Goal: Task Accomplishment & Management: Manage account settings

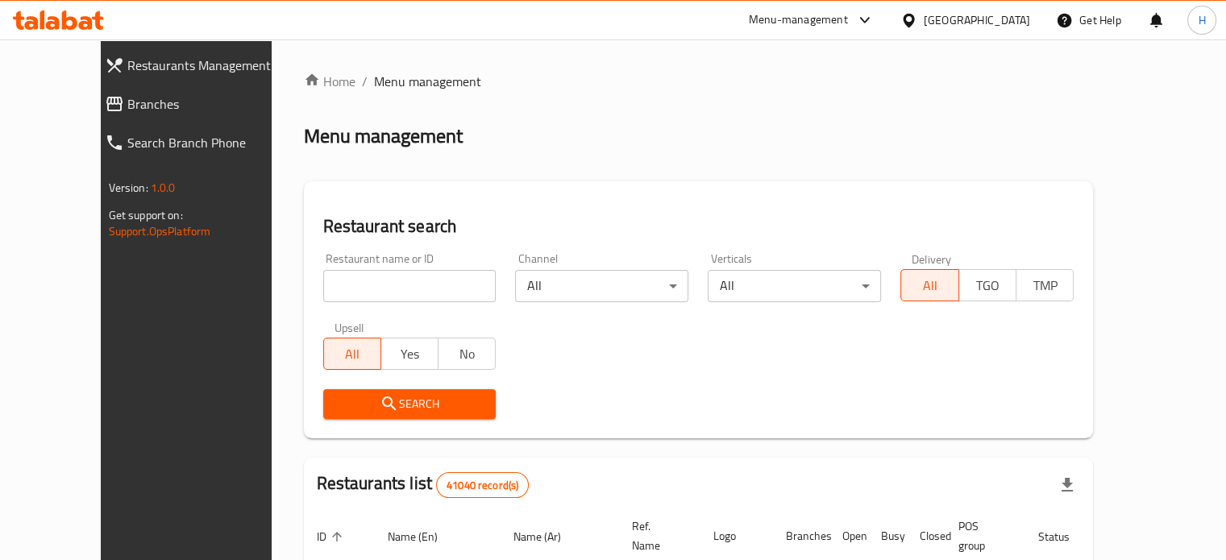
click at [333, 286] on input "search" at bounding box center [409, 286] width 173 height 32
type input "Nom Nom"
click at [358, 406] on span "Search" at bounding box center [410, 404] width 148 height 20
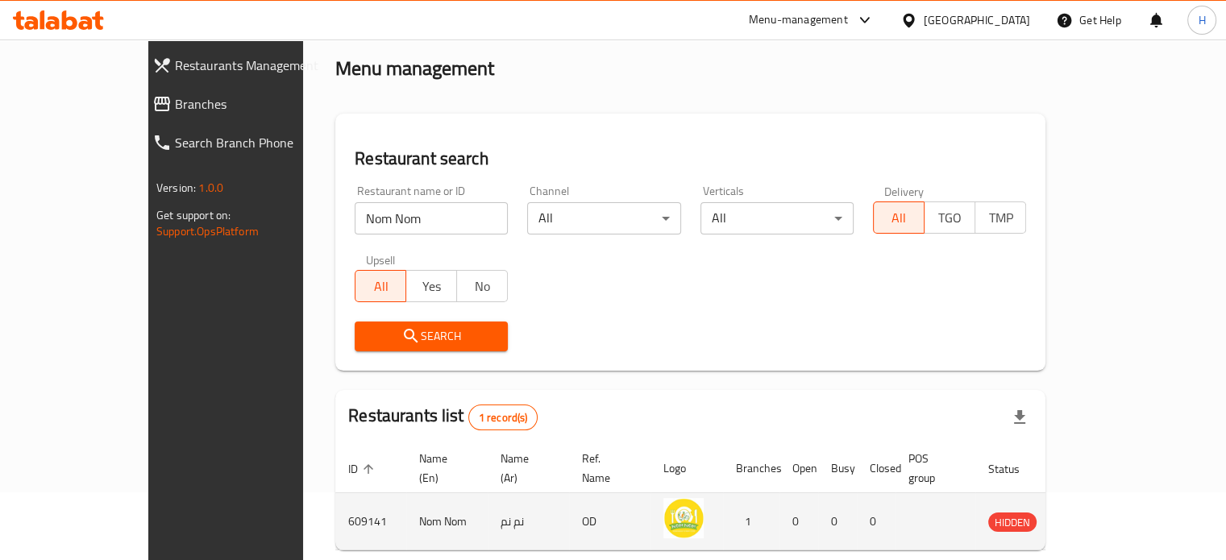
scroll to position [126, 0]
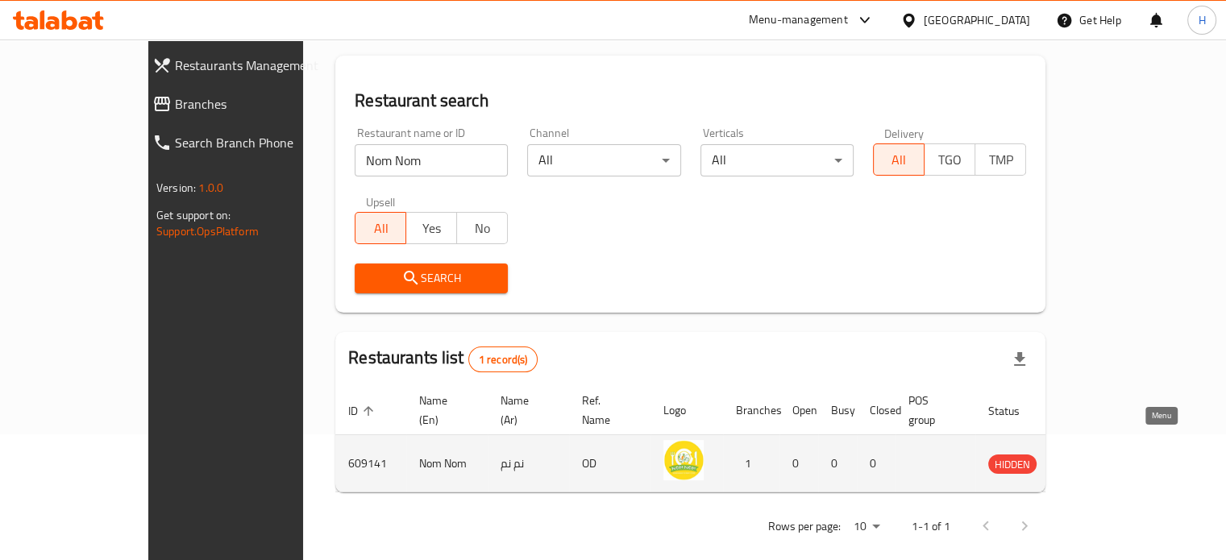
click at [1092, 458] on icon "enhanced table" at bounding box center [1083, 465] width 18 height 14
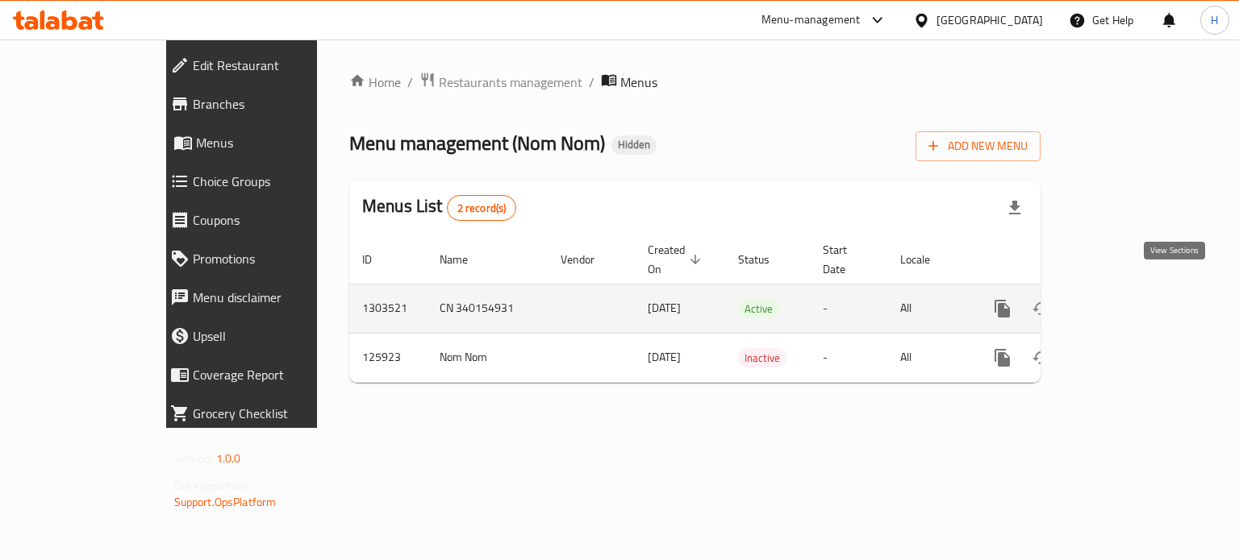
click at [1128, 299] on icon "enhanced table" at bounding box center [1118, 308] width 19 height 19
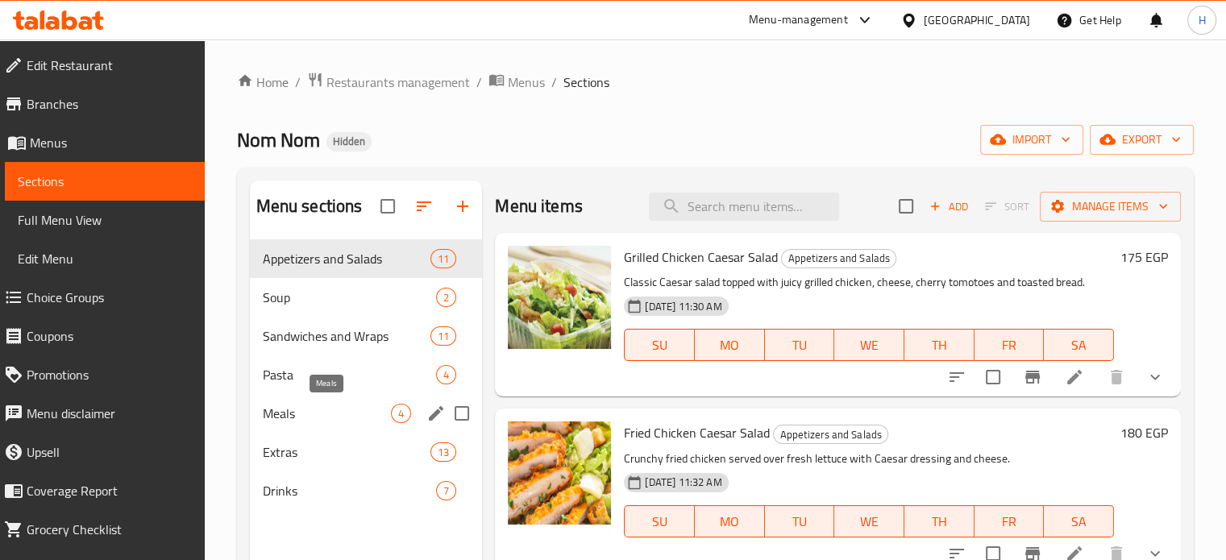
click at [284, 417] on span "Meals" at bounding box center [327, 413] width 129 height 19
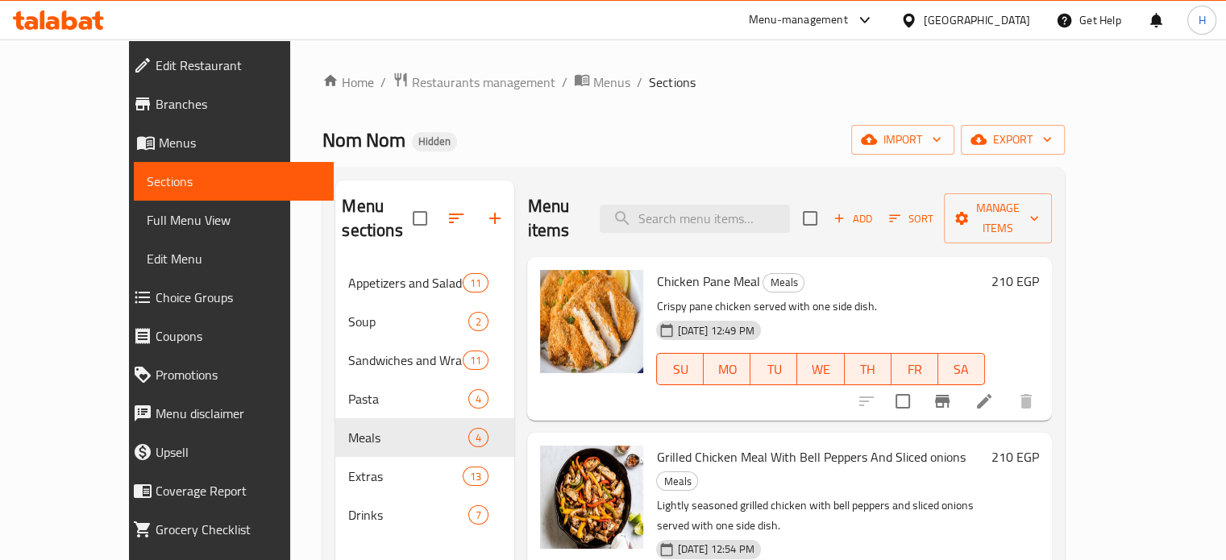
drag, startPoint x: 1089, startPoint y: 376, endPoint x: 1098, endPoint y: 383, distance: 12.1
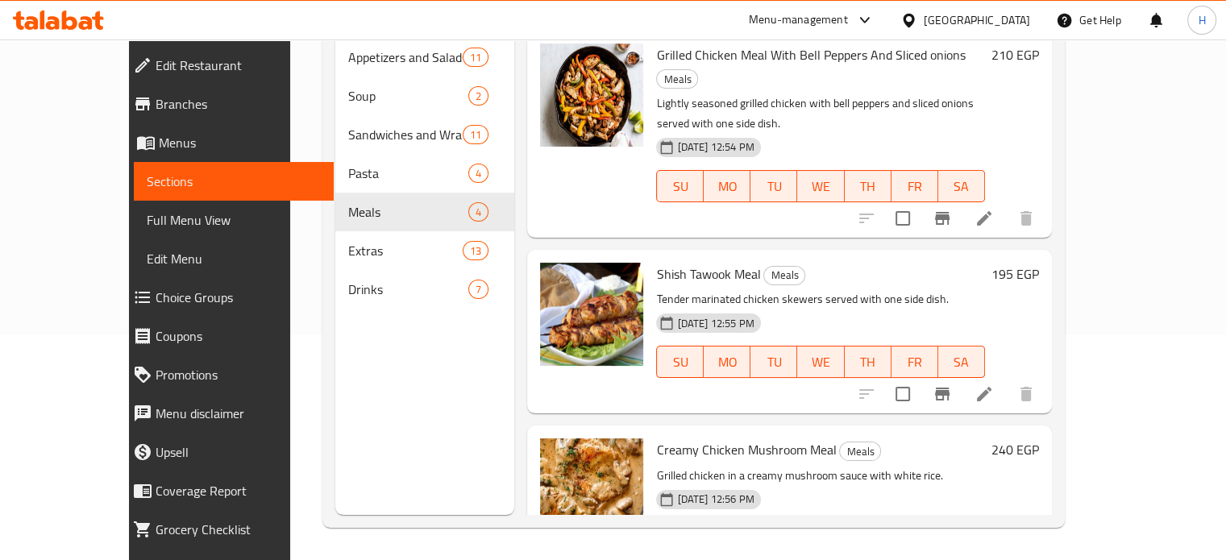
scroll to position [184, 0]
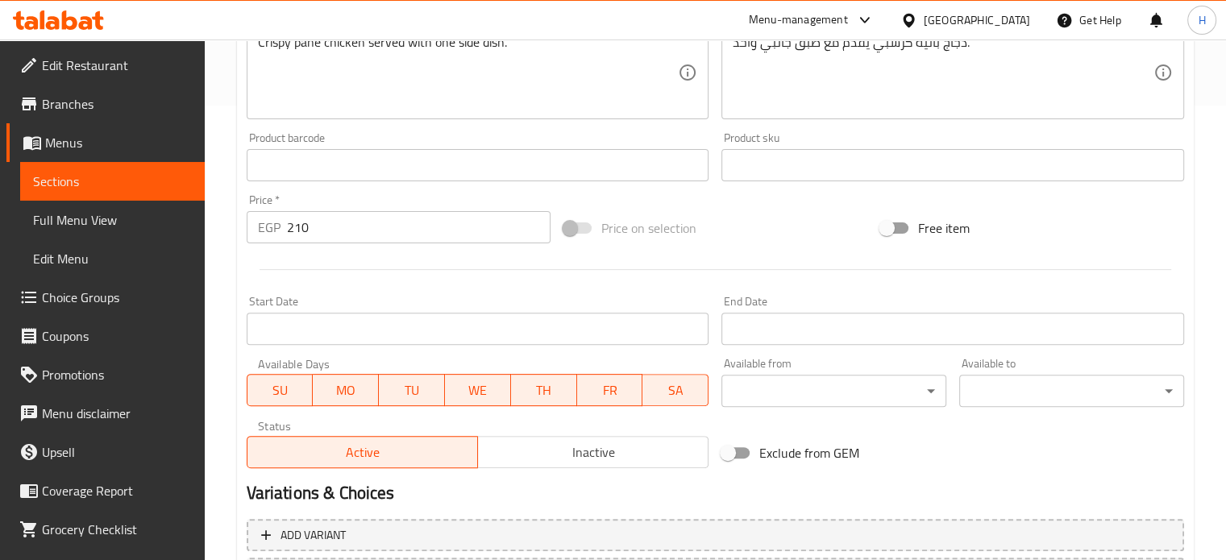
scroll to position [484, 0]
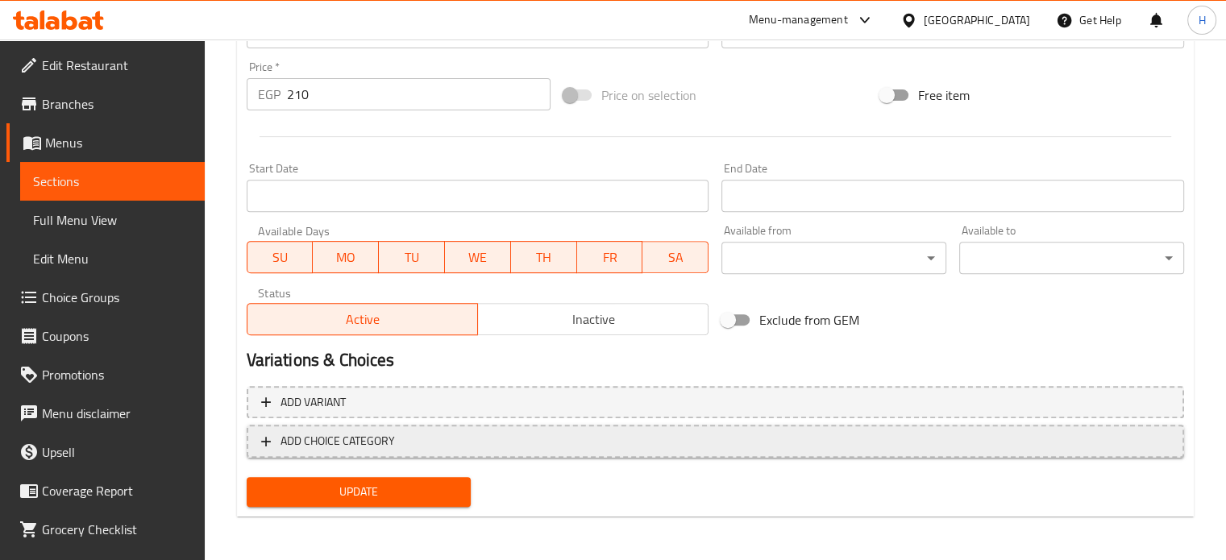
click at [465, 441] on span "ADD CHOICE CATEGORY" at bounding box center [715, 441] width 909 height 20
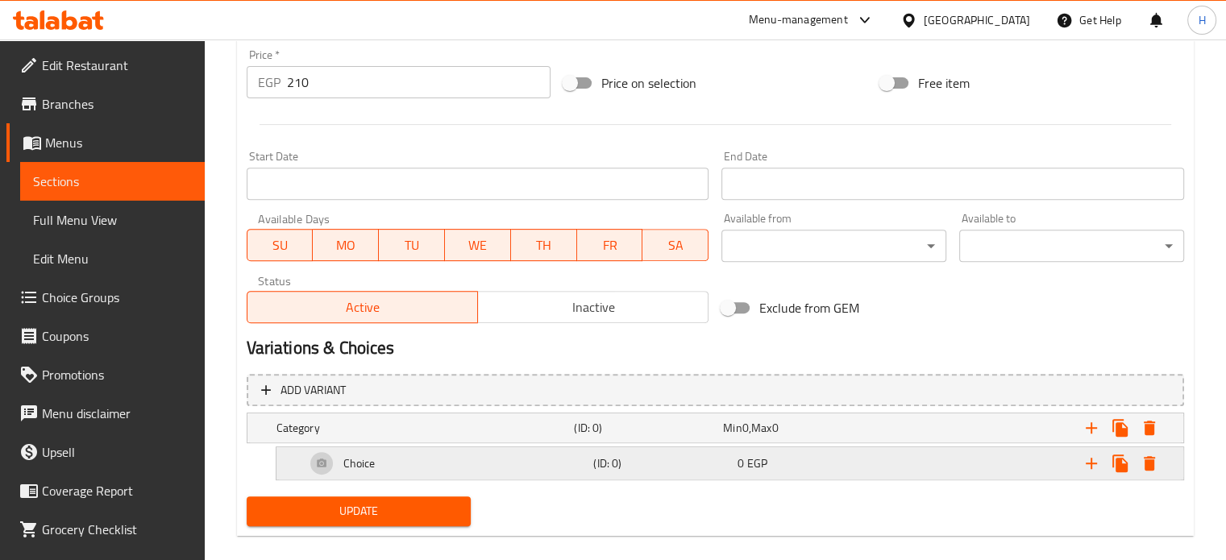
scroll to position [619, 0]
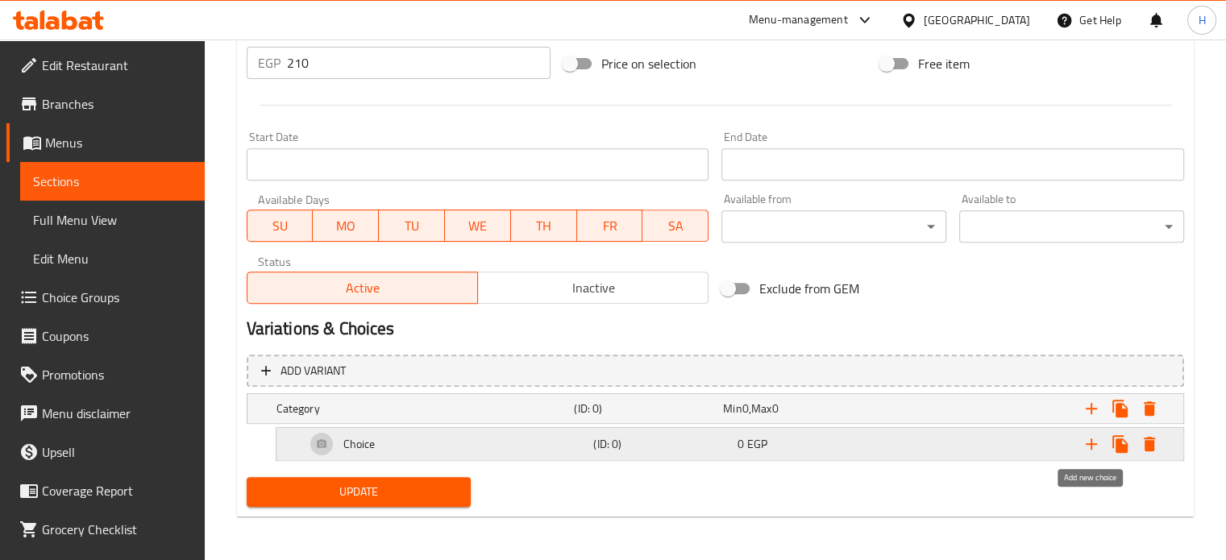
click at [1085, 442] on icon "Expand" at bounding box center [1091, 444] width 19 height 19
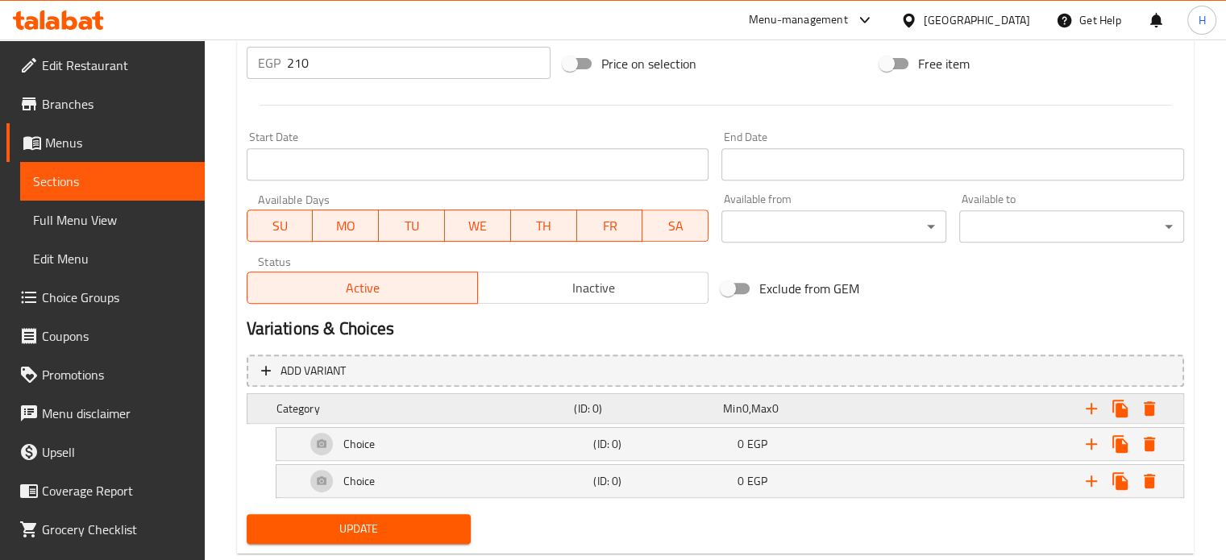
click at [591, 401] on h5 "(ID: 0)" at bounding box center [645, 409] width 143 height 16
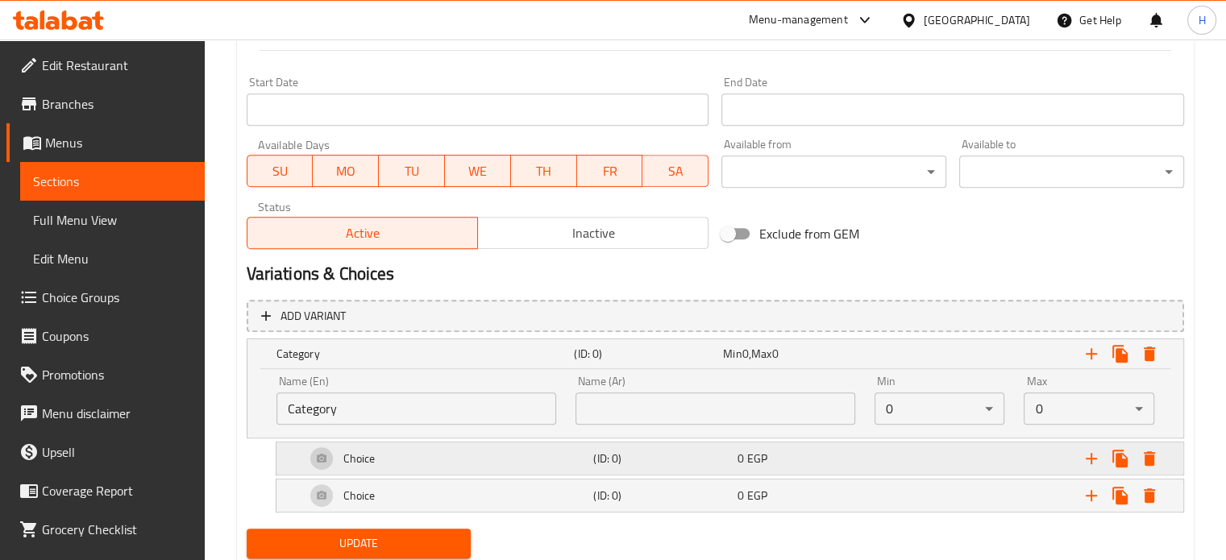
scroll to position [725, 0]
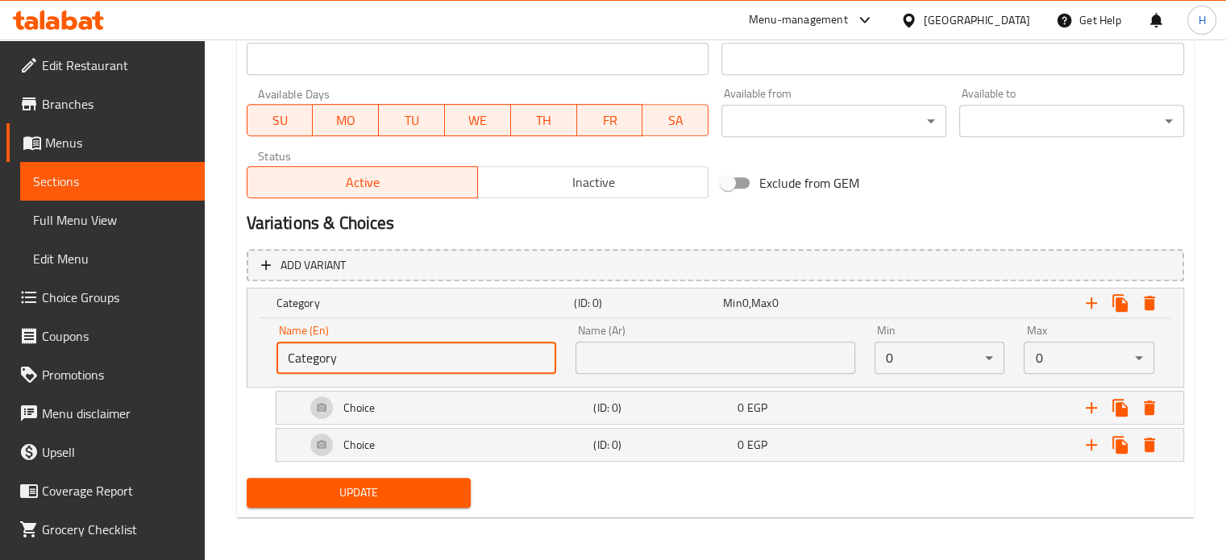
drag, startPoint x: 385, startPoint y: 360, endPoint x: 184, endPoint y: 362, distance: 200.8
click at [316, 360] on input "text" at bounding box center [417, 358] width 280 height 32
type input "Your Choice Of Side:"
drag, startPoint x: 627, startPoint y: 360, endPoint x: 632, endPoint y: 331, distance: 29.6
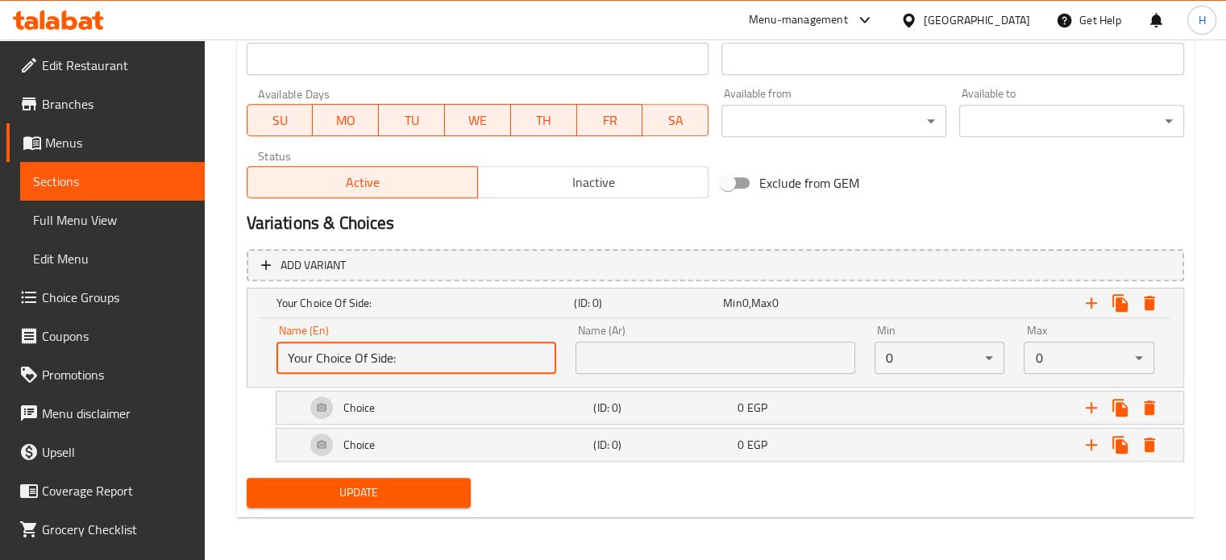
click at [627, 360] on input "text" at bounding box center [716, 358] width 280 height 32
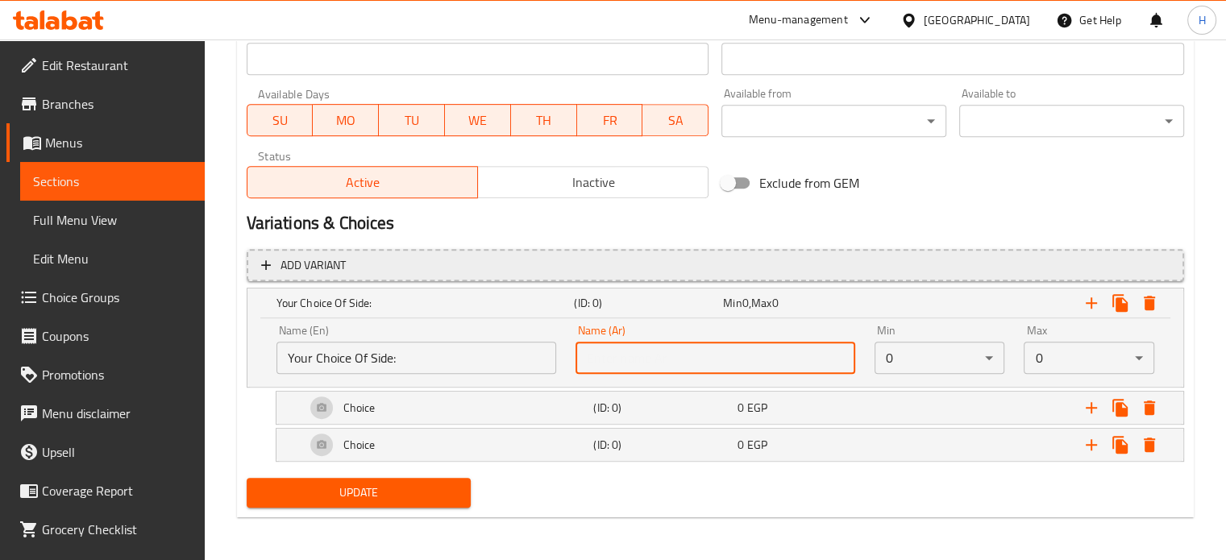
type input "إختيارك من الطبق الجانبى:"
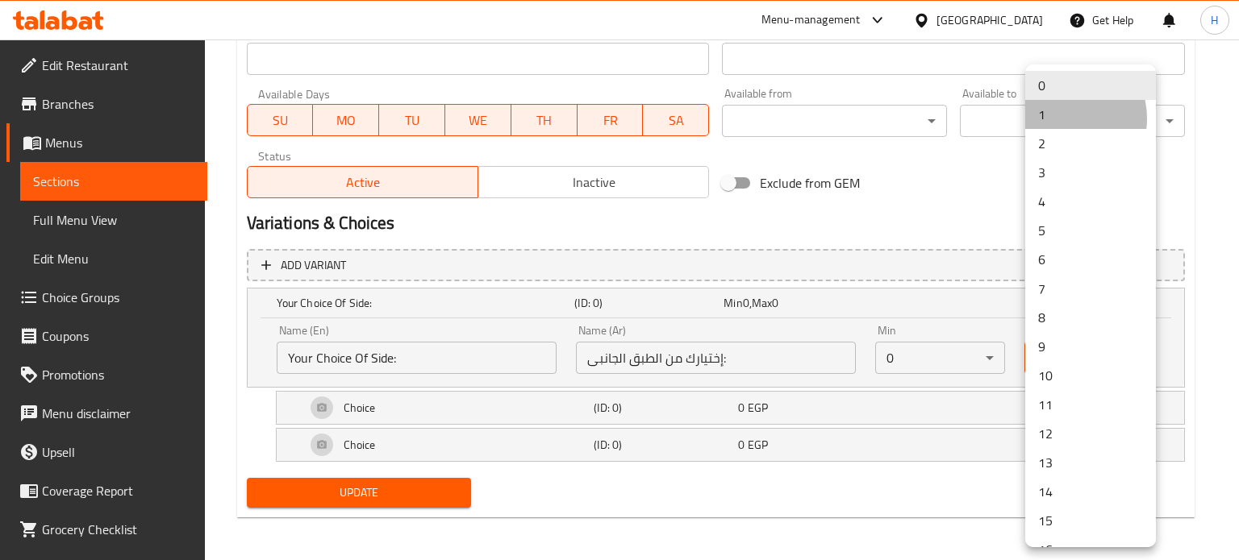
click at [1061, 119] on li "1" at bounding box center [1090, 114] width 131 height 29
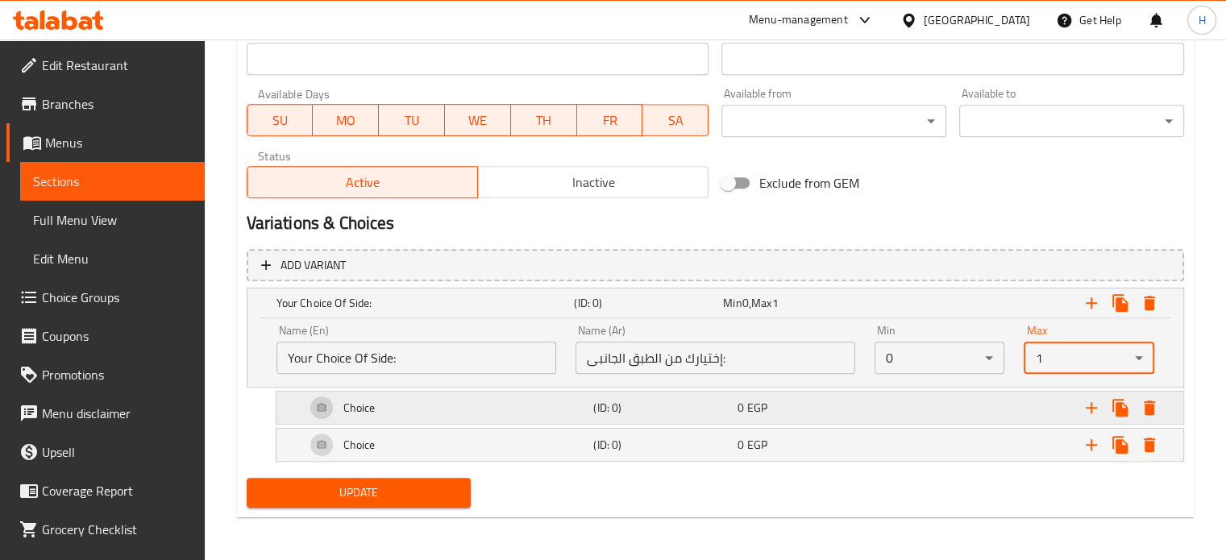
click at [1016, 406] on div "Expand" at bounding box center [1023, 407] width 289 height 35
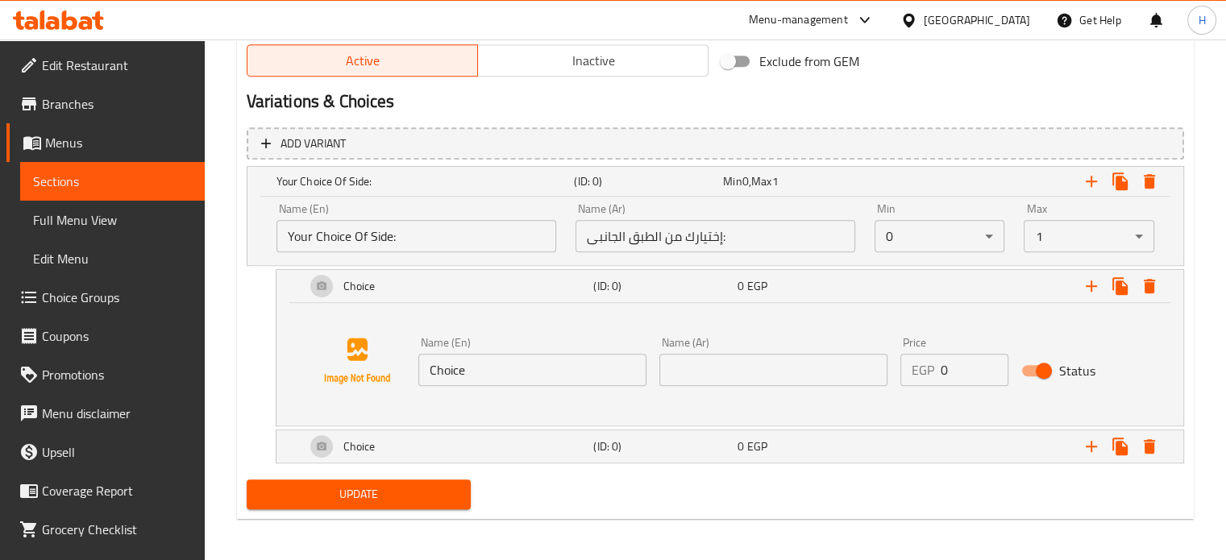
scroll to position [849, 0]
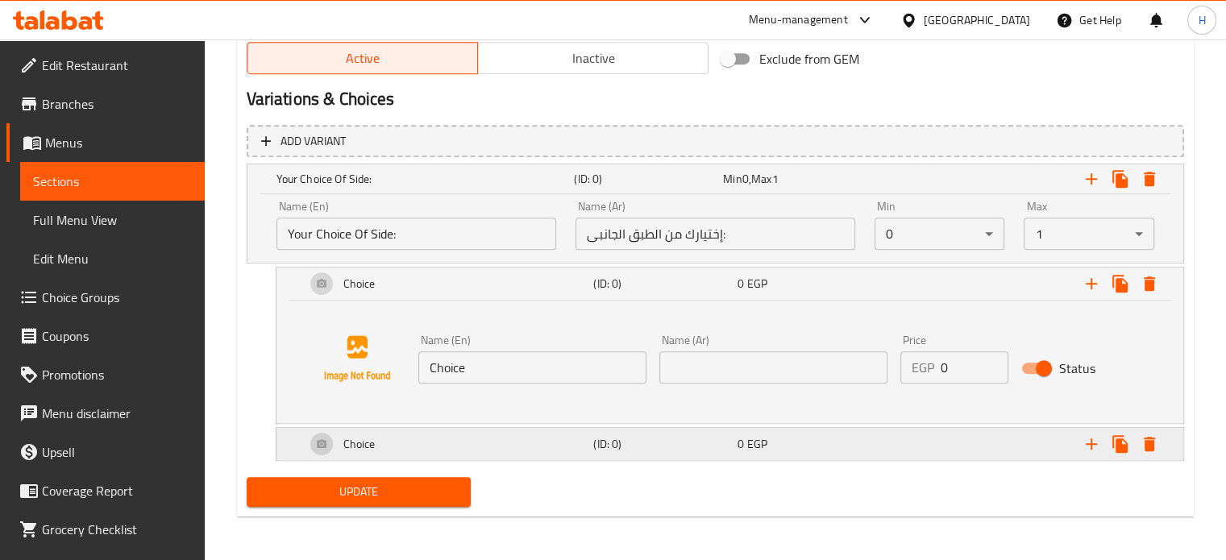
click at [627, 436] on h5 "(ID: 0)" at bounding box center [662, 444] width 138 height 16
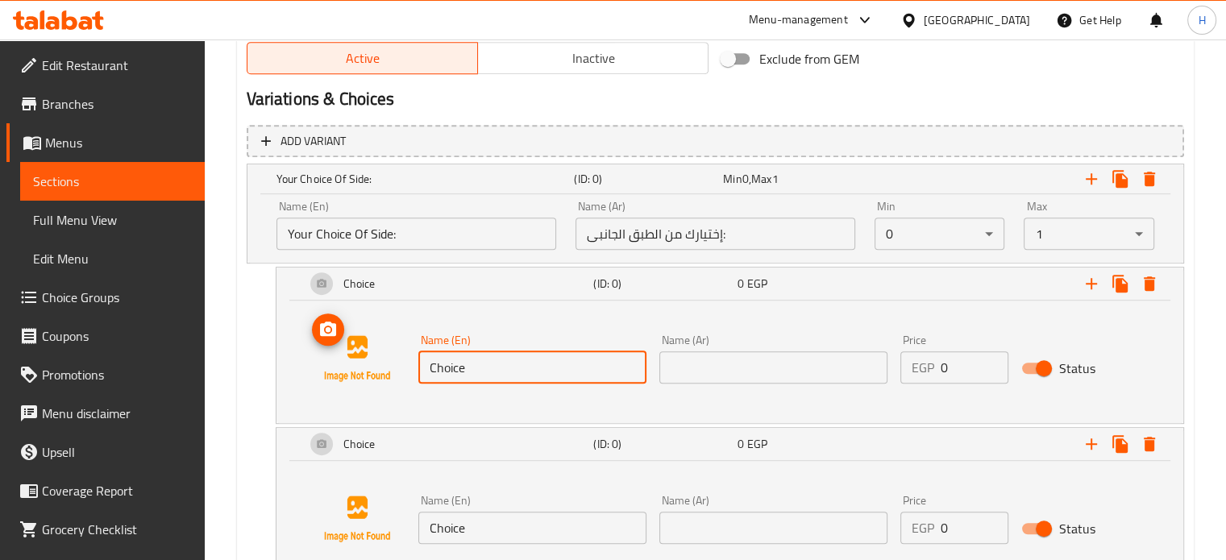
drag, startPoint x: 506, startPoint y: 364, endPoint x: 400, endPoint y: 364, distance: 105.6
click at [400, 364] on div "Name (En) Choice Name (En) Name (Ar) Name (Ar) Price EGP 0 Price Status" at bounding box center [730, 359] width 868 height 123
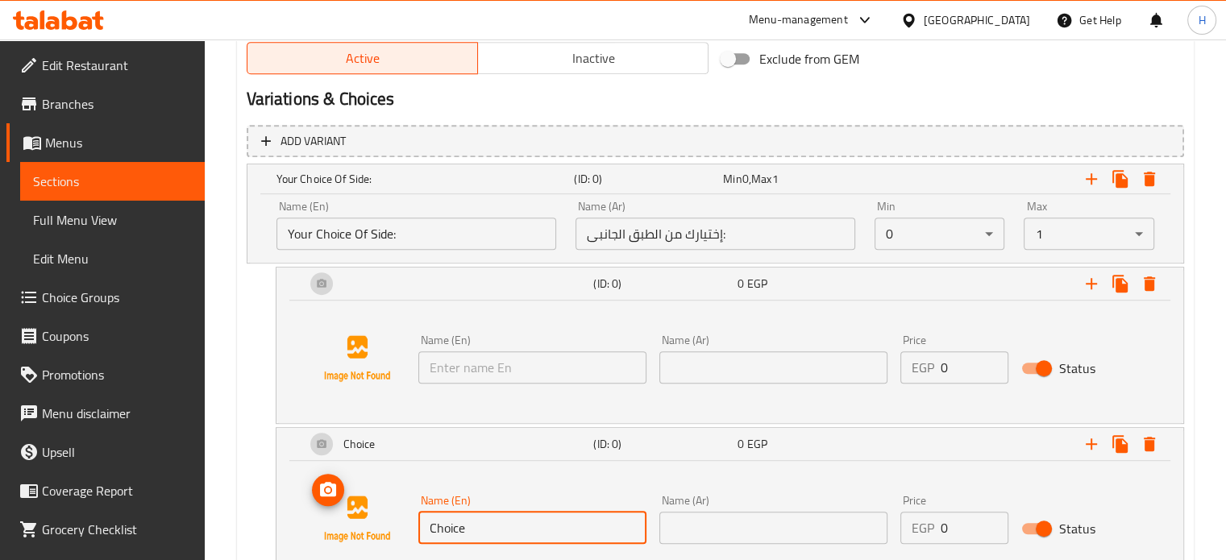
drag, startPoint x: 485, startPoint y: 517, endPoint x: 361, endPoint y: 521, distance: 124.2
click at [361, 521] on div "Name (En) Choice Name (En) Name (Ar) Name (Ar) Price EGP 0 Price Status" at bounding box center [730, 519] width 868 height 123
click at [453, 377] on input "text" at bounding box center [533, 368] width 228 height 32
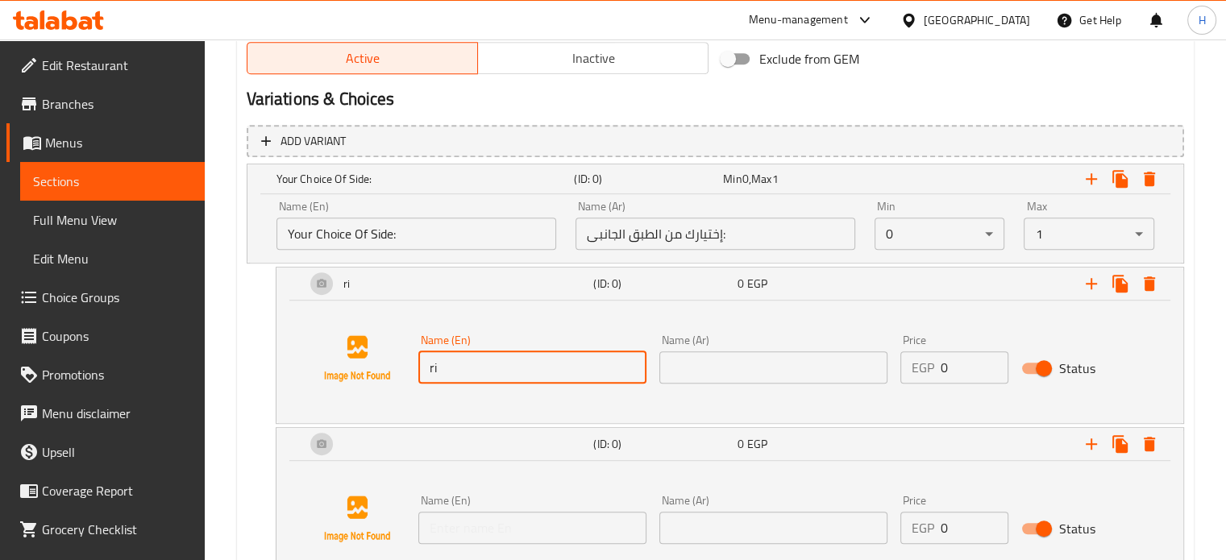
type input "Rice"
click at [474, 528] on input "text" at bounding box center [533, 528] width 228 height 32
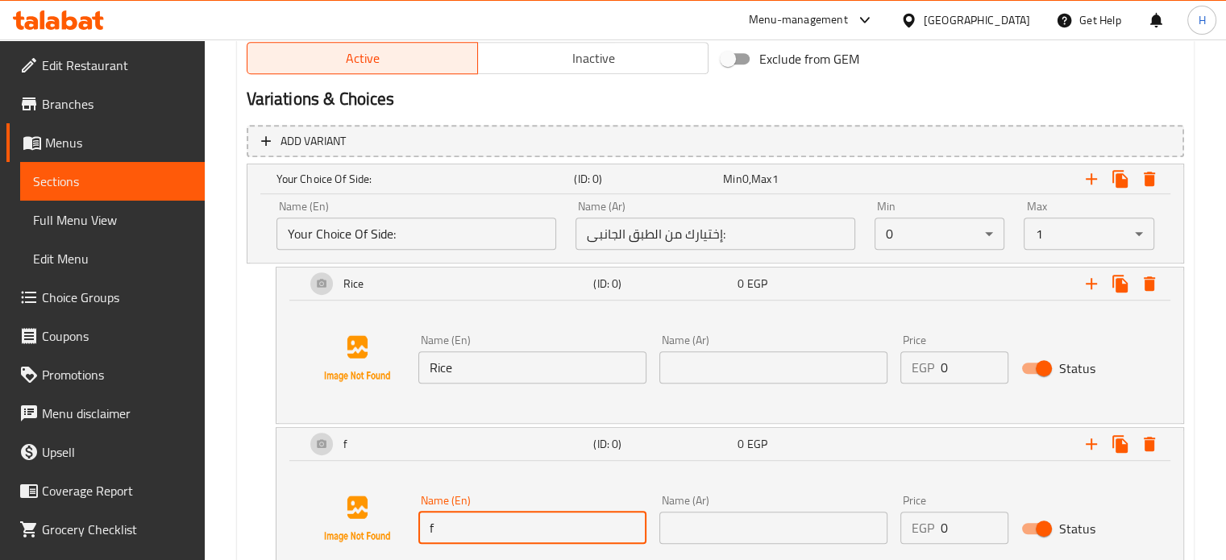
type input "Fries"
click at [686, 376] on input "text" at bounding box center [774, 368] width 228 height 32
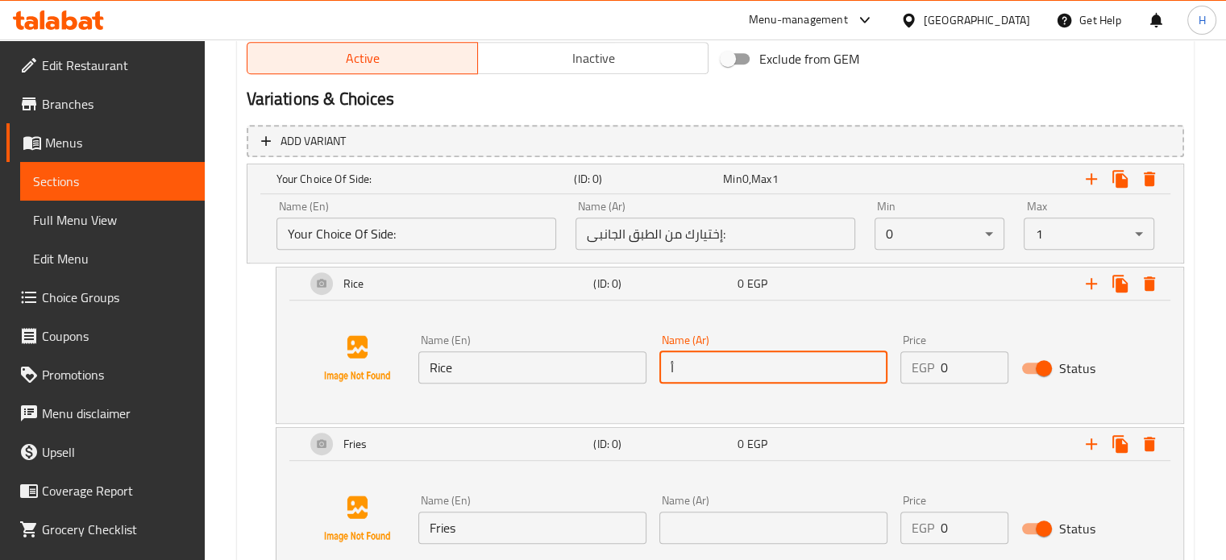
type input "أرز"
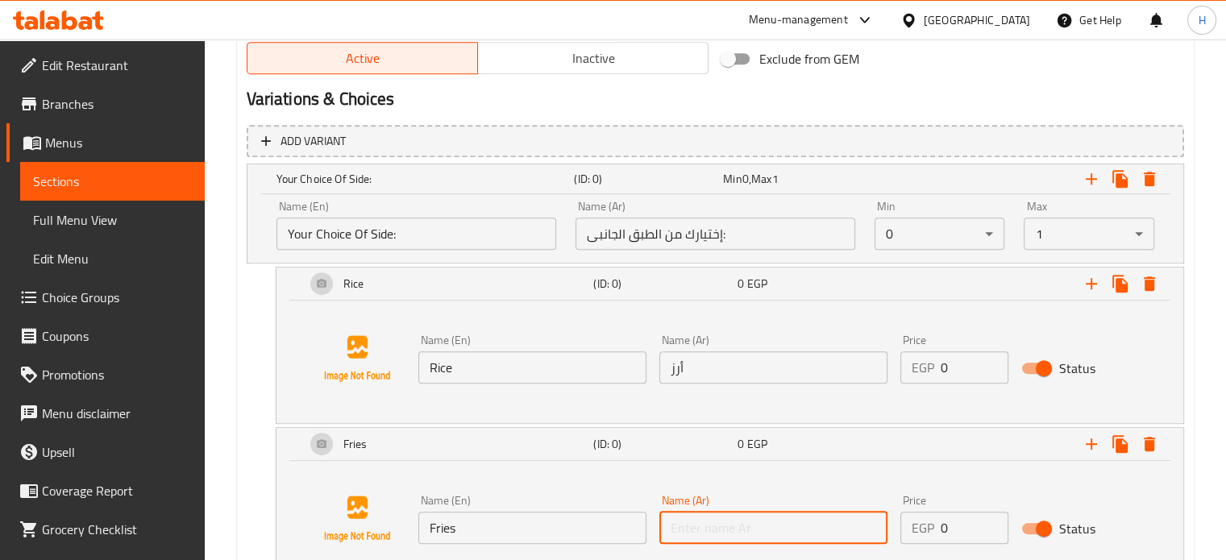
click at [746, 525] on input "text" at bounding box center [774, 528] width 228 height 32
type input "بطاطس مقليه"
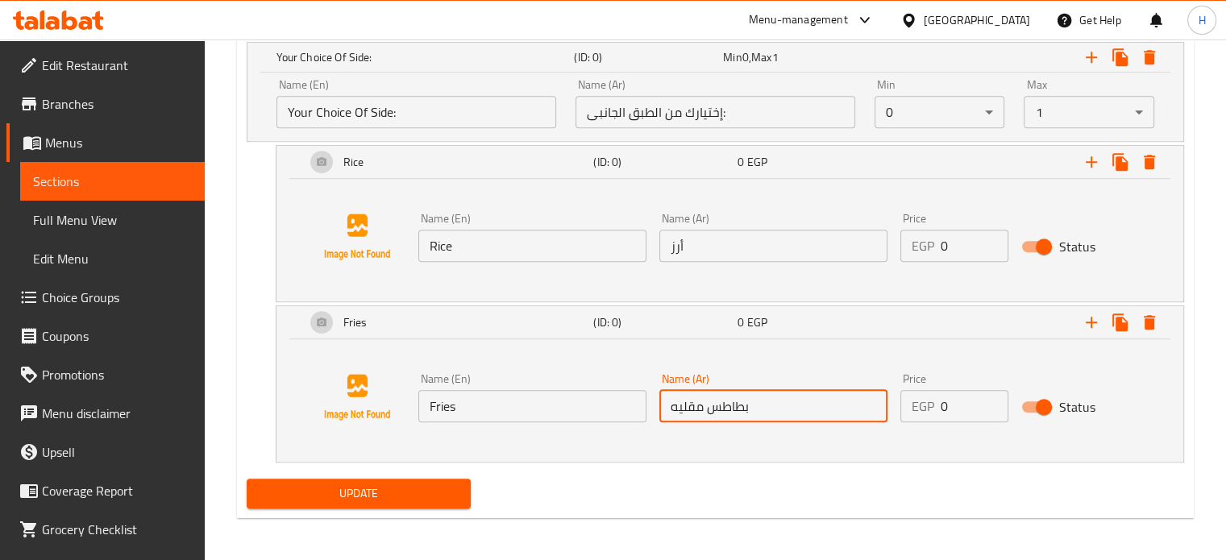
scroll to position [972, 0]
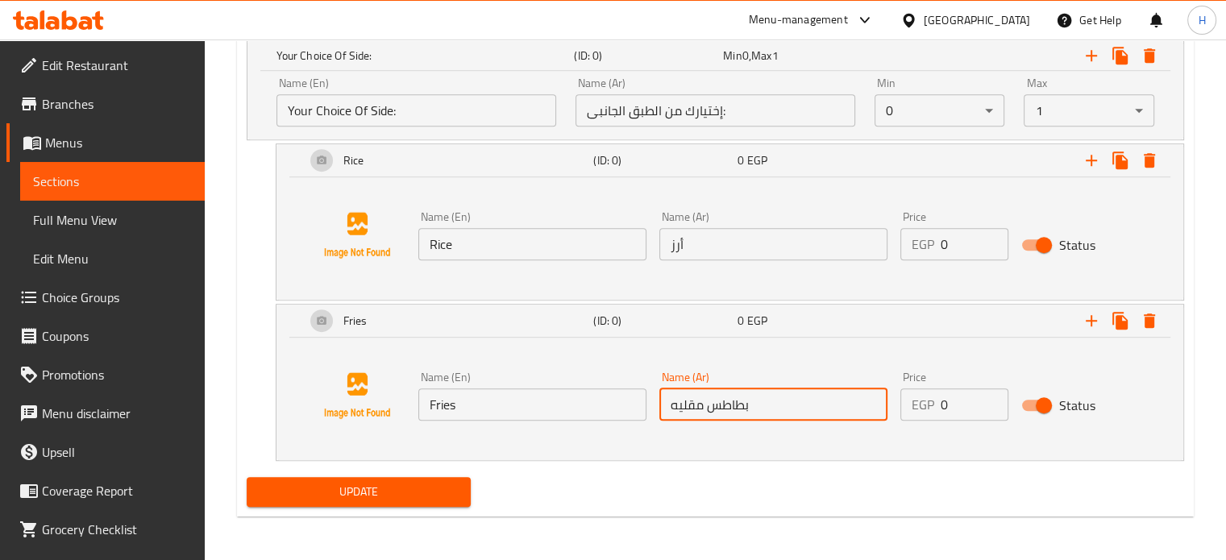
click at [443, 503] on button "Update" at bounding box center [359, 492] width 225 height 30
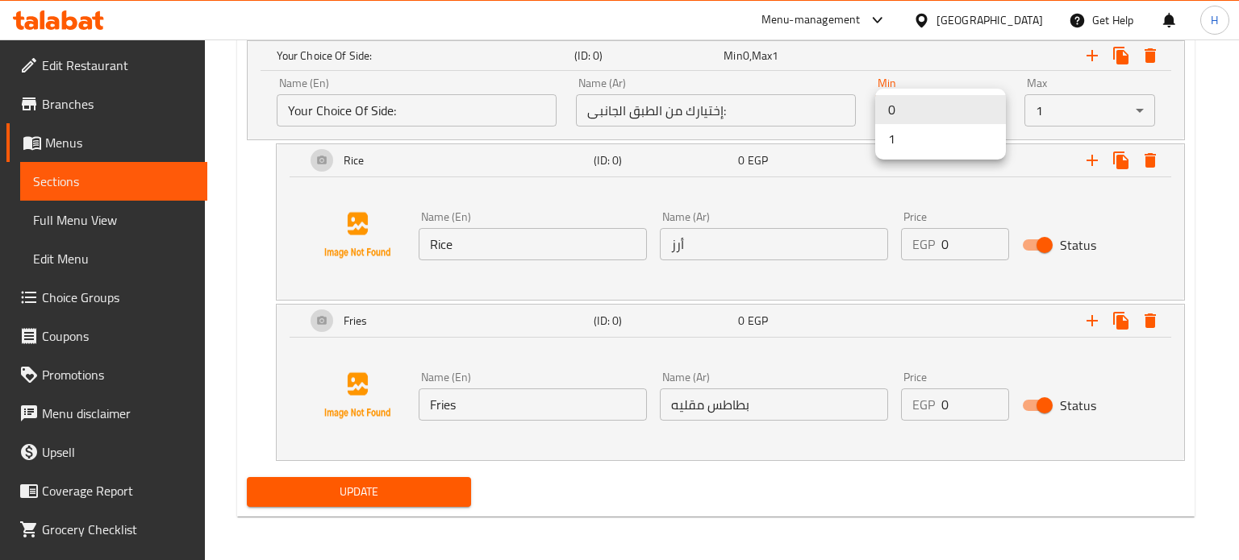
click at [910, 138] on li "1" at bounding box center [940, 138] width 131 height 29
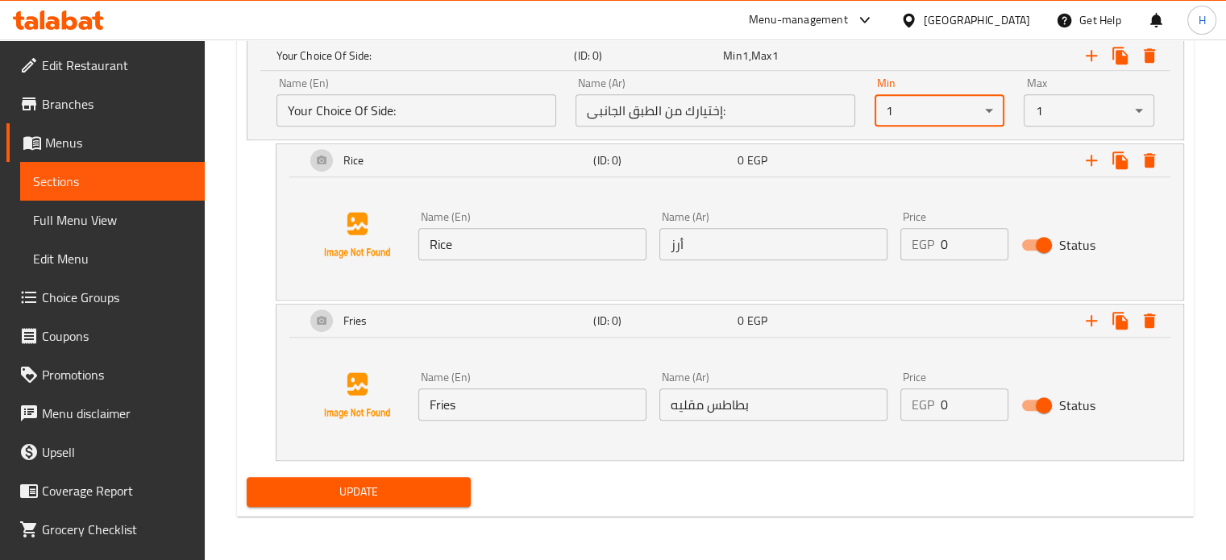
click at [445, 488] on span "Update" at bounding box center [359, 492] width 199 height 20
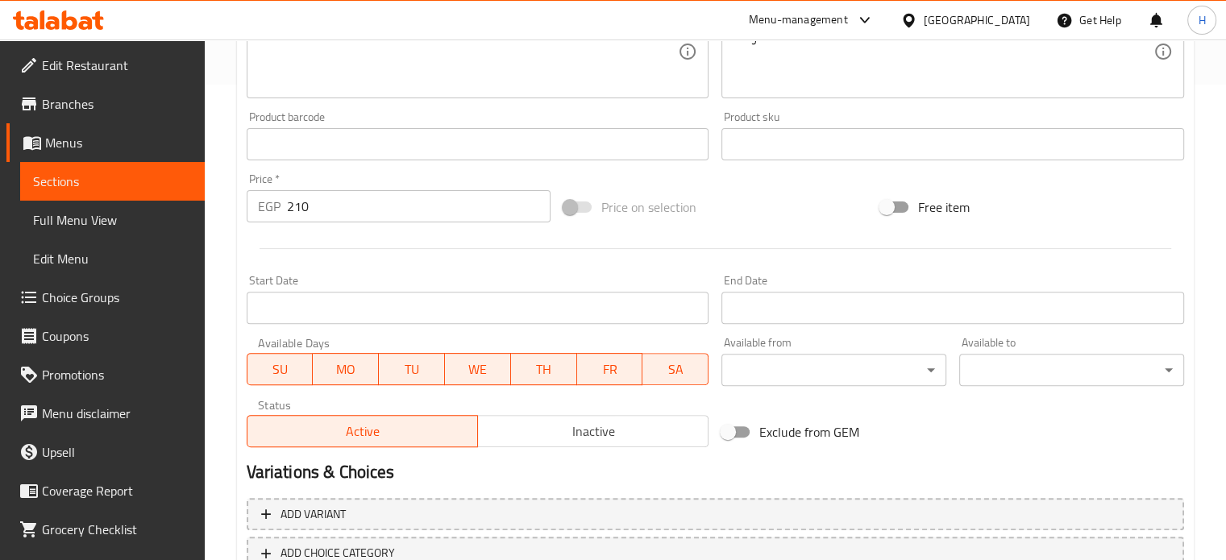
scroll to position [588, 0]
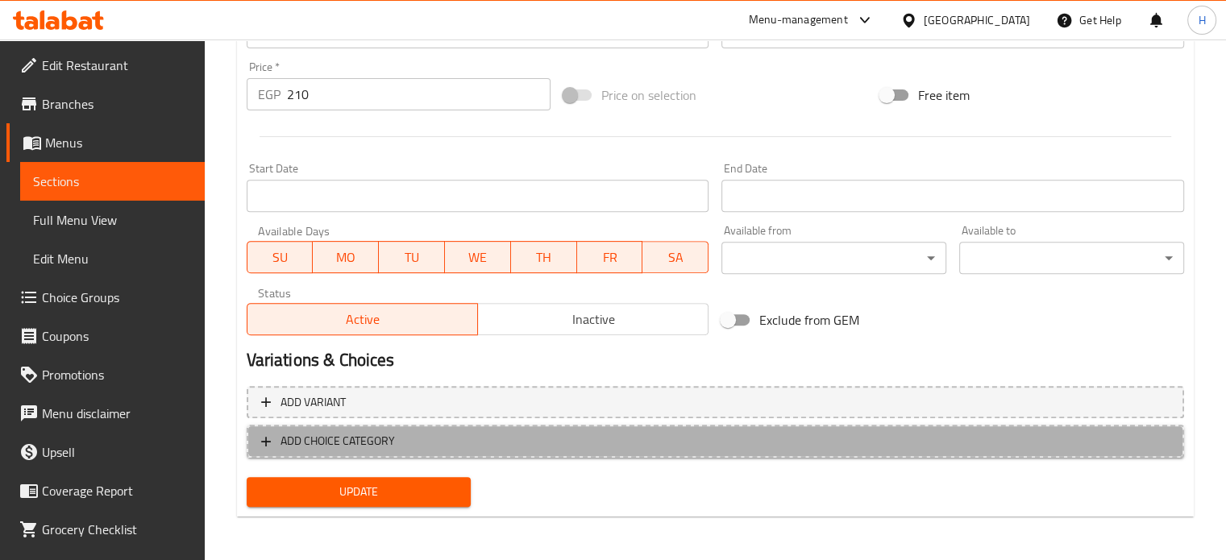
click at [406, 438] on span "ADD CHOICE CATEGORY" at bounding box center [715, 441] width 909 height 20
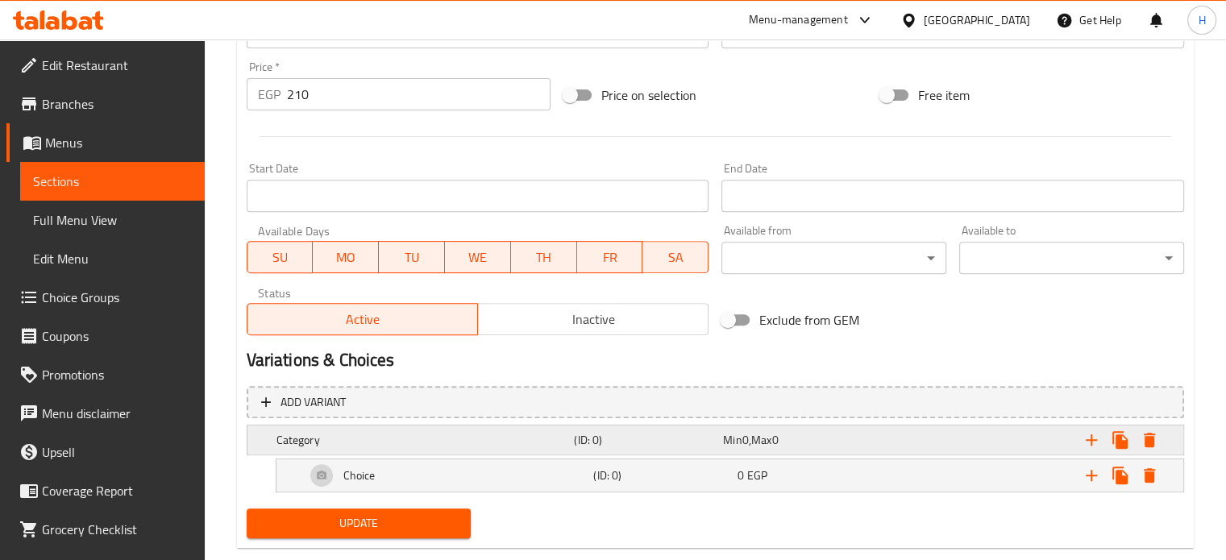
click at [406, 437] on h5 "Category" at bounding box center [423, 440] width 292 height 16
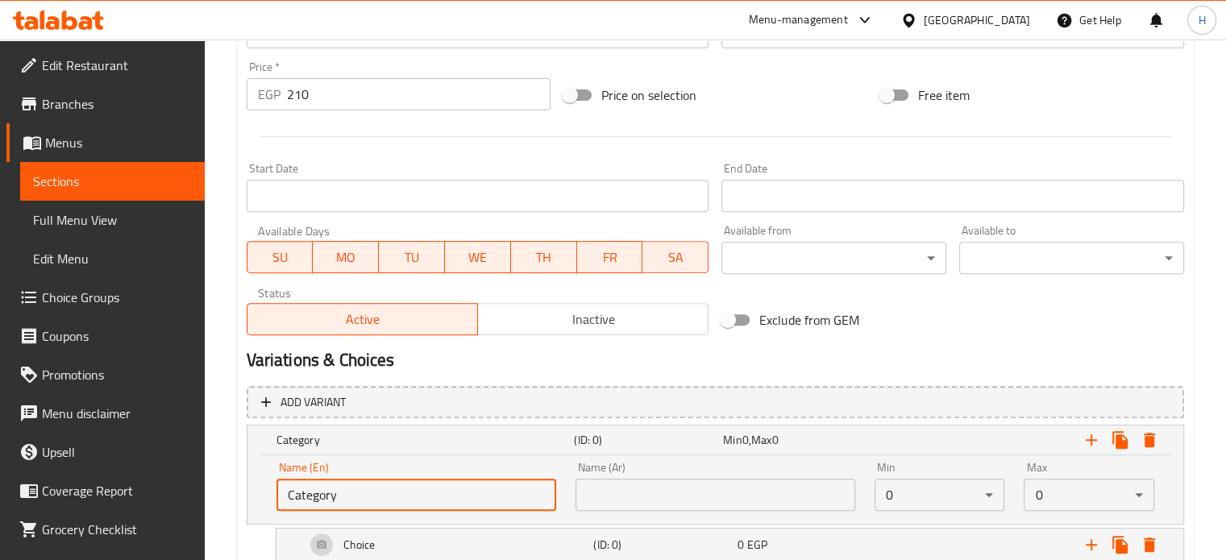
drag, startPoint x: 365, startPoint y: 493, endPoint x: 267, endPoint y: 495, distance: 98.4
click at [267, 495] on div "Name (En) Category Name (En)" at bounding box center [416, 486] width 299 height 69
click at [323, 500] on input "text" at bounding box center [417, 495] width 280 height 32
click at [388, 488] on input "Your Choice Of Extras:" at bounding box center [417, 495] width 280 height 32
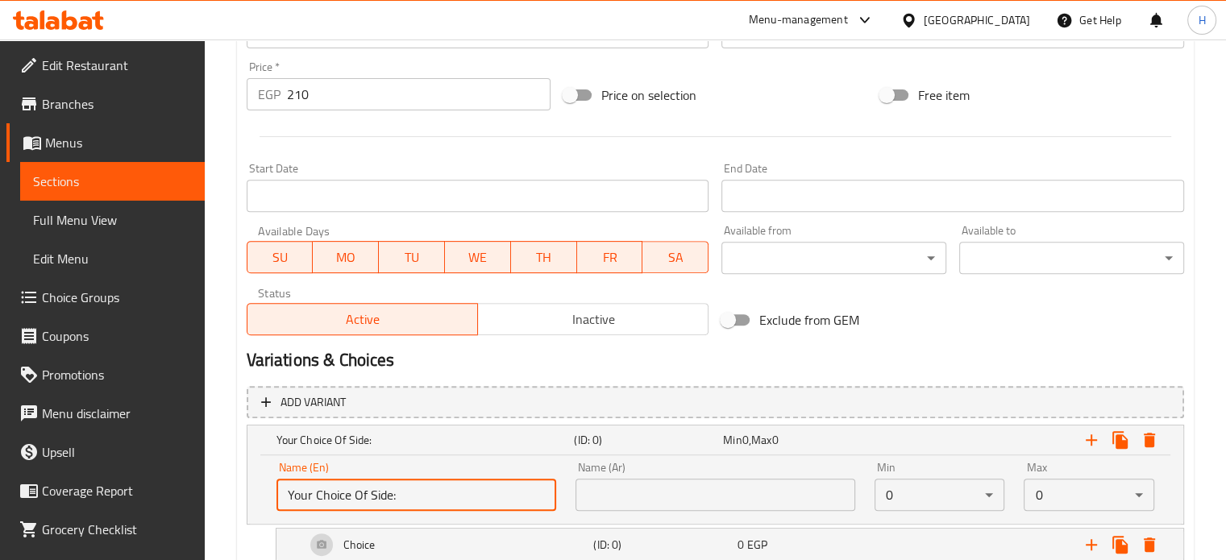
type input "Your Choice Of Side:"
click at [689, 498] on input "text" at bounding box center [716, 495] width 280 height 32
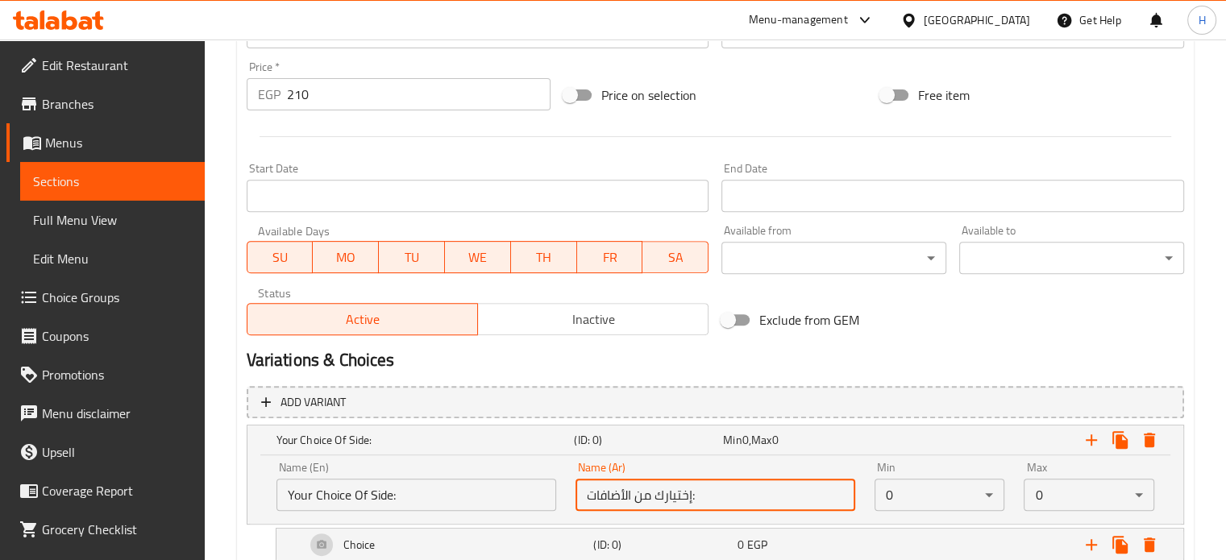
click at [614, 494] on input "إختيارك من الأضافات:" at bounding box center [716, 495] width 280 height 32
type input "إختيارك من الطبق الجانبى:"
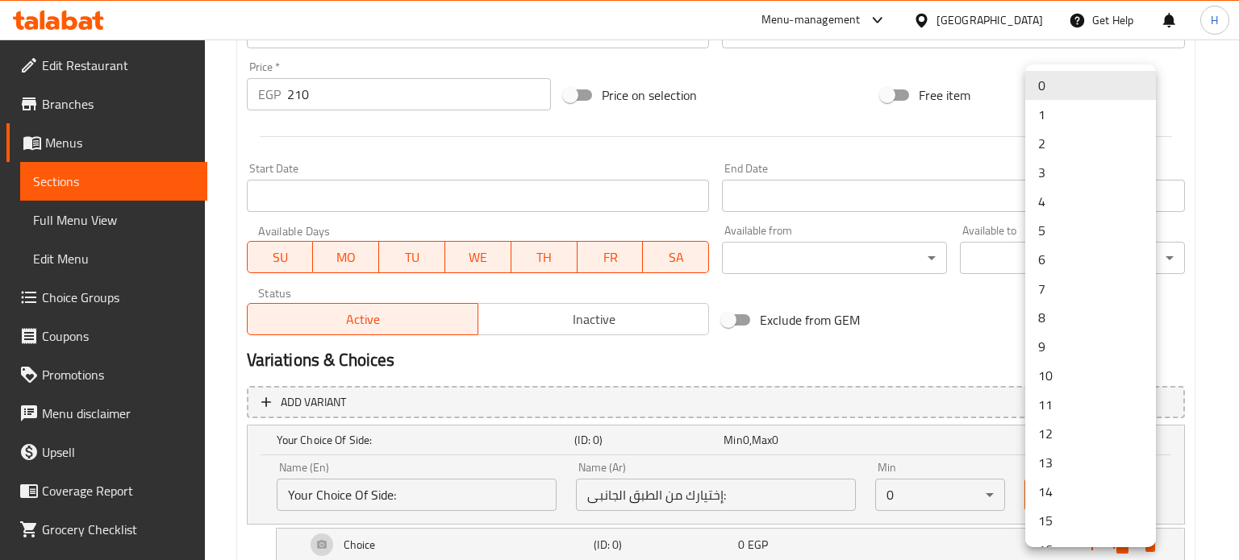
click at [1040, 119] on li "1" at bounding box center [1090, 114] width 131 height 29
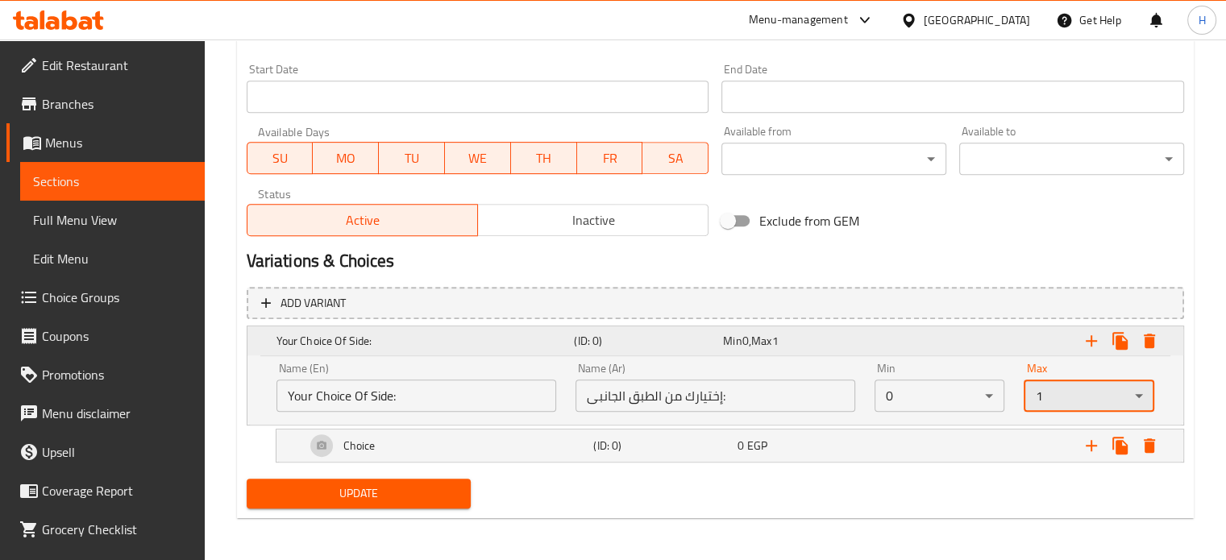
scroll to position [689, 0]
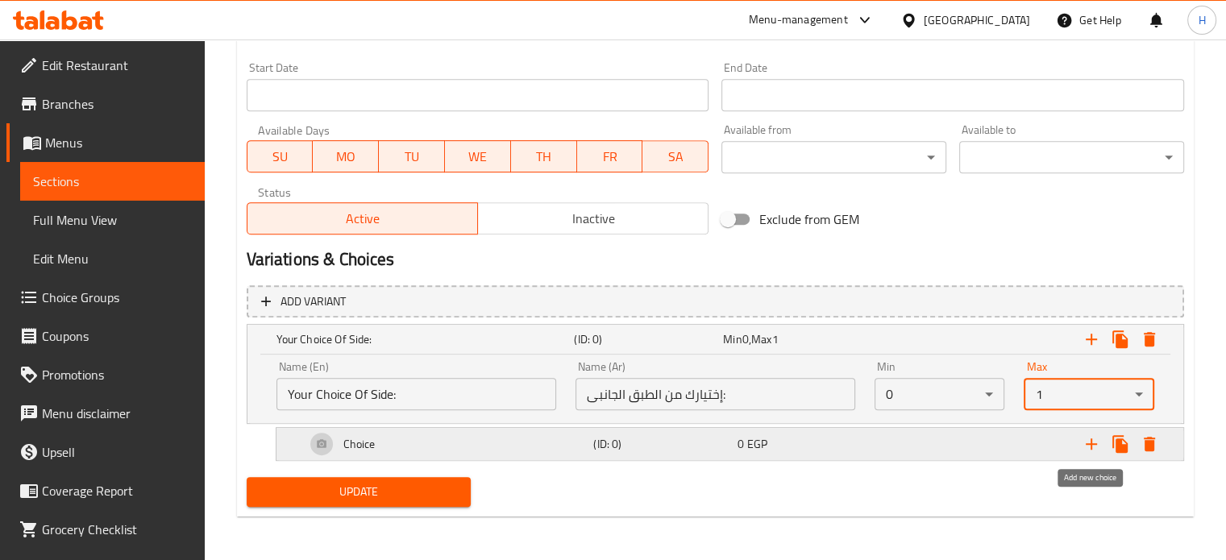
click at [1093, 439] on icon "Expand" at bounding box center [1091, 444] width 19 height 19
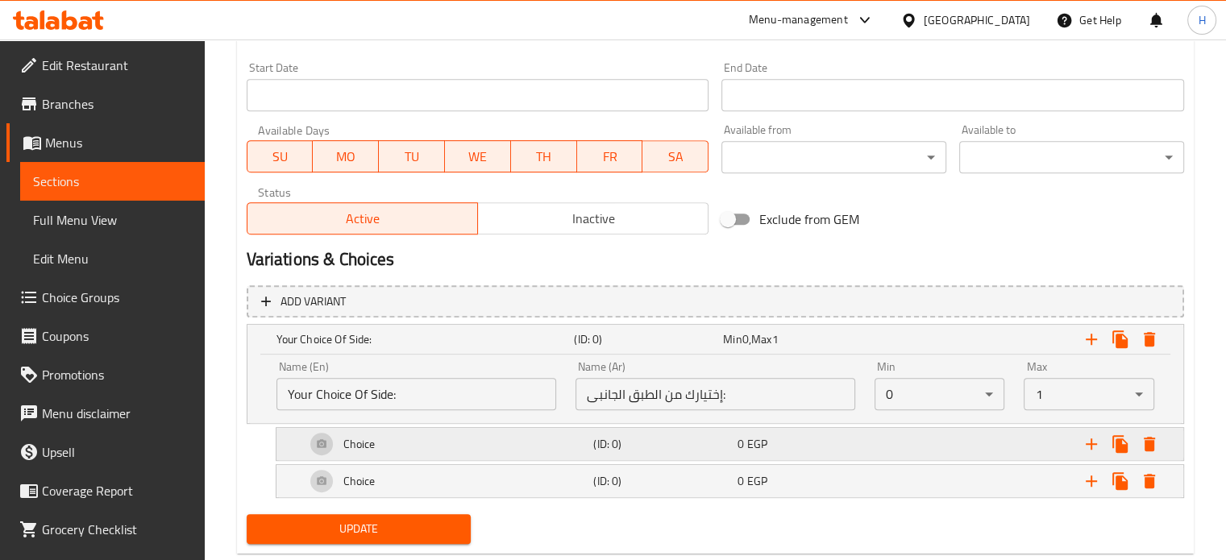
click at [662, 444] on h5 "(ID: 0)" at bounding box center [662, 444] width 138 height 16
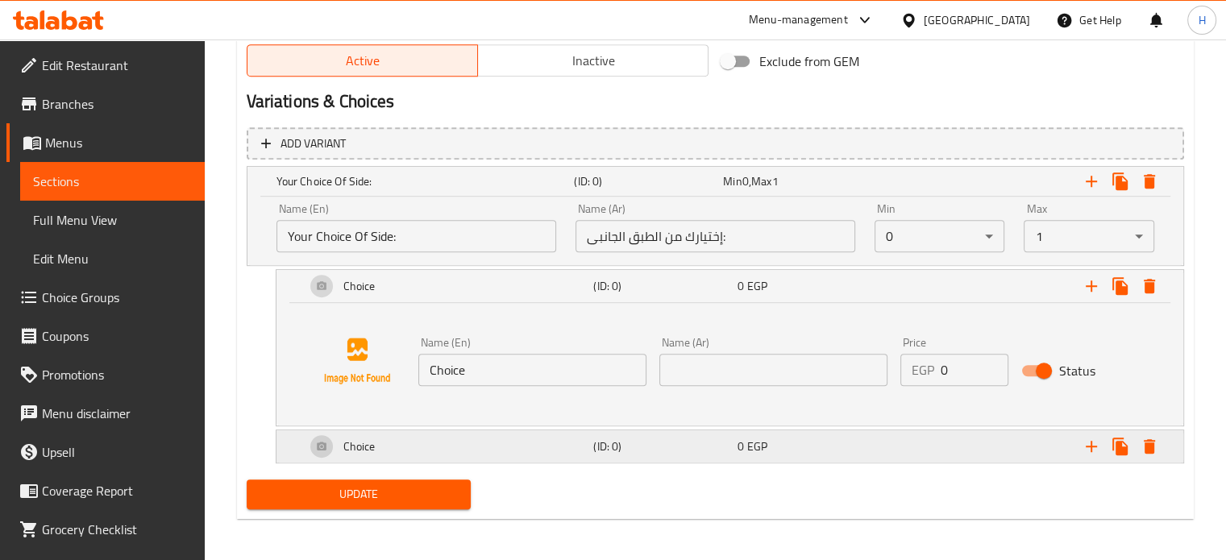
scroll to position [849, 0]
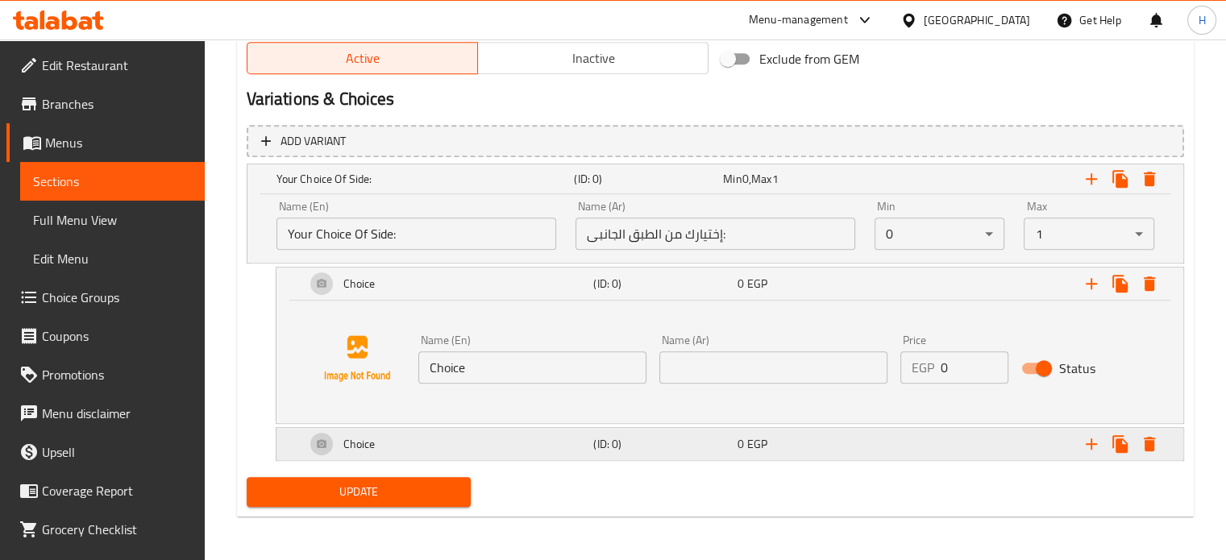
click at [523, 444] on div "Choice" at bounding box center [446, 444] width 289 height 39
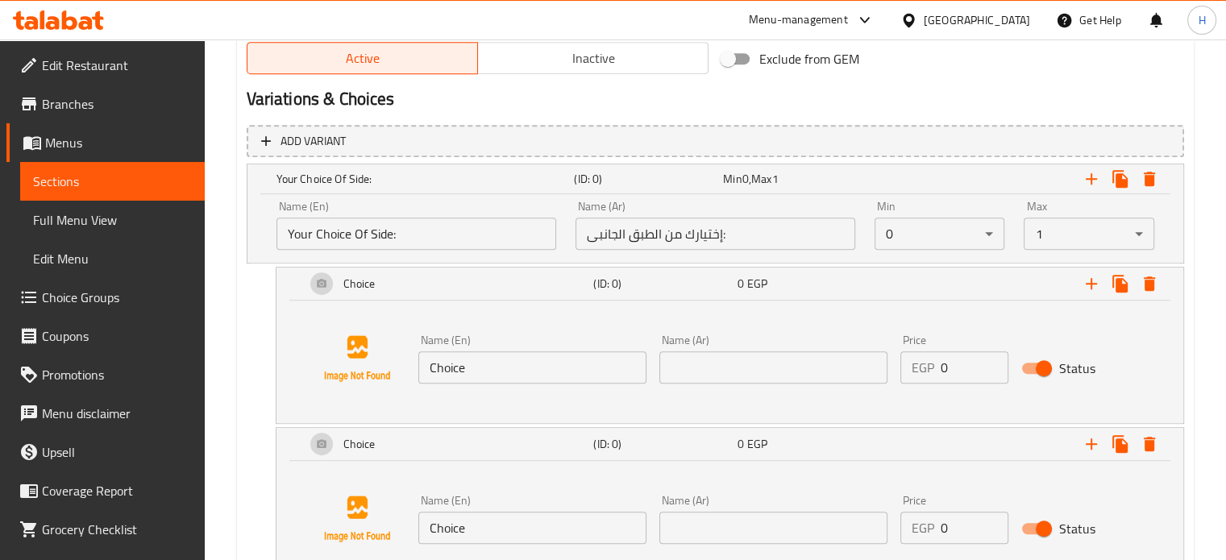
drag, startPoint x: 481, startPoint y: 373, endPoint x: 319, endPoint y: 371, distance: 161.3
click at [323, 371] on div "Name (En) Choice Name (En) Name (Ar) Name (Ar) Price EGP 0 Price Status" at bounding box center [730, 359] width 868 height 123
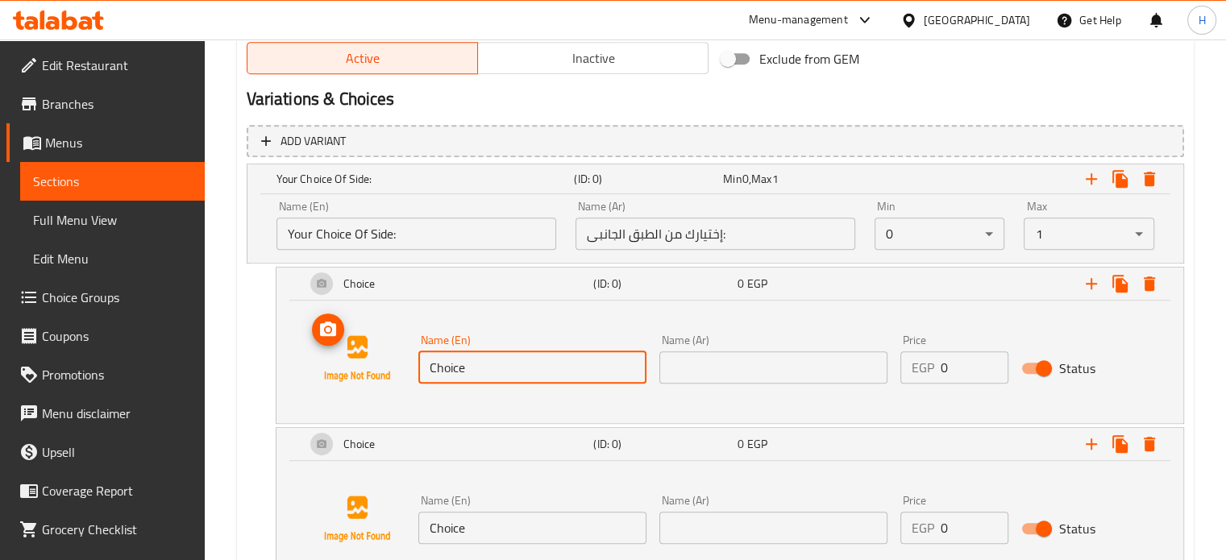
type input "ٌ"
type input "Rice"
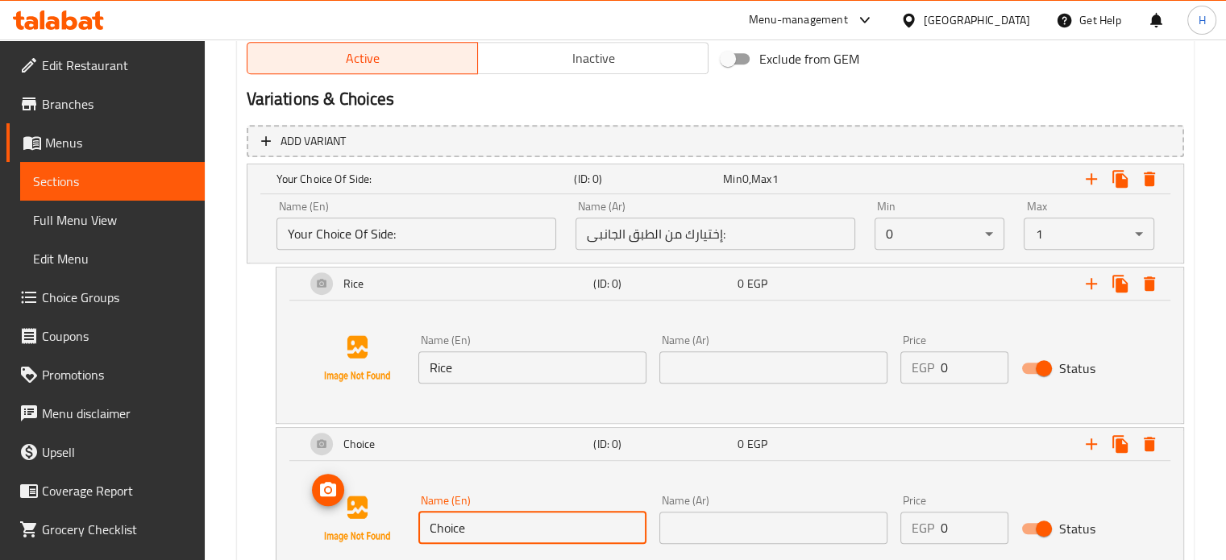
drag, startPoint x: 498, startPoint y: 532, endPoint x: 355, endPoint y: 522, distance: 143.1
click at [355, 522] on div "Name (En) Choice Name (En) Name (Ar) Name (Ar) Price EGP 0 Price Status" at bounding box center [730, 519] width 868 height 123
type input "Fries"
click at [693, 377] on input "text" at bounding box center [774, 368] width 228 height 32
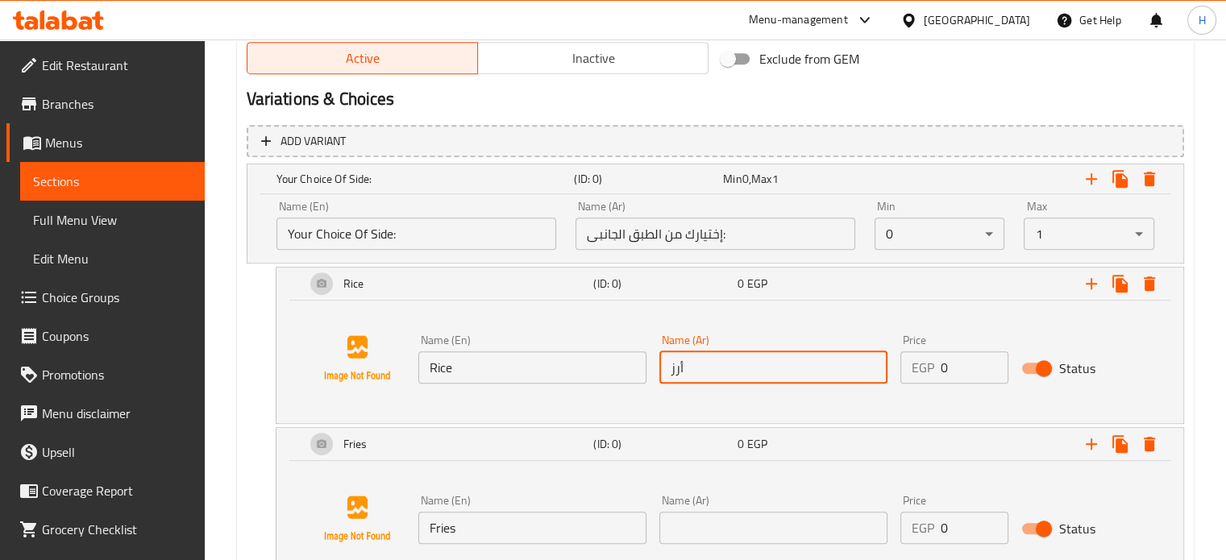
type input "أرز"
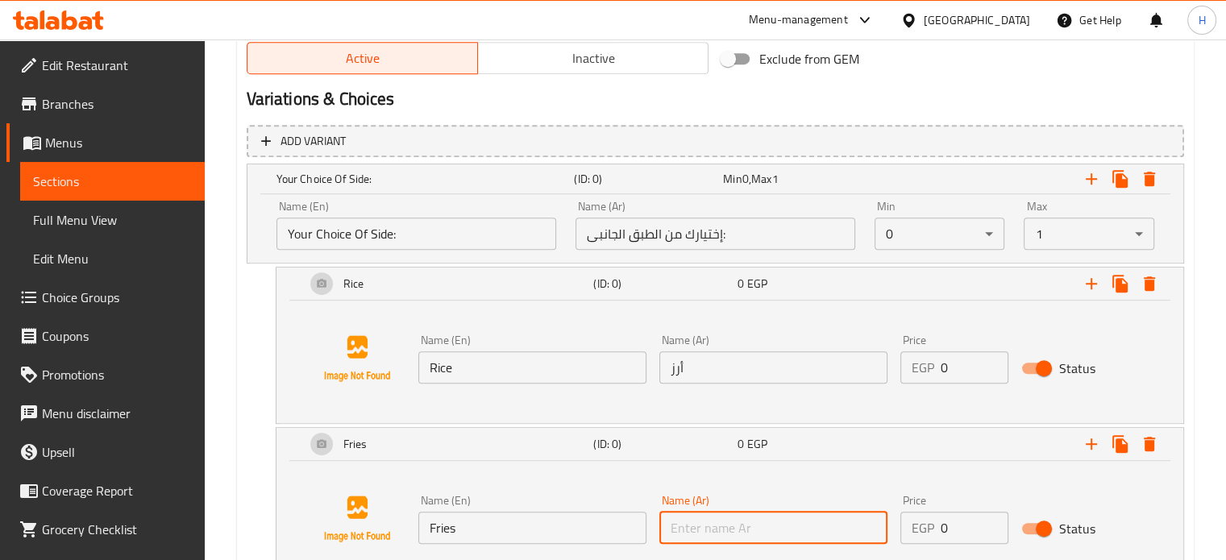
click at [716, 518] on input "text" at bounding box center [774, 528] width 228 height 32
type input "بطاطس مقليه"
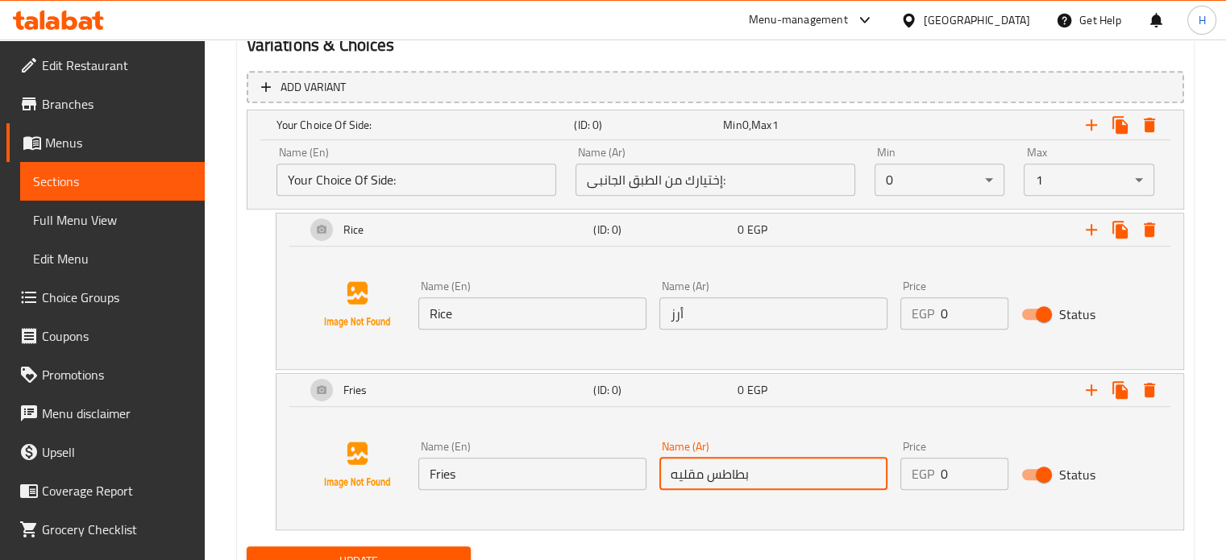
scroll to position [972, 0]
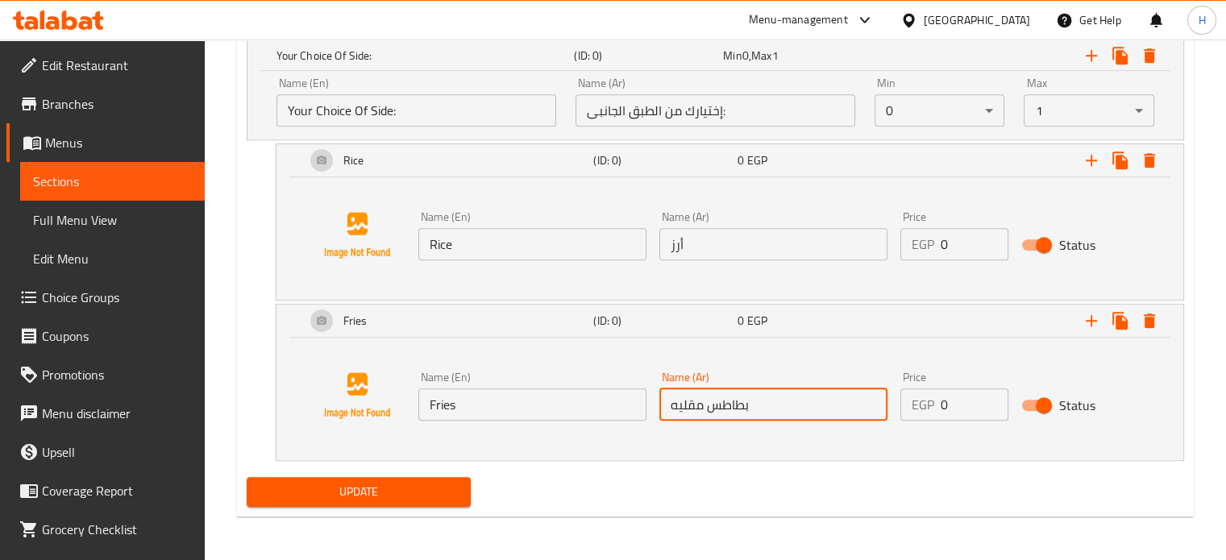
click at [394, 487] on span "Update" at bounding box center [359, 492] width 199 height 20
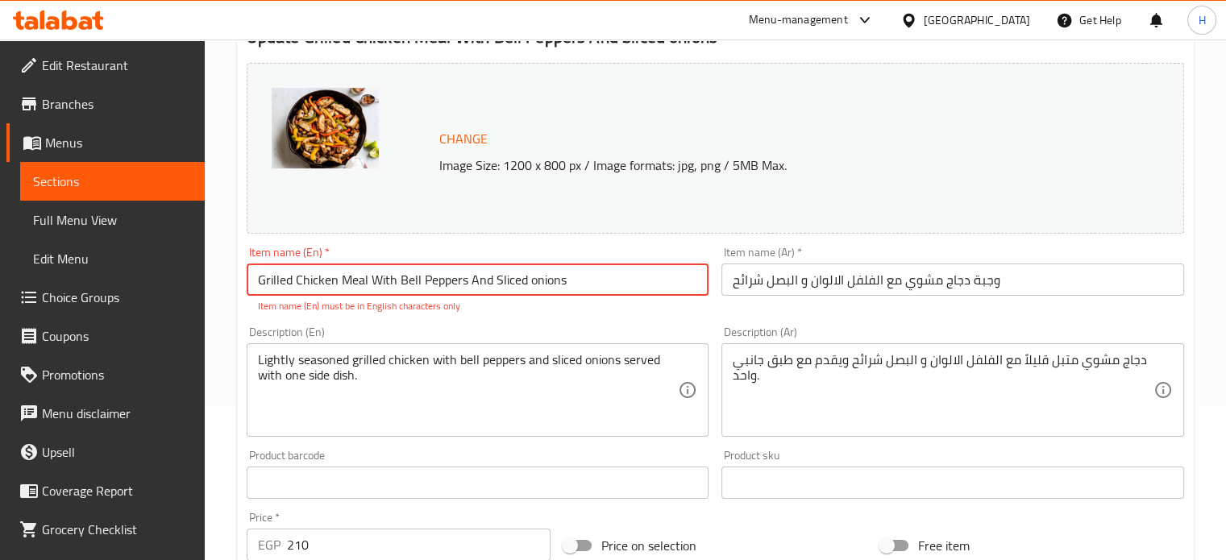
drag, startPoint x: 569, startPoint y: 278, endPoint x: 297, endPoint y: 276, distance: 272.6
click at [297, 276] on input "Grilled Chicken Meal With Bell Peppers And Sliced ​​onions" at bounding box center [478, 280] width 463 height 32
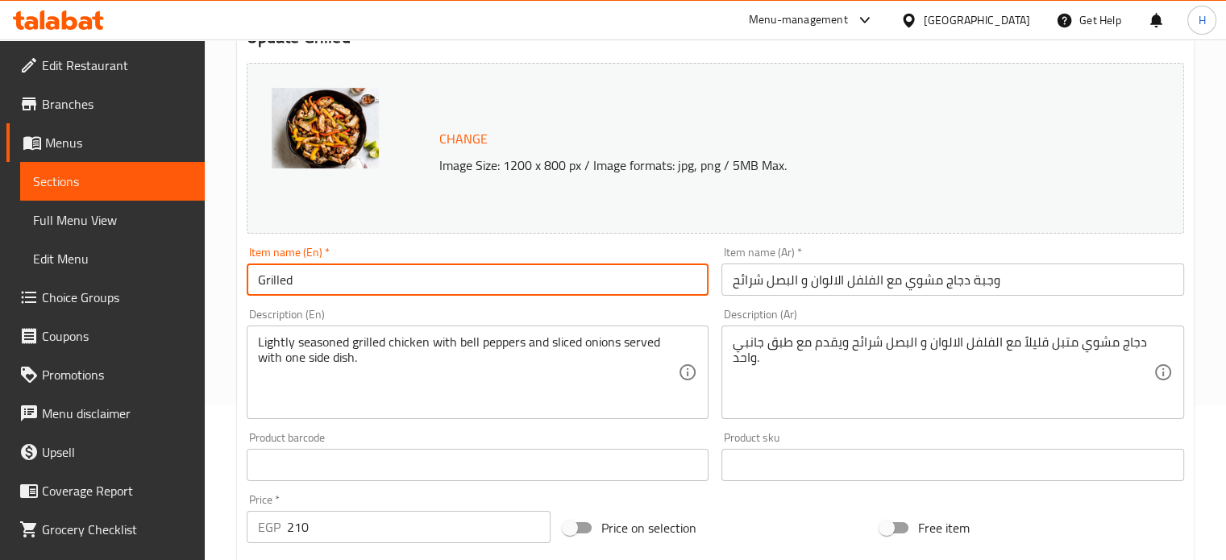
paste input "Chicken Meal With Bell Peppers And Sliced ​​onions"
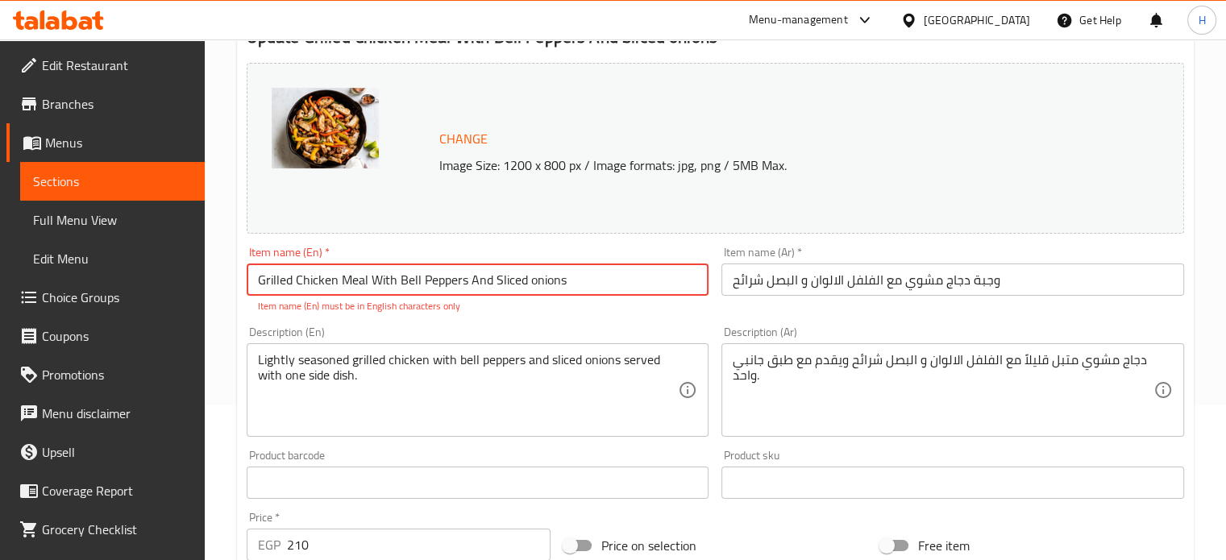
drag, startPoint x: 627, startPoint y: 279, endPoint x: 339, endPoint y: 279, distance: 287.9
click at [339, 279] on input "Grilled Chicken Meal With Bell Peppers And Sliced ​​onions" at bounding box center [478, 280] width 463 height 32
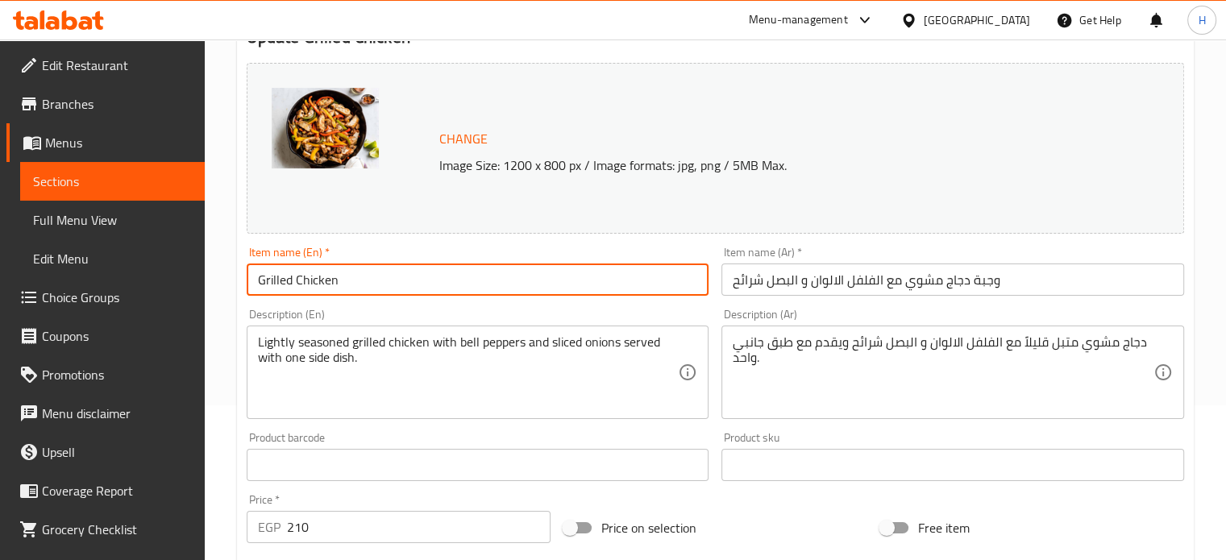
paste input "Meal With Bell Peppers And Sliced ​​onions"
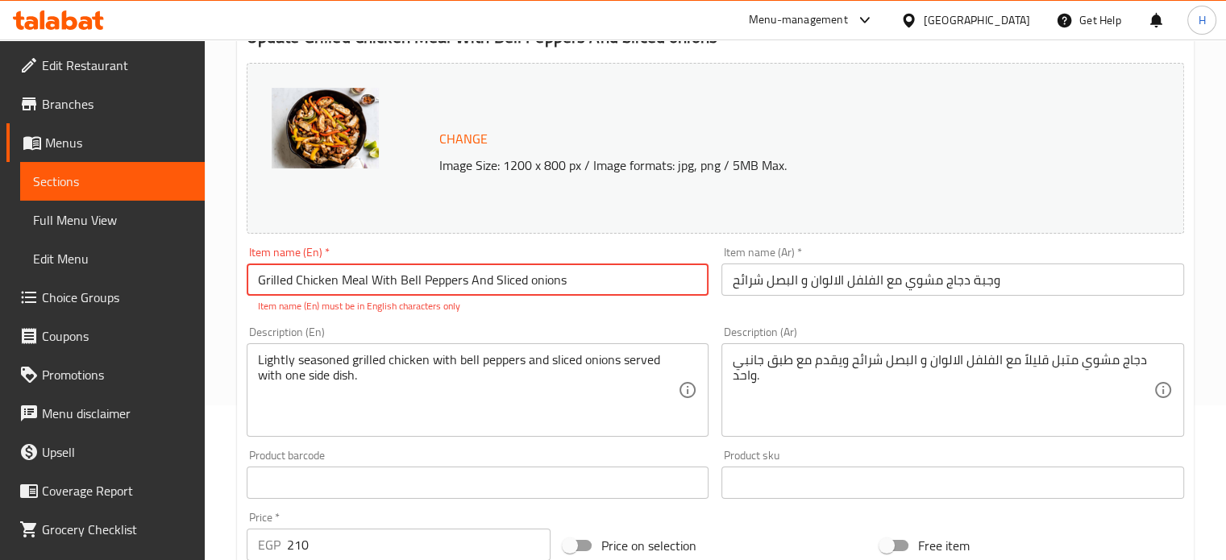
drag, startPoint x: 590, startPoint y: 275, endPoint x: 366, endPoint y: 283, distance: 224.3
click at [366, 283] on input "Grilled Chicken Meal With Bell Peppers And Sliced ​​onions" at bounding box center [478, 280] width 463 height 32
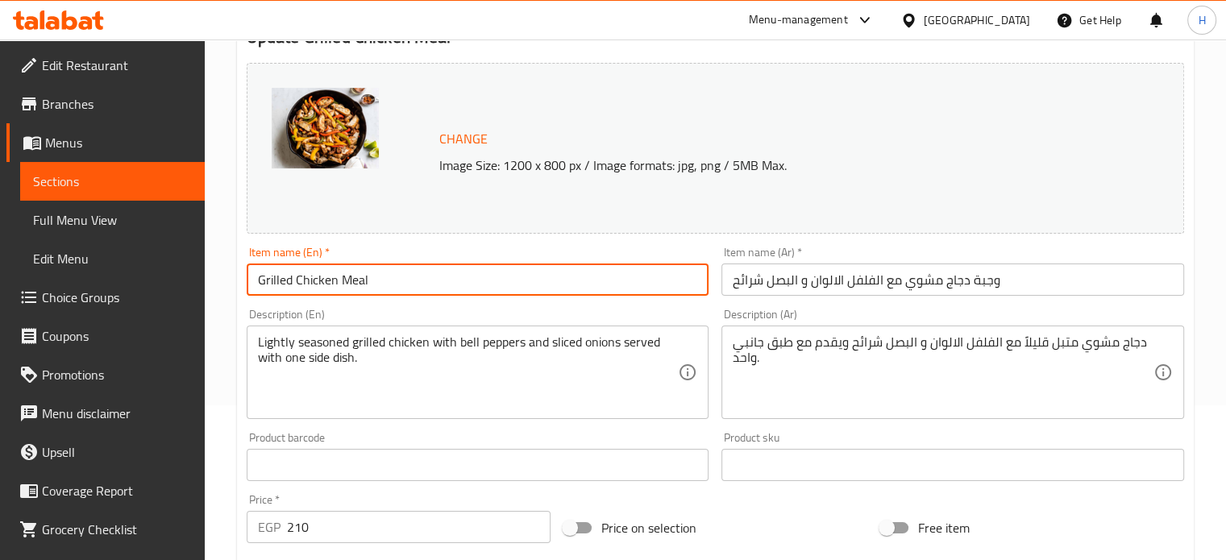
paste input "With Bell Peppers And Sliced ​​onions"
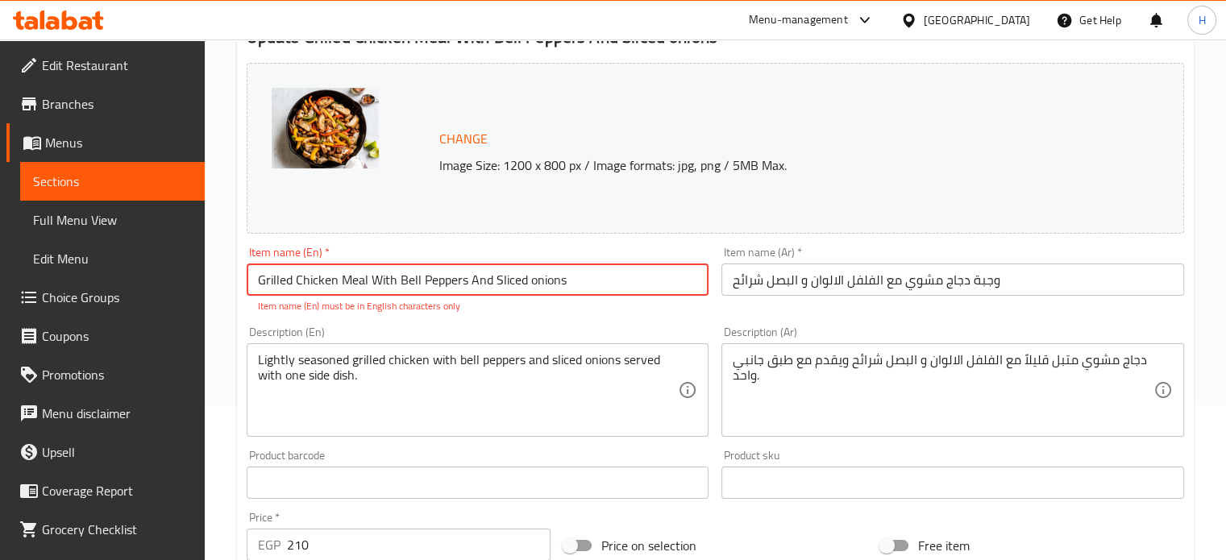
drag, startPoint x: 573, startPoint y: 277, endPoint x: 401, endPoint y: 284, distance: 171.9
click at [401, 284] on input "Grilled Chicken Meal With Bell Peppers And Sliced ​​onions" at bounding box center [478, 280] width 463 height 32
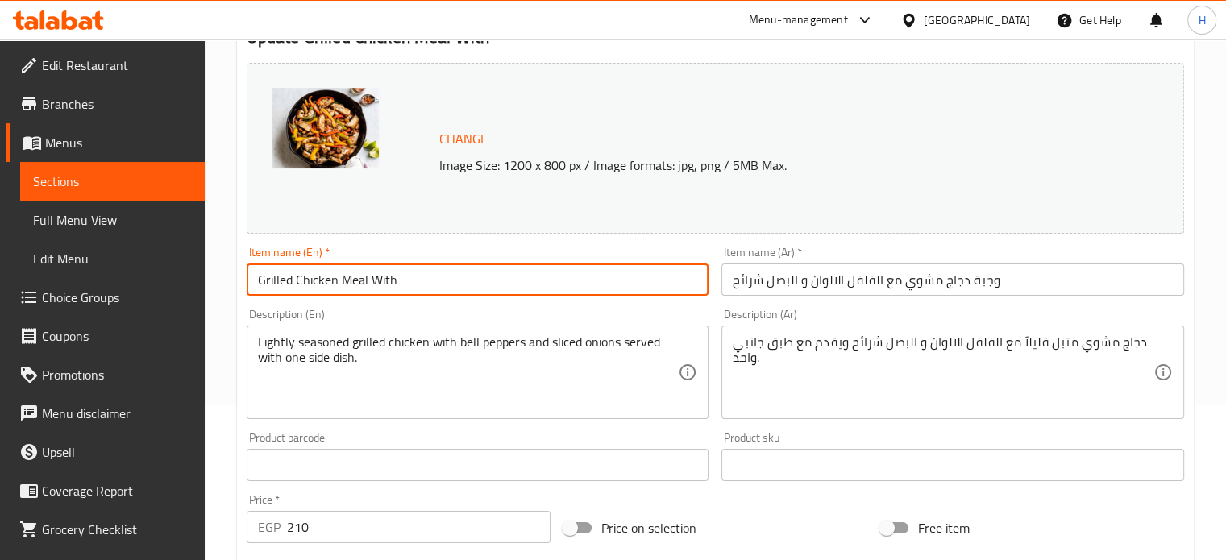
paste input "Bell Peppers And Sliced ​​onions"
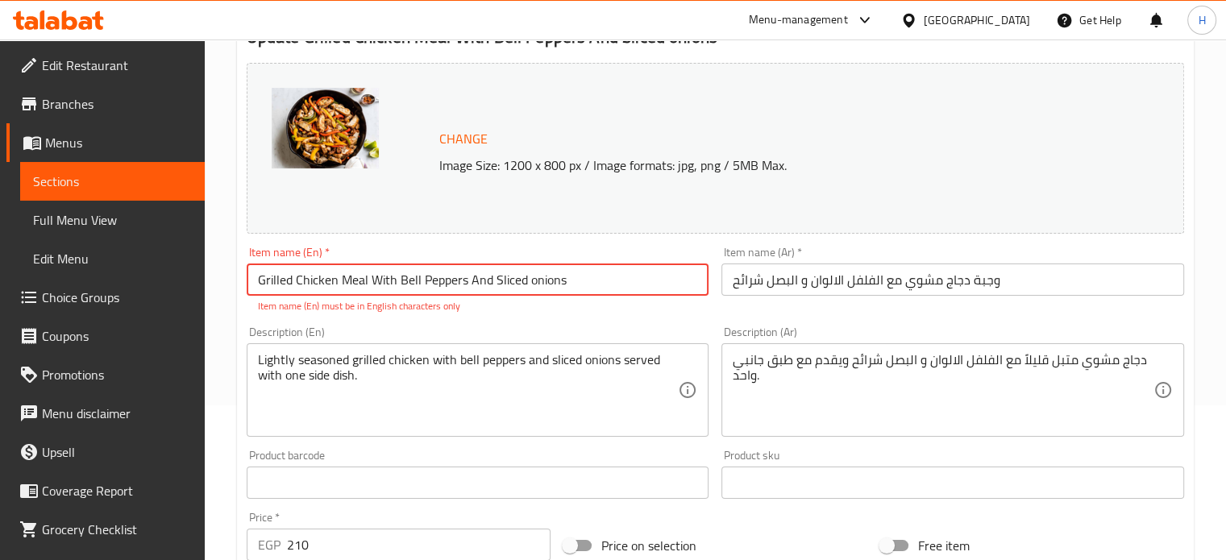
drag, startPoint x: 572, startPoint y: 279, endPoint x: 422, endPoint y: 280, distance: 150.0
click at [422, 280] on input "Grilled Chicken Meal With Bell Peppers And Sliced ​​onions" at bounding box center [478, 280] width 463 height 32
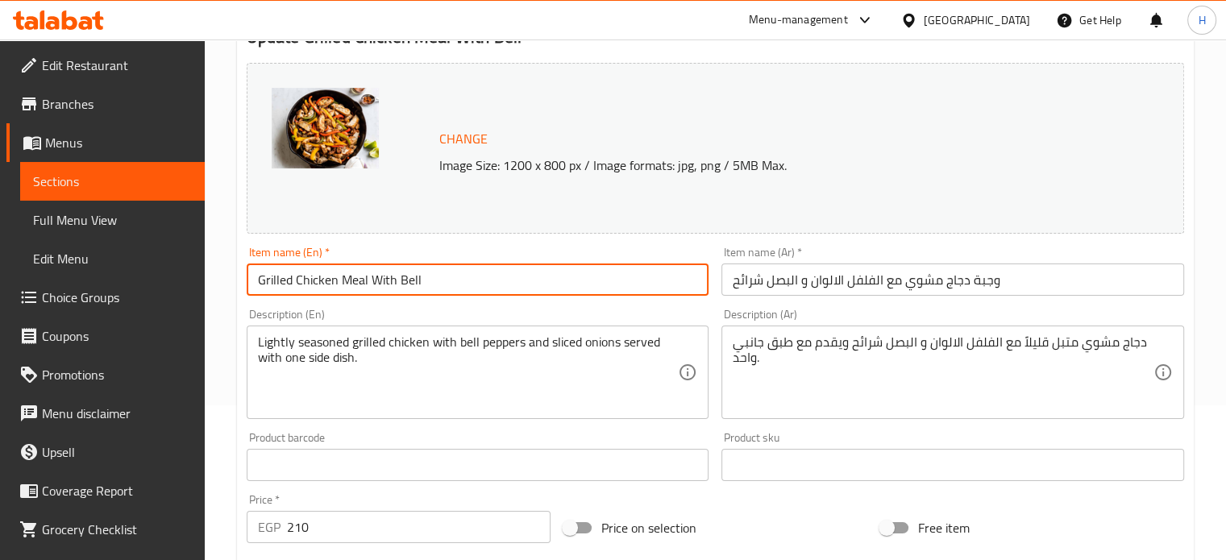
paste input "Peppers And Sliced ​​onions"
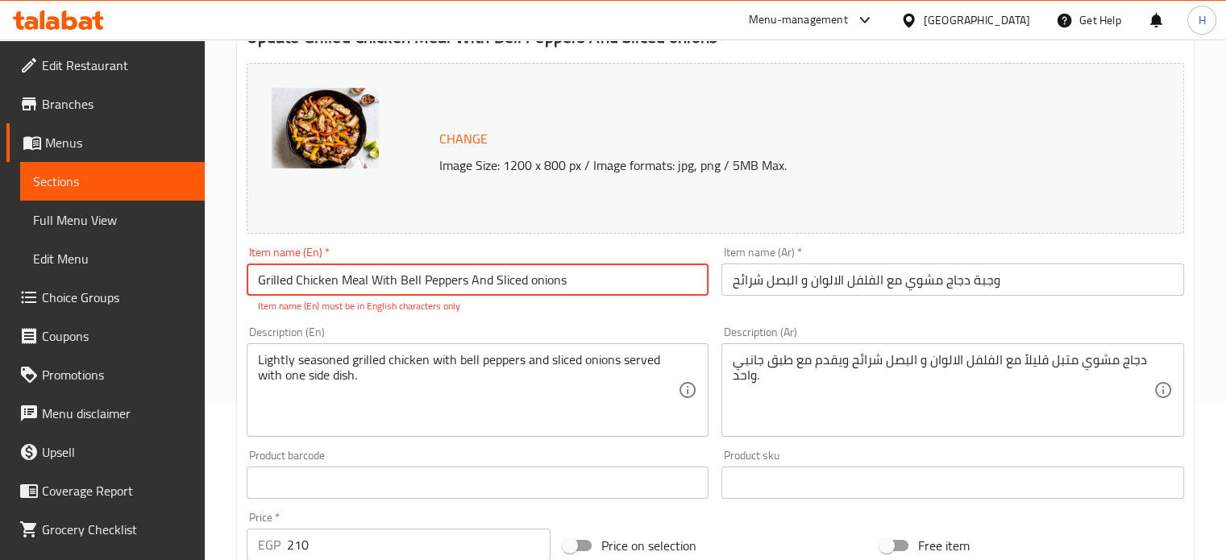
drag, startPoint x: 572, startPoint y: 275, endPoint x: 469, endPoint y: 283, distance: 103.5
click at [469, 283] on input "Grilled Chicken Meal With Bell Peppers And Sliced ​​onions" at bounding box center [478, 280] width 463 height 32
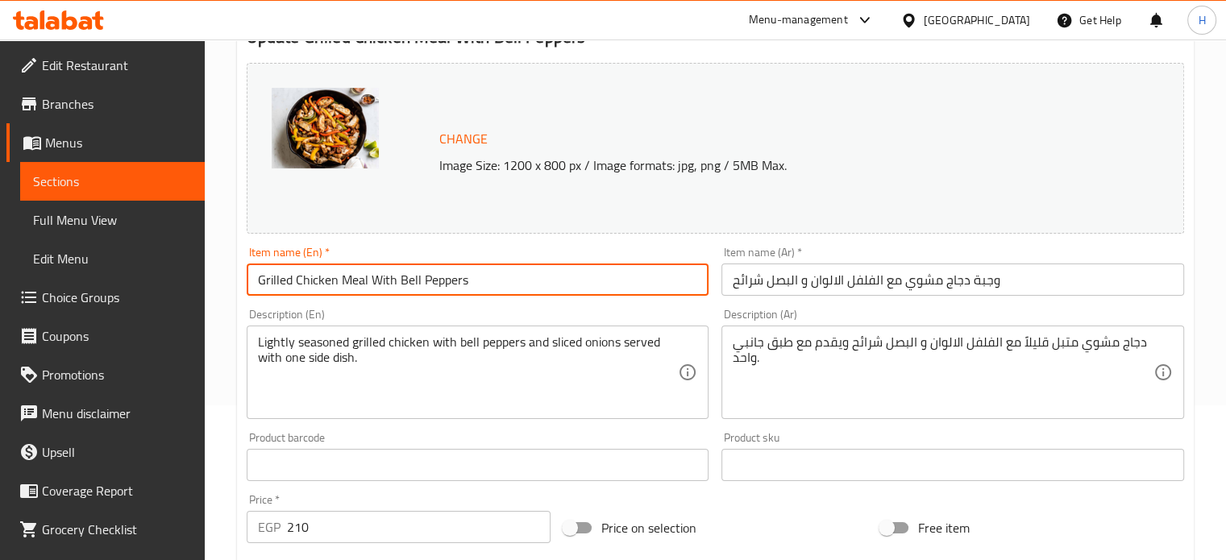
paste input "And Sliced ​​onions"
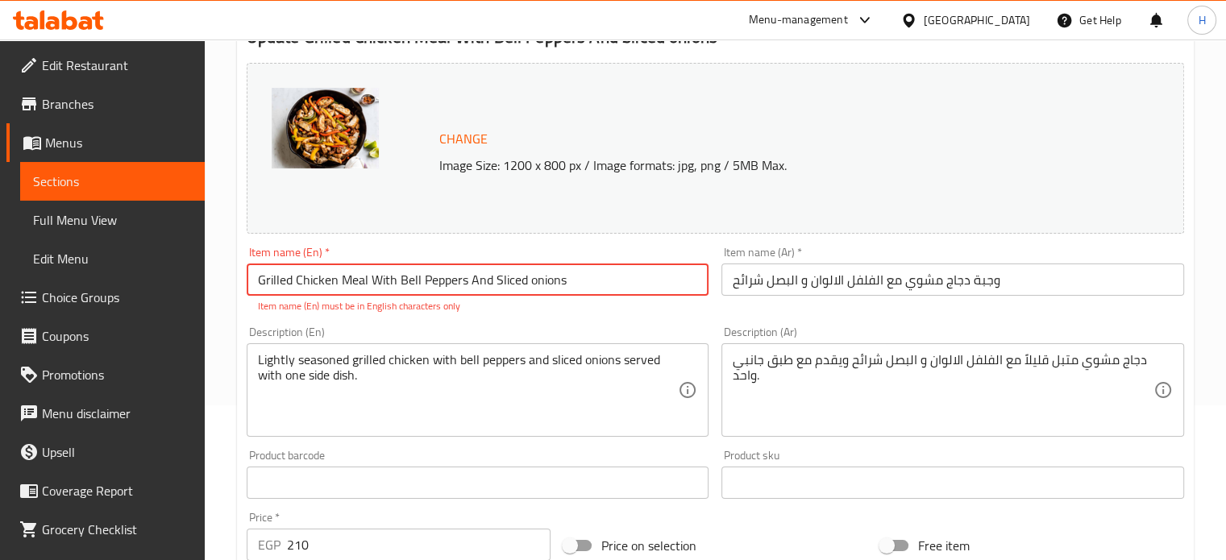
drag, startPoint x: 565, startPoint y: 280, endPoint x: 490, endPoint y: 283, distance: 75.1
click at [490, 283] on input "Grilled Chicken Meal With Bell Peppers And Sliced ​​onions" at bounding box center [478, 280] width 463 height 32
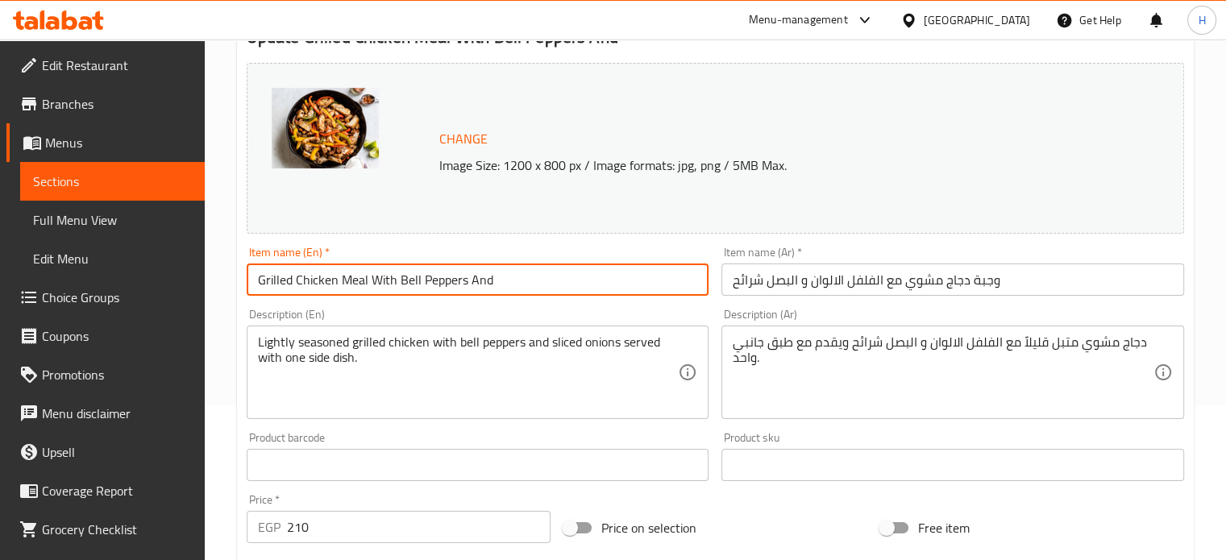
paste input "Sliced ​​onions"
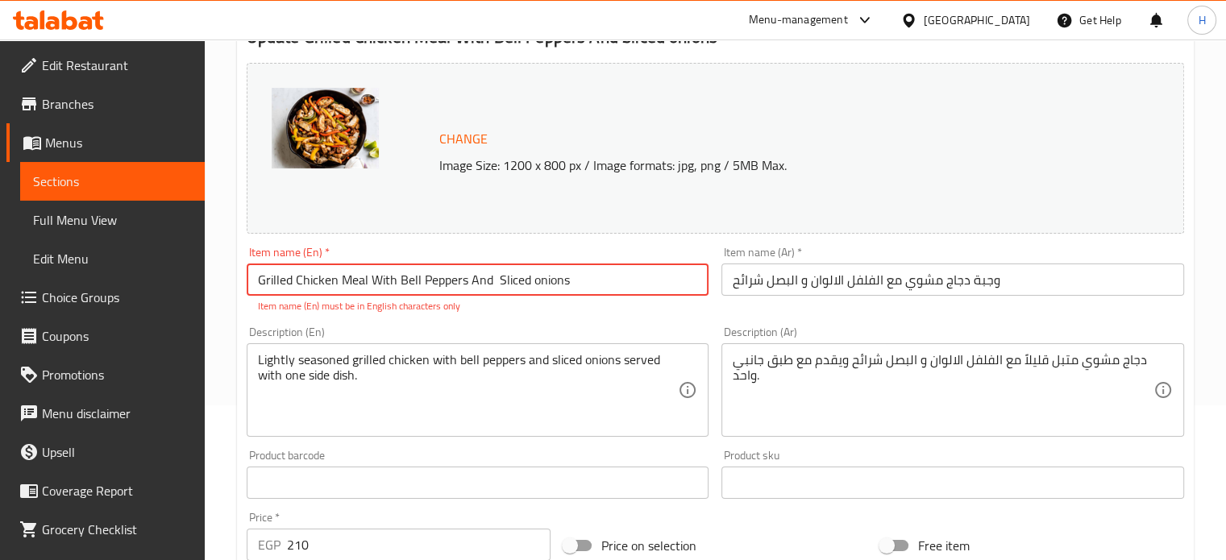
click at [493, 279] on input "Grilled Chicken Meal With Bell Peppers And Sliced ​​onions" at bounding box center [478, 280] width 463 height 32
click at [540, 277] on input "Grilled Chicken Meal With Bell Peppers And Sliced ​​onions" at bounding box center [478, 280] width 463 height 32
click at [506, 280] on input "Grilled Chicken Meal With Bell Peppers And Sliced ​​onions" at bounding box center [478, 280] width 463 height 32
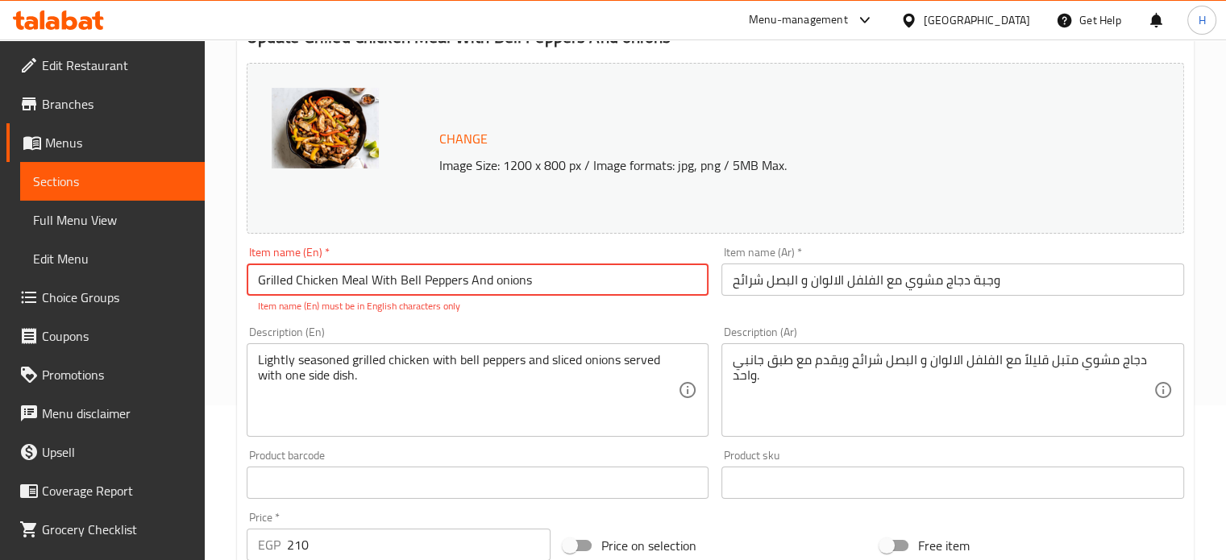
paste input "Sliced"
type input "Grilled Chicken Meal With Bell Peppers And Sliced ​​onions"
click at [483, 282] on input "Grilled Chicken Meal With Bell Peppers And Sliced ​​onions" at bounding box center [478, 280] width 463 height 32
click at [580, 275] on input "Grilled Chicken Meal With Bell Peppers And Sliced ​​onions" at bounding box center [478, 280] width 463 height 32
drag, startPoint x: 585, startPoint y: 277, endPoint x: 232, endPoint y: 284, distance: 352.4
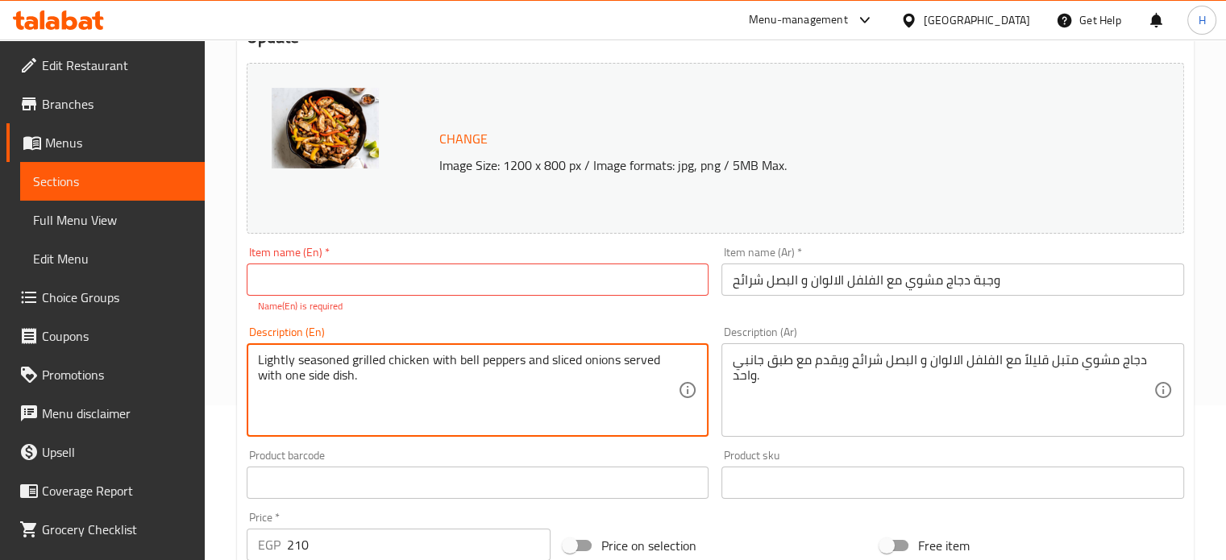
paste textarea "Grilled Chicken Meal With Bell Peppers And Sliced ​​onions"
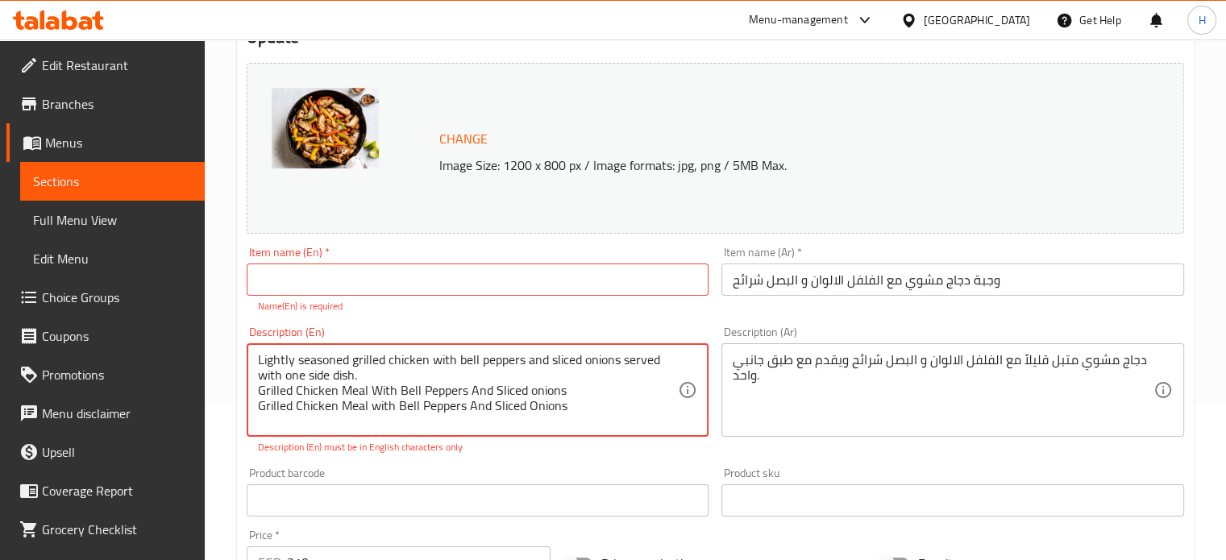
drag, startPoint x: 573, startPoint y: 409, endPoint x: 229, endPoint y: 414, distance: 344.4
drag, startPoint x: 593, startPoint y: 392, endPoint x: 243, endPoint y: 391, distance: 350.8
click at [243, 391] on div "Description (En) Lightly seasoned grilled chicken with bell peppers and sliced …" at bounding box center [478, 390] width 476 height 141
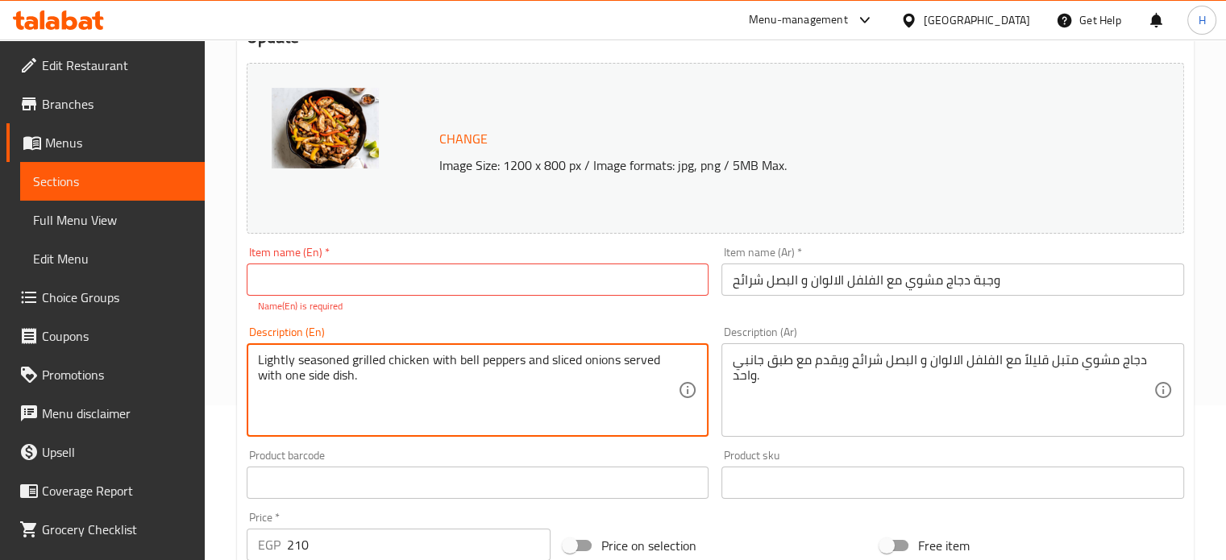
type textarea "Lightly seasoned grilled chicken with bell peppers and sliced onions served wit…"
click at [321, 272] on input "text" at bounding box center [478, 280] width 463 height 32
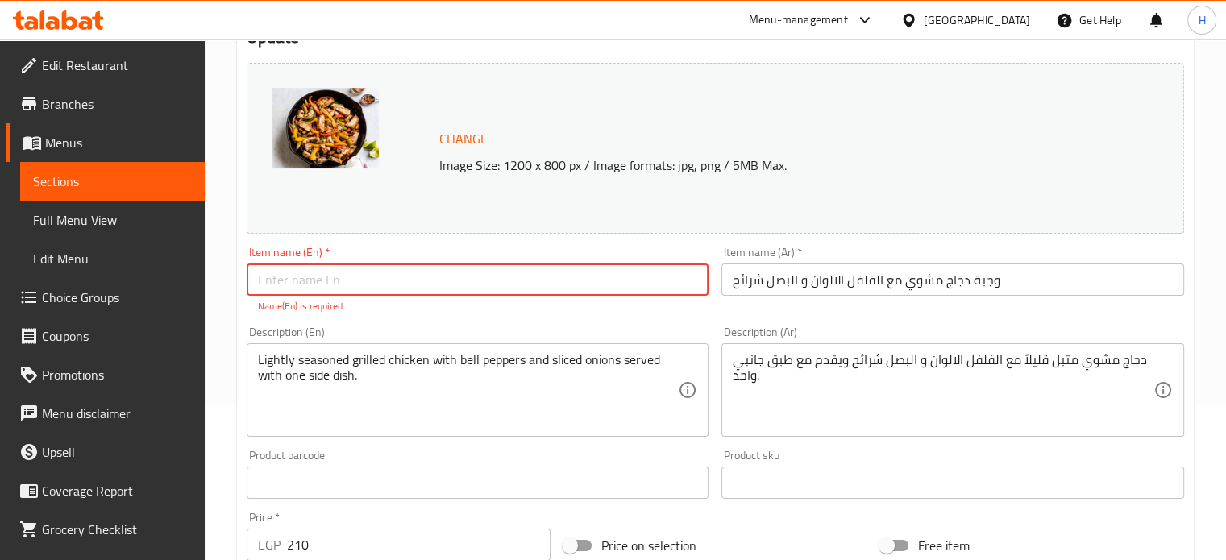
paste input "Grilled Chicken Meal with Bell Peppers And Sliced Onions"
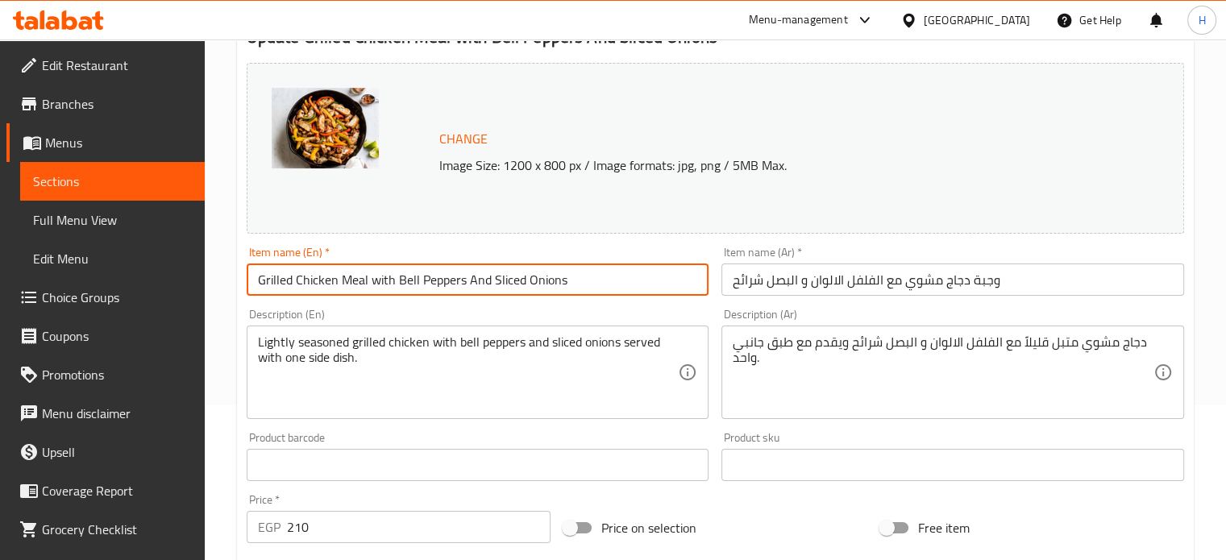
scroll to position [972, 0]
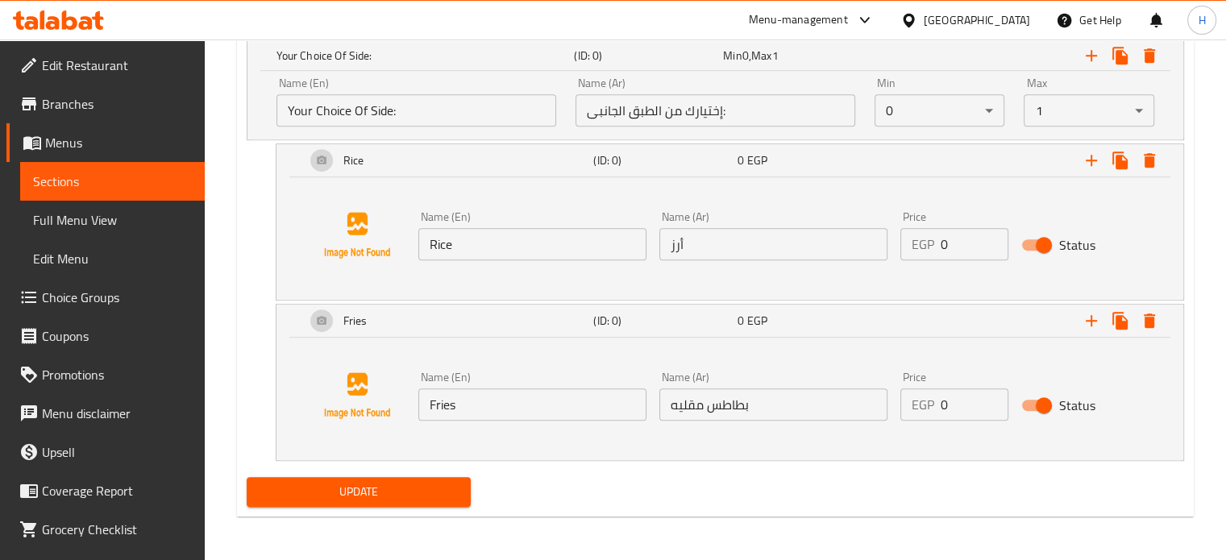
type input "Grilled Chicken Meal with Bell Peppers And Sliced Onions"
click at [423, 493] on span "Update" at bounding box center [359, 492] width 199 height 20
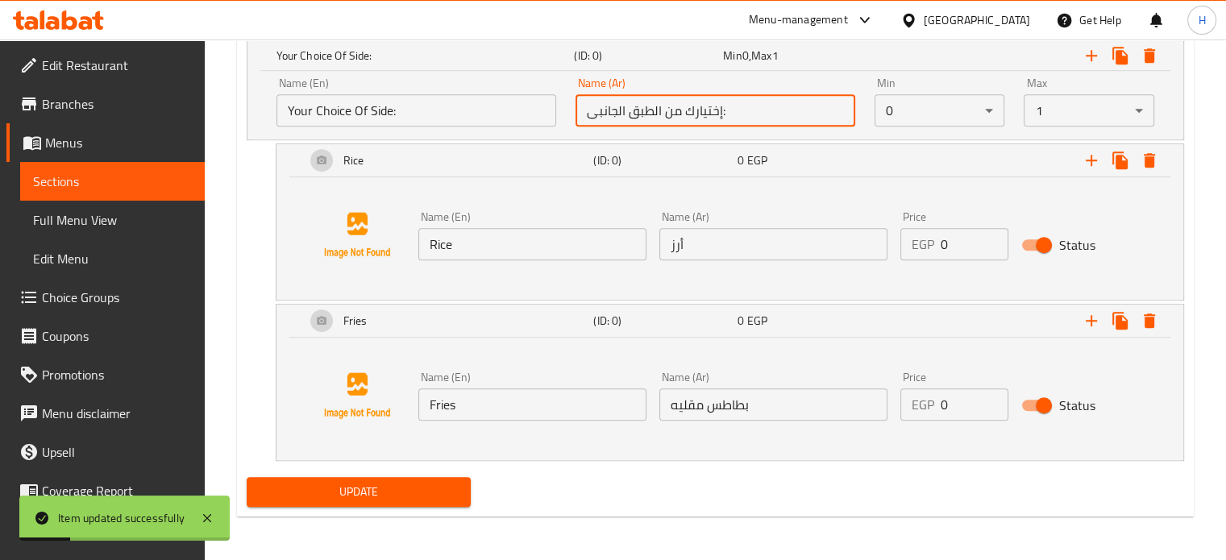
drag, startPoint x: 755, startPoint y: 109, endPoint x: 490, endPoint y: 89, distance: 265.3
click at [490, 89] on div "Name (En) Your Choice Of Side: Name (En) Name (Ar) إختيارك من الطبق الجانبى: Na…" at bounding box center [715, 102] width 897 height 69
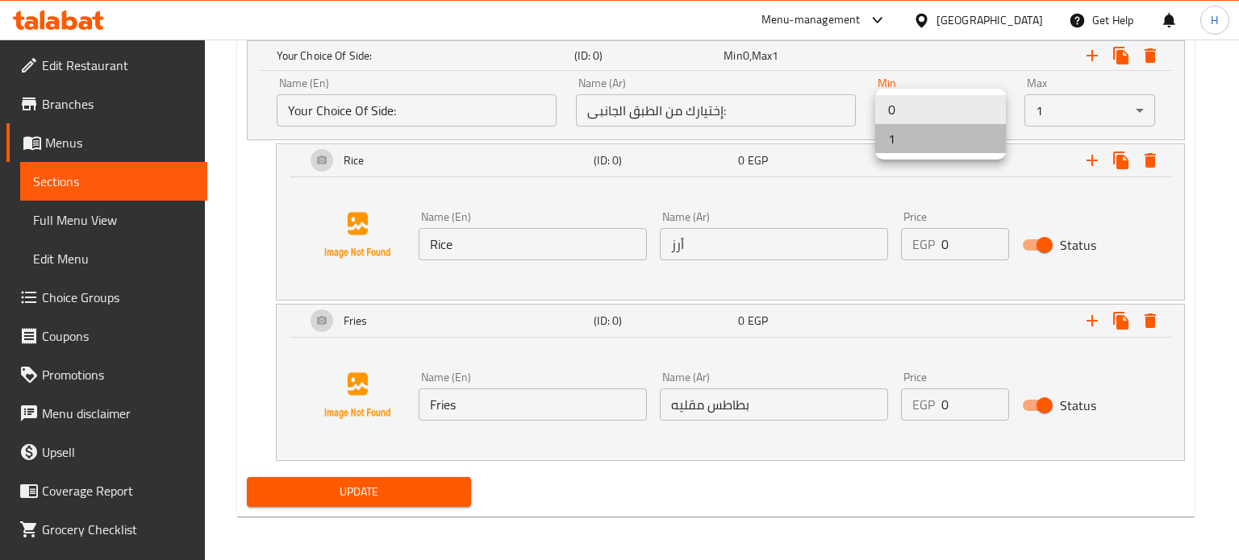
click at [929, 140] on li "1" at bounding box center [940, 138] width 131 height 29
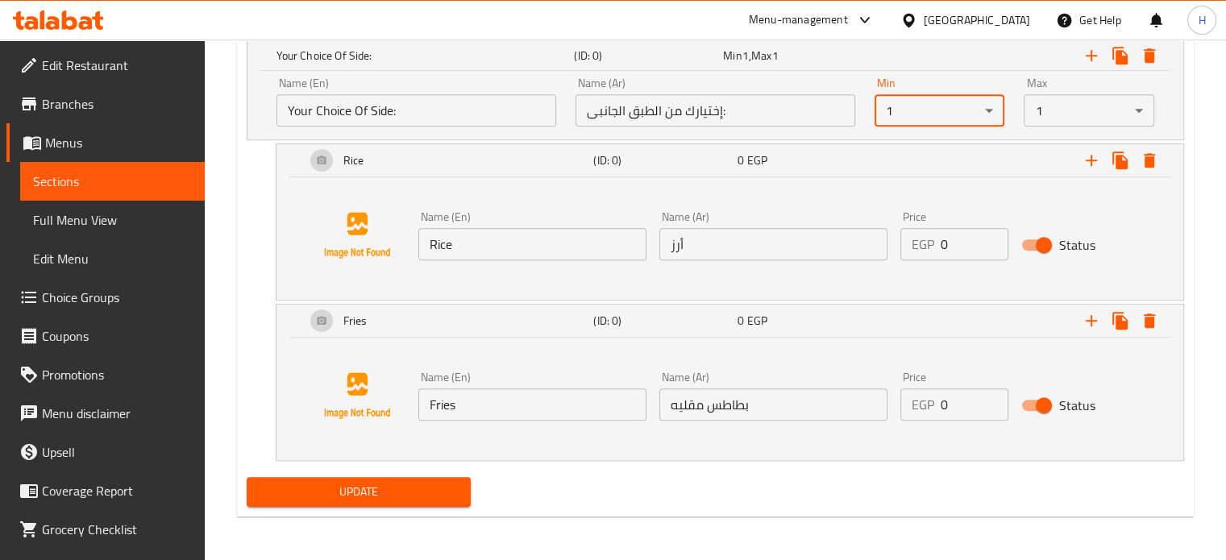
click at [400, 502] on button "Update" at bounding box center [359, 492] width 225 height 30
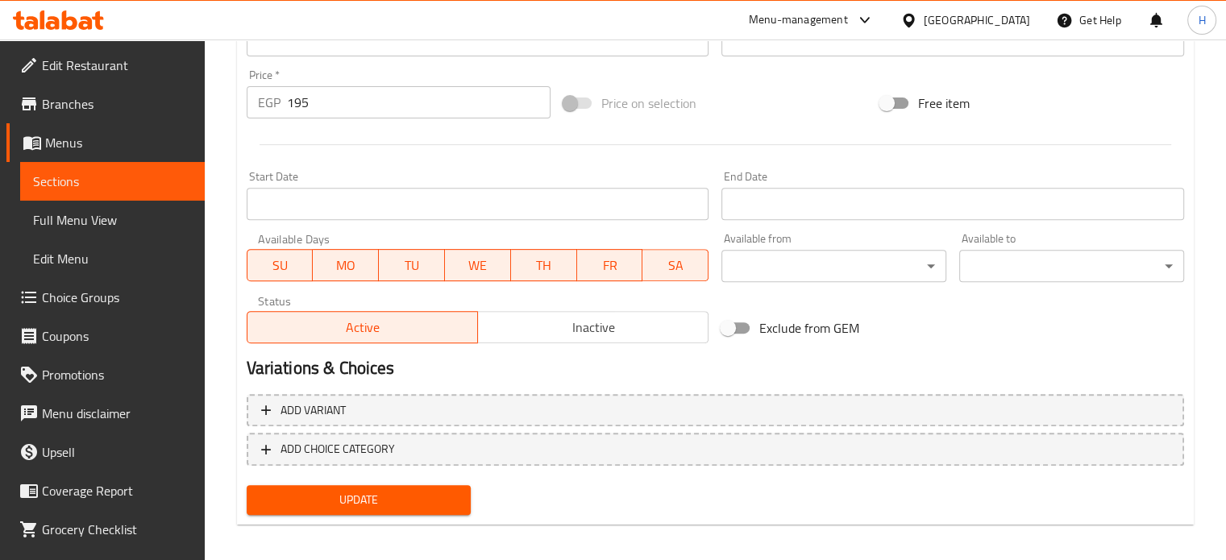
scroll to position [588, 0]
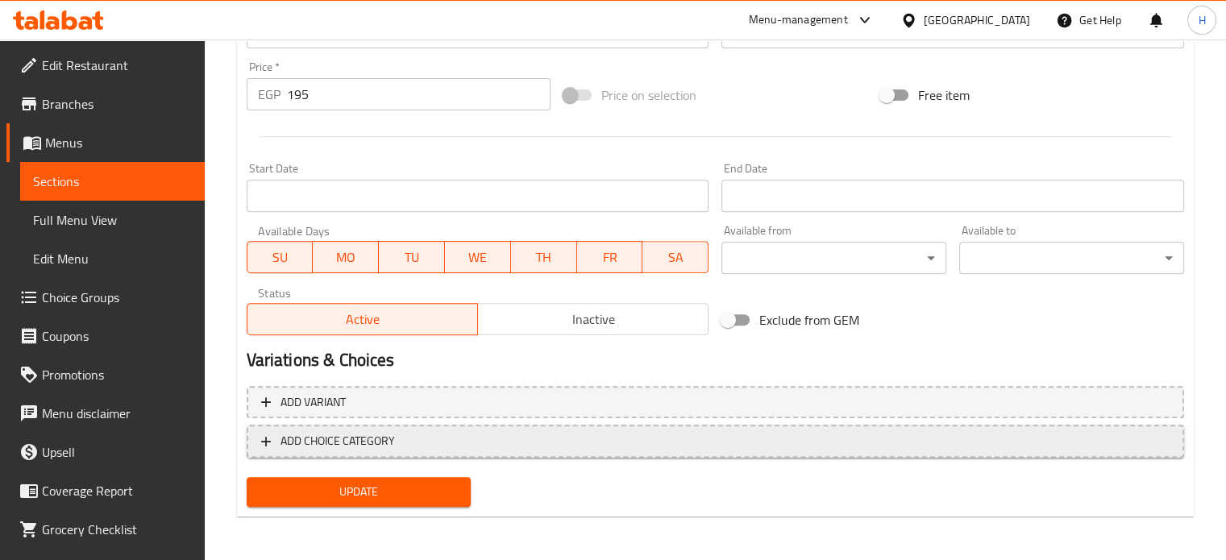
click at [481, 449] on span "ADD CHOICE CATEGORY" at bounding box center [715, 441] width 909 height 20
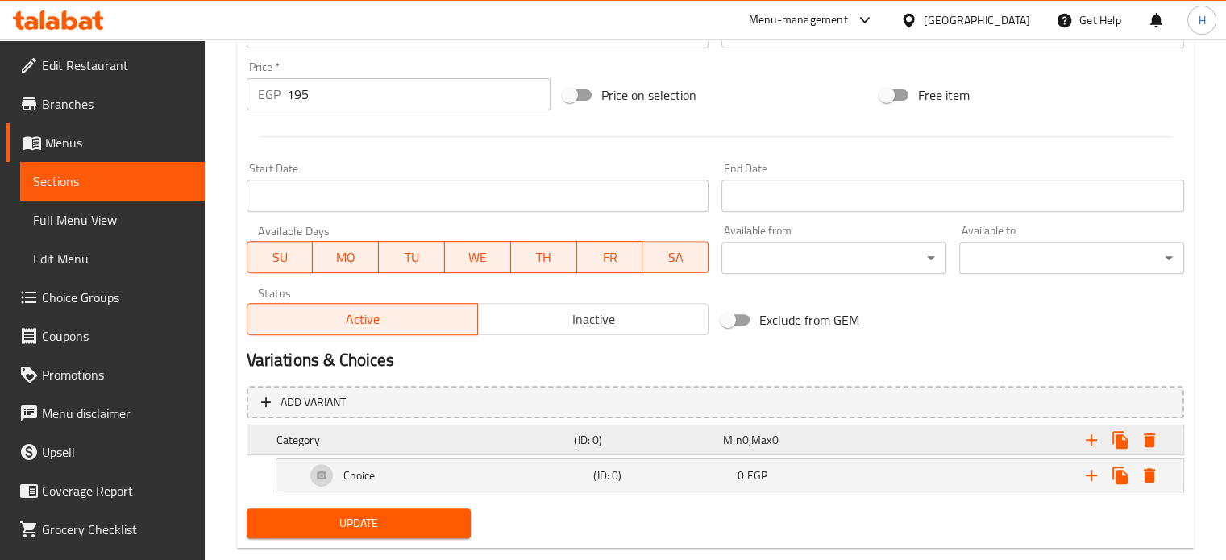
click at [424, 448] on div "Category" at bounding box center [422, 440] width 298 height 23
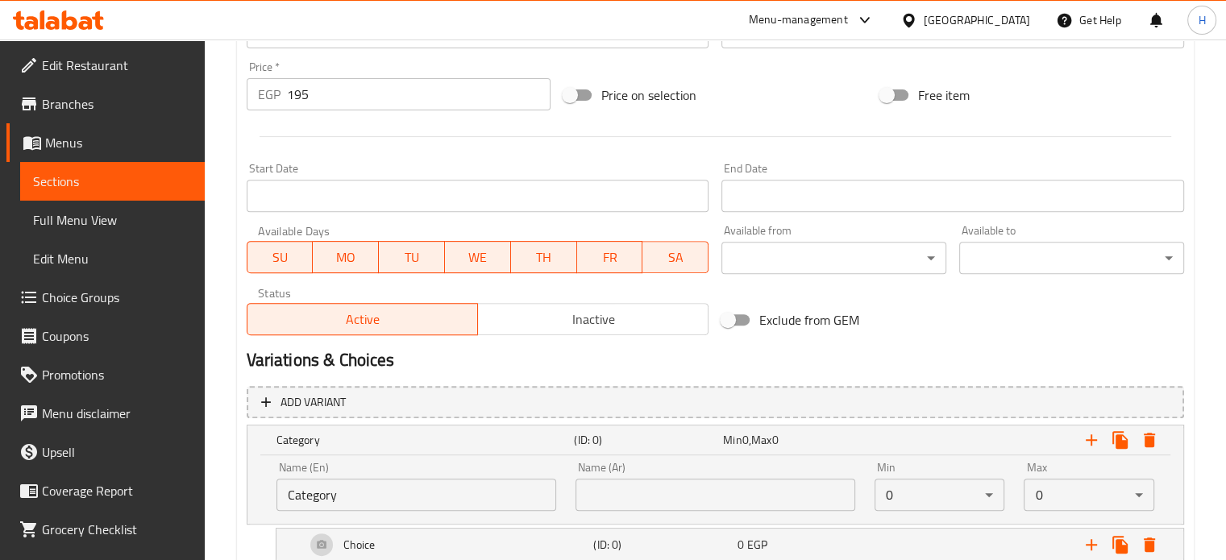
scroll to position [668, 0]
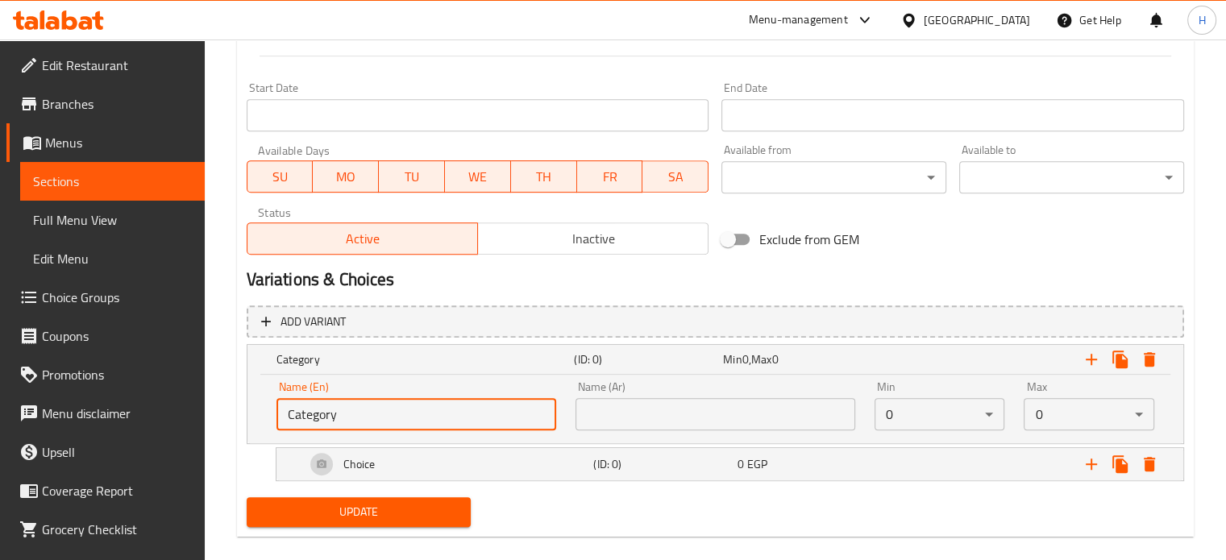
drag, startPoint x: 361, startPoint y: 407, endPoint x: 245, endPoint y: 409, distance: 116.1
click at [247, 409] on div "Category (ID: 0) Min 0 , Max 0 Name (En) Category Name (En) Name (Ar) Name (Ar)…" at bounding box center [716, 394] width 938 height 100
click at [314, 423] on input "text" at bounding box center [417, 414] width 280 height 32
click at [394, 414] on input "Your Choice Of Extras:" at bounding box center [417, 414] width 280 height 32
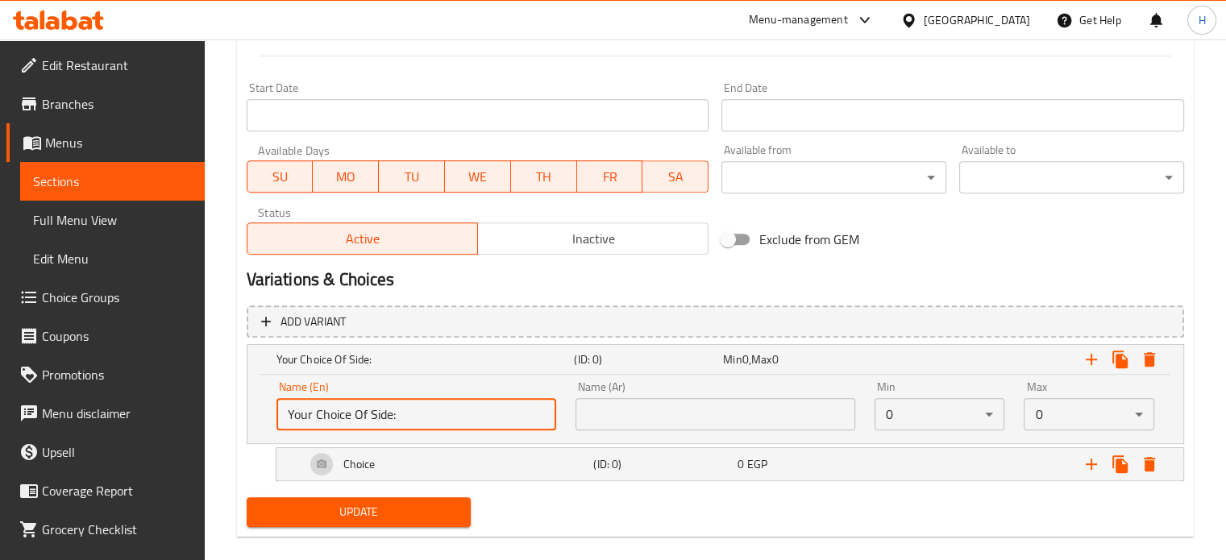
type input "Your Choice Of Side:"
click at [626, 409] on input "text" at bounding box center [716, 414] width 280 height 32
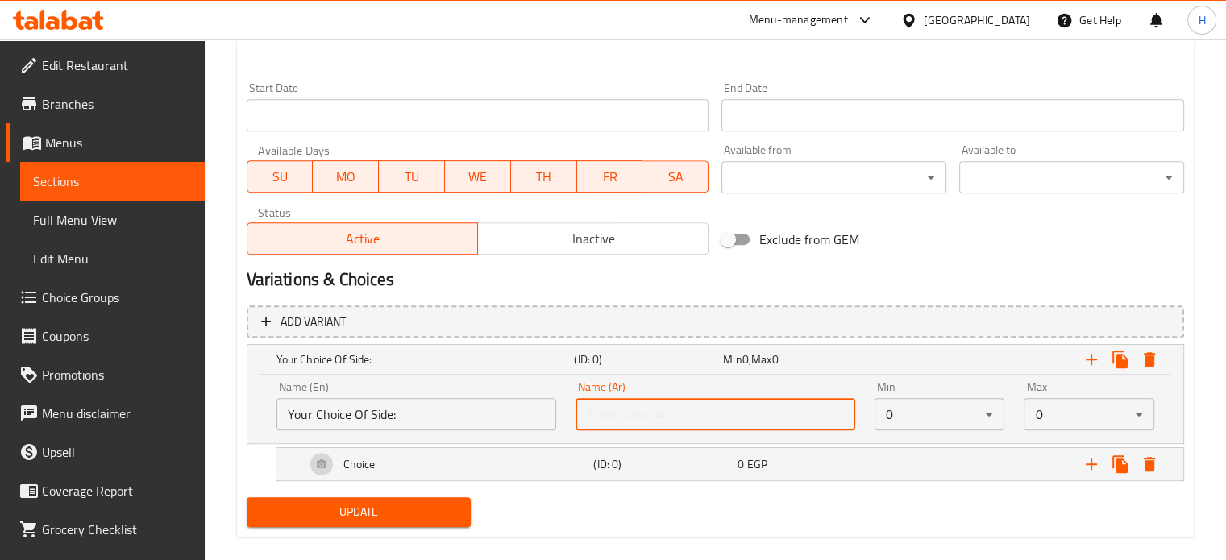
paste input "إختيارك من الطبق الجانبى:"
type input "إختيارك من الطبق الجانبى:"
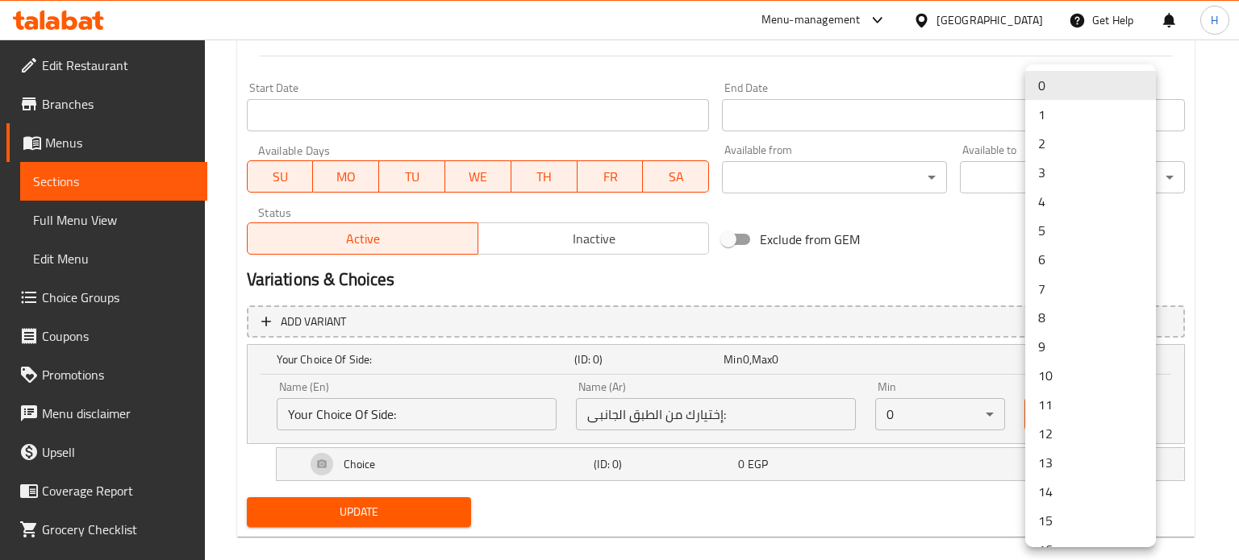
click at [1058, 115] on li "1" at bounding box center [1090, 114] width 131 height 29
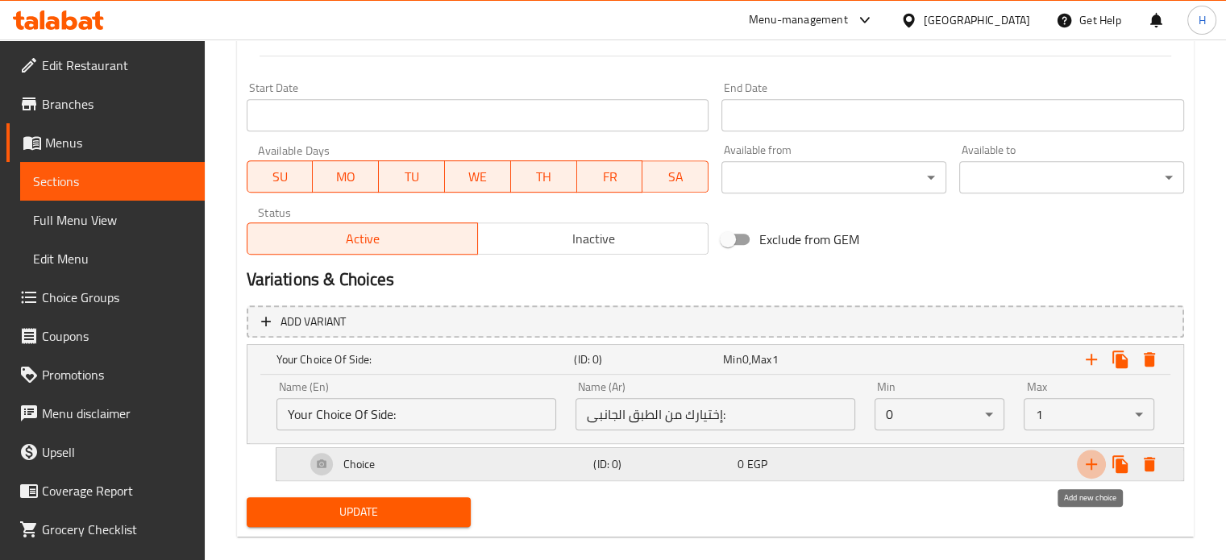
click at [1093, 471] on icon "Expand" at bounding box center [1091, 464] width 19 height 19
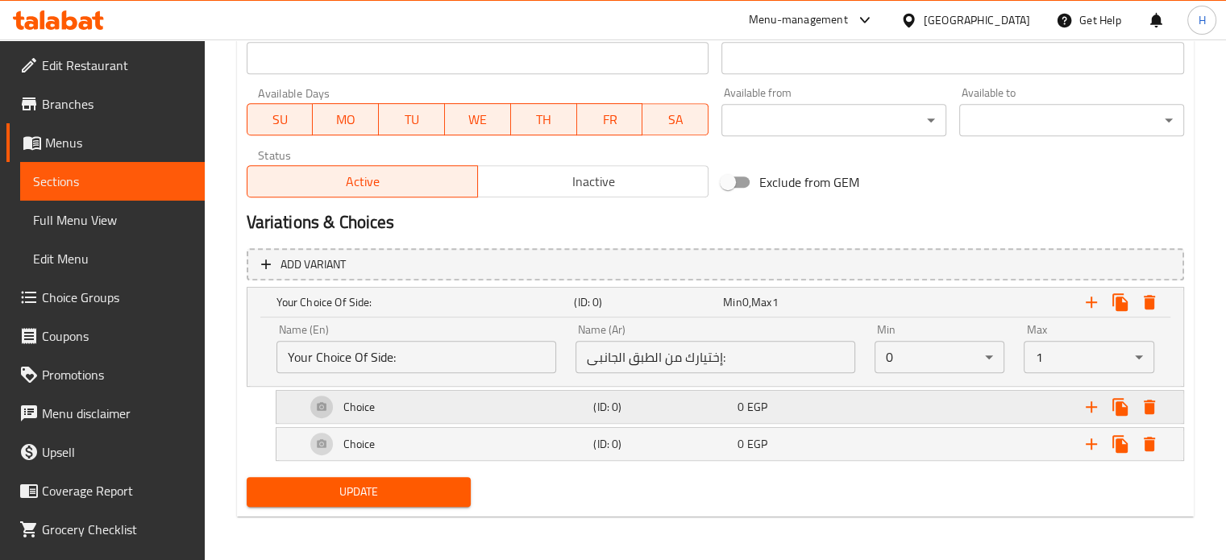
click at [575, 414] on div "Choice" at bounding box center [446, 407] width 289 height 39
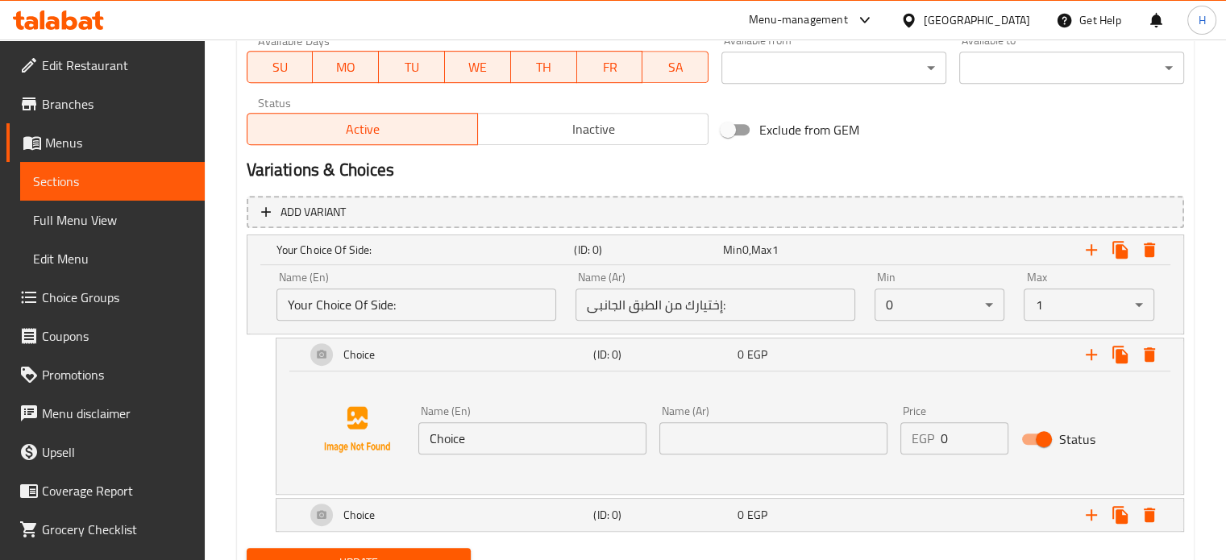
scroll to position [806, 0]
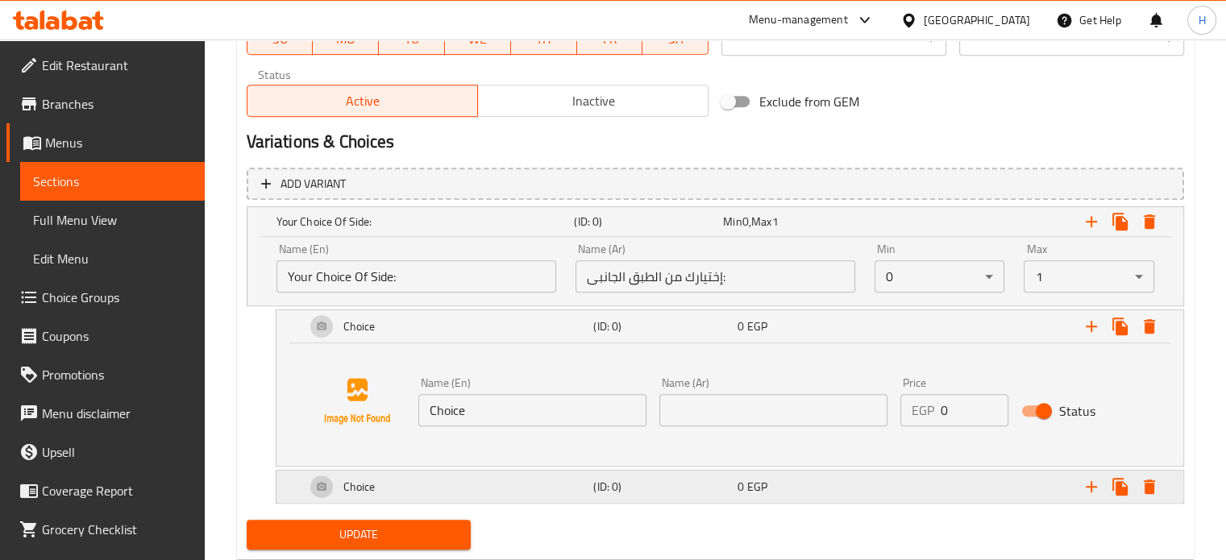
click at [473, 481] on div "Choice" at bounding box center [446, 487] width 289 height 39
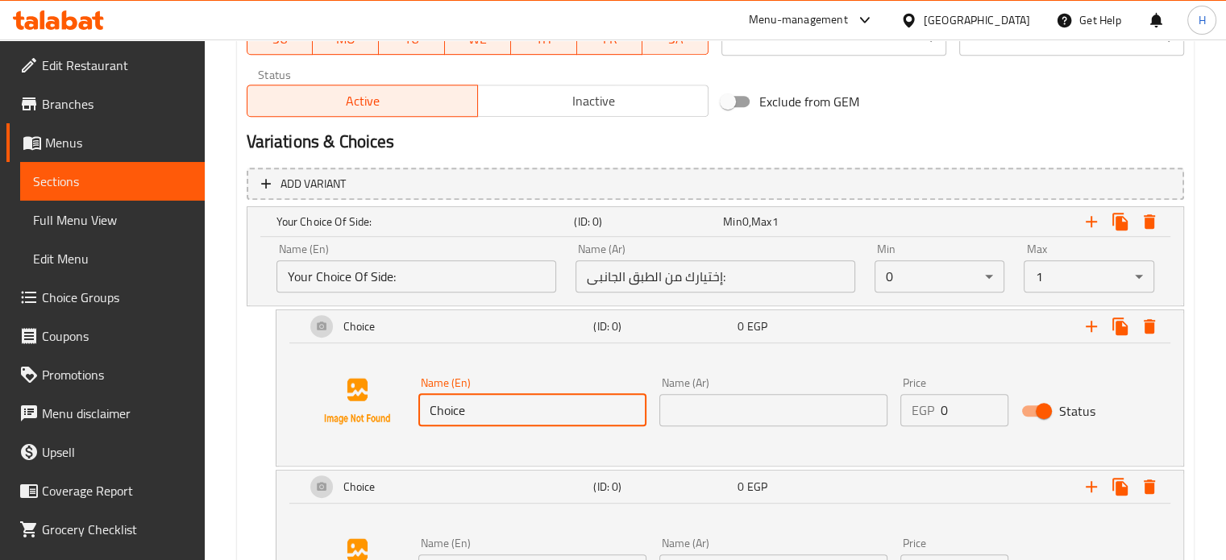
drag, startPoint x: 478, startPoint y: 410, endPoint x: 388, endPoint y: 409, distance: 90.3
click at [388, 409] on div "Name (En) Choice Name (En) Name (Ar) Name (Ar) Price EGP 0 Price Status" at bounding box center [730, 401] width 868 height 123
type input "Rice"
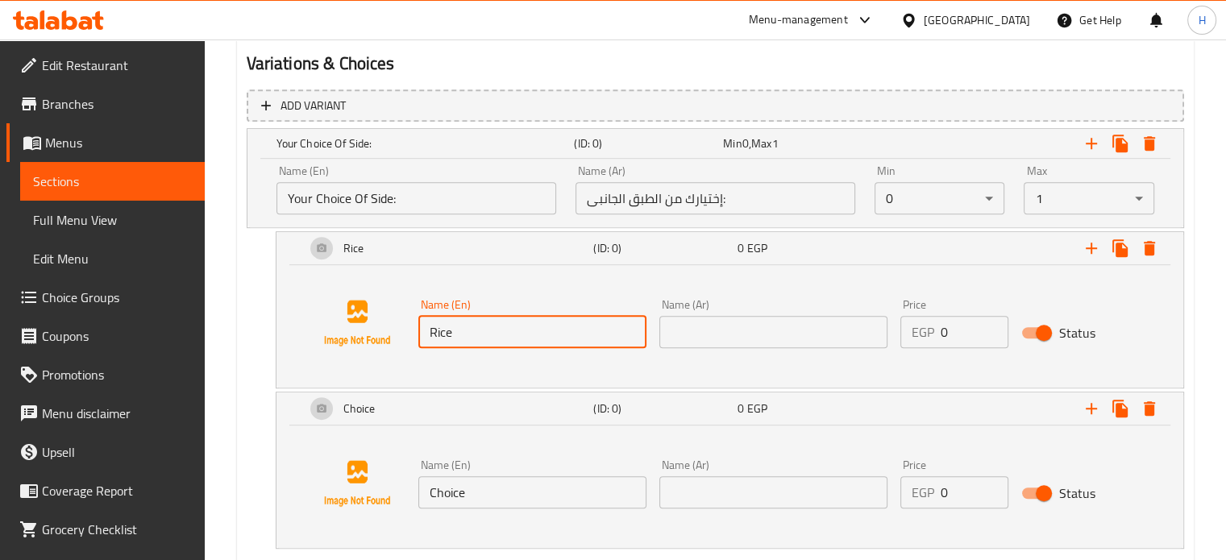
scroll to position [968, 0]
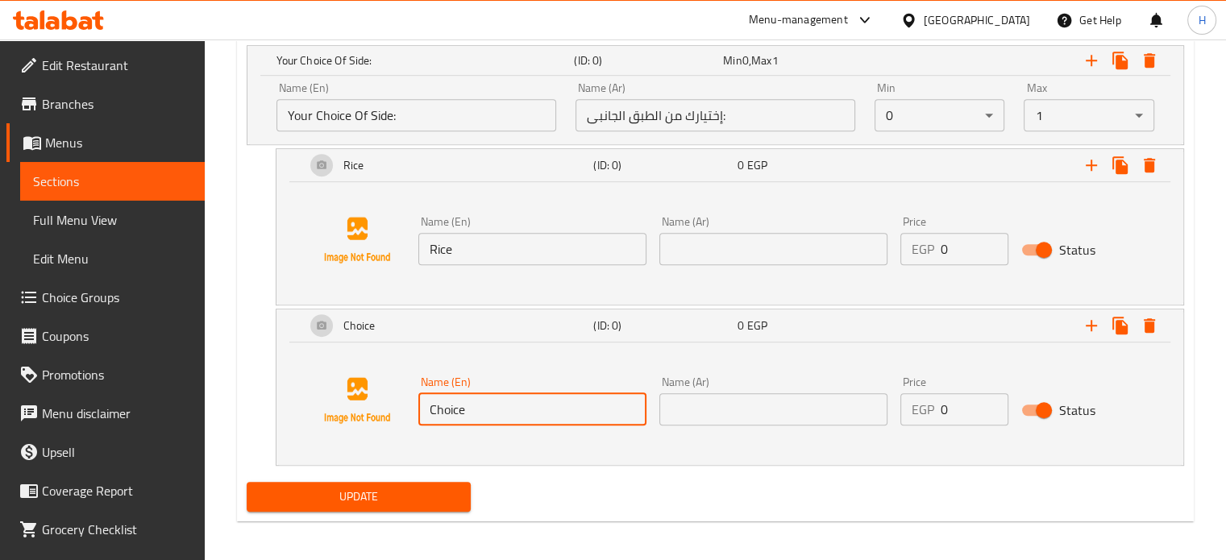
drag, startPoint x: 481, startPoint y: 412, endPoint x: 366, endPoint y: 412, distance: 114.5
click at [366, 412] on div "Name (En) Choice Name (En) Name (Ar) Name (Ar) Price EGP 0 Price Status" at bounding box center [730, 400] width 868 height 123
type input "Fries"
click at [687, 245] on input "text" at bounding box center [774, 249] width 228 height 32
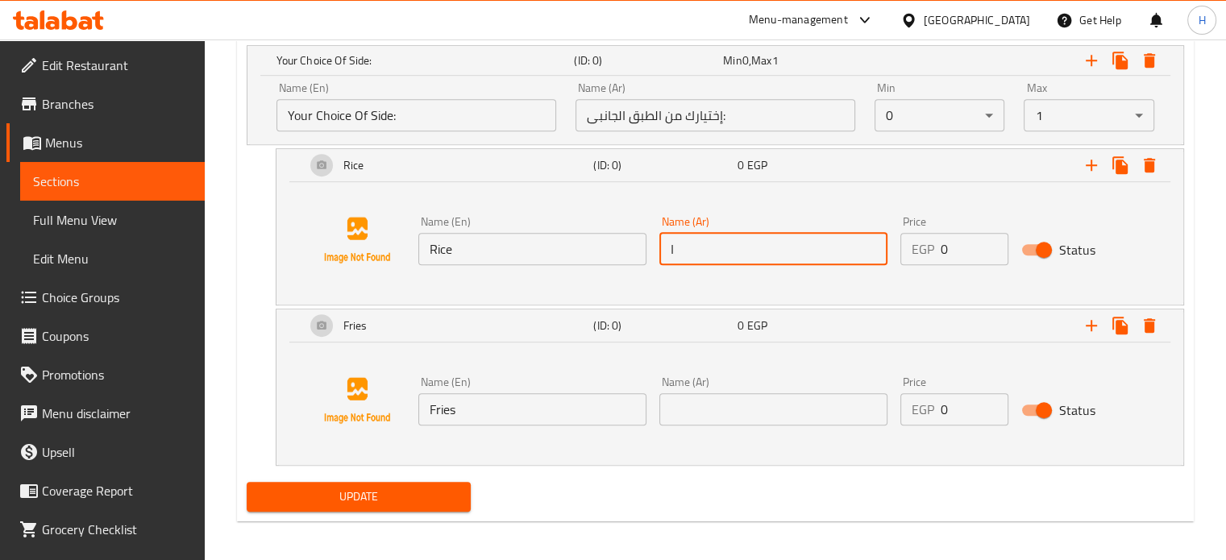
drag, startPoint x: 710, startPoint y: 244, endPoint x: 639, endPoint y: 248, distance: 71.1
click at [639, 248] on div "Name (En) Rice Name (En) Name (Ar) ا Name (Ar) Price EGP 0 Price Status" at bounding box center [774, 241] width 724 height 62
type input "أرز"
click at [728, 418] on input "text" at bounding box center [774, 410] width 228 height 32
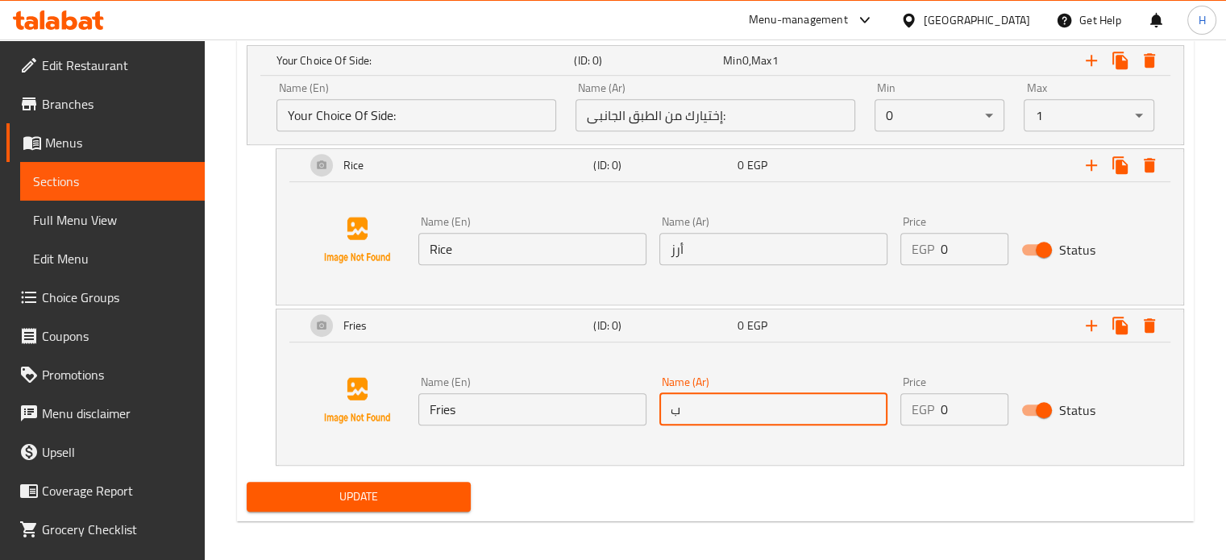
type input "بطاطس مقليه"
click at [379, 492] on span "Update" at bounding box center [359, 497] width 199 height 20
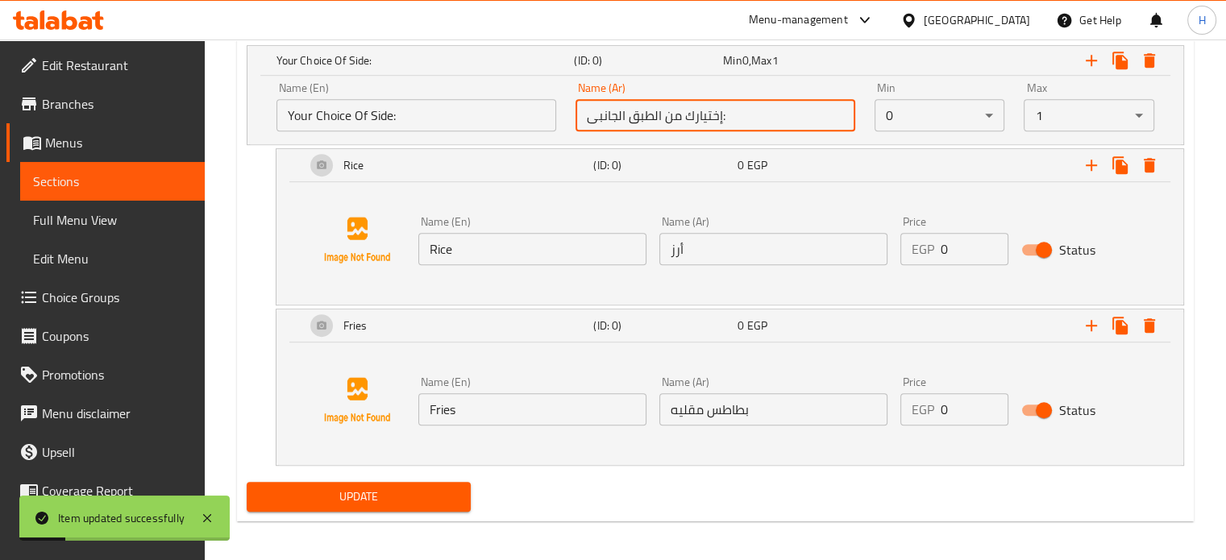
drag, startPoint x: 732, startPoint y: 120, endPoint x: 506, endPoint y: 115, distance: 225.8
click at [506, 115] on div "Name (En) Your Choice Of Side: Name (En) Name (Ar) إختيارك من الطبق الجانبى: Na…" at bounding box center [715, 107] width 897 height 69
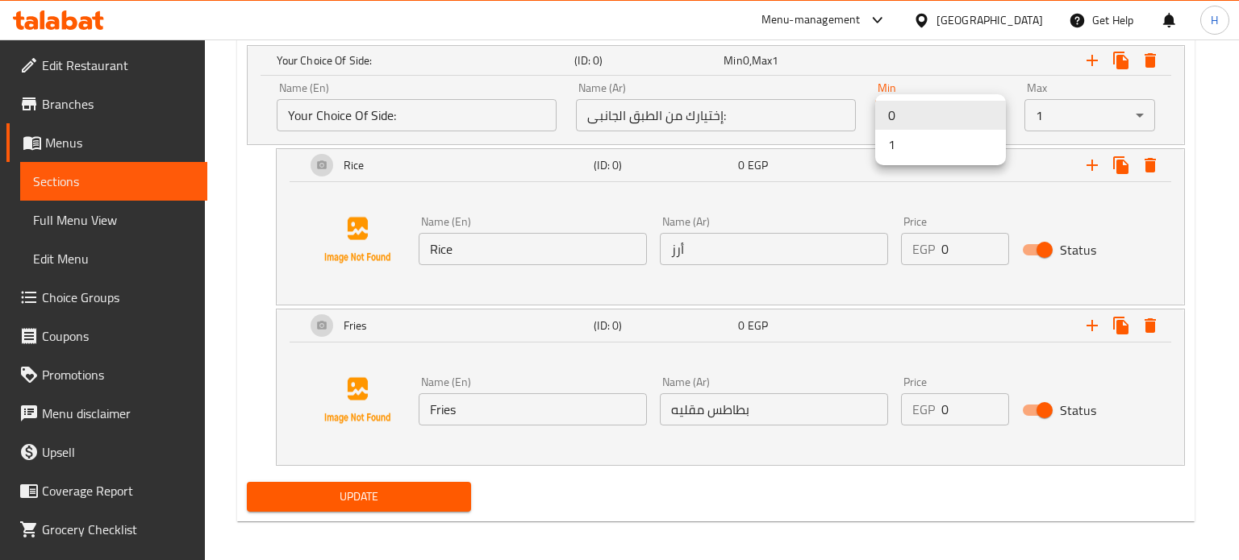
click at [931, 155] on li "1" at bounding box center [940, 144] width 131 height 29
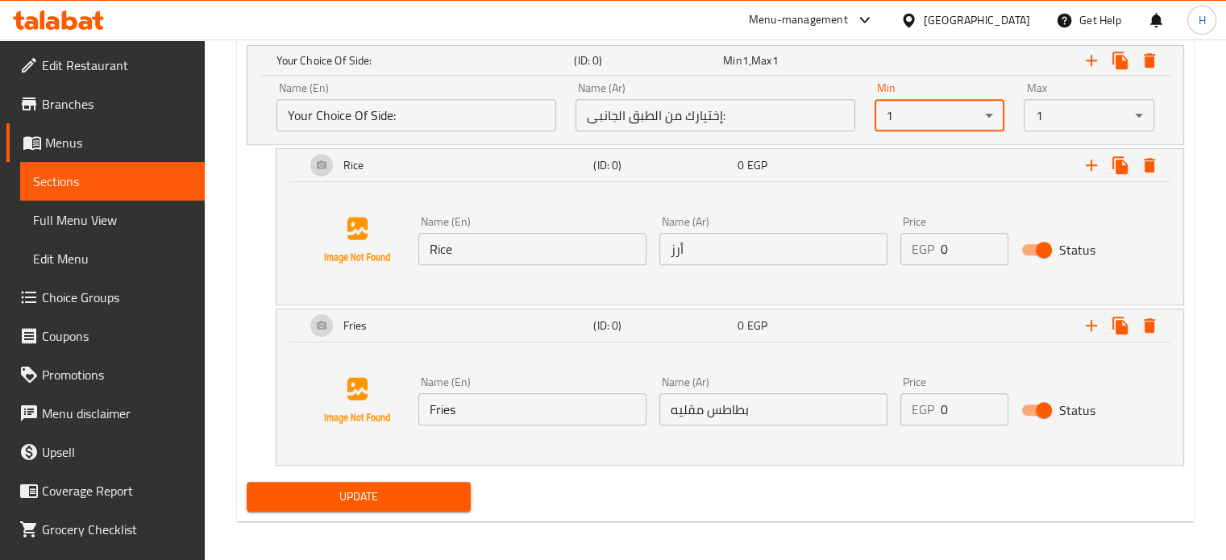
drag, startPoint x: 427, startPoint y: 484, endPoint x: 423, endPoint y: 492, distance: 9.0
click at [425, 489] on button "Update" at bounding box center [359, 497] width 225 height 30
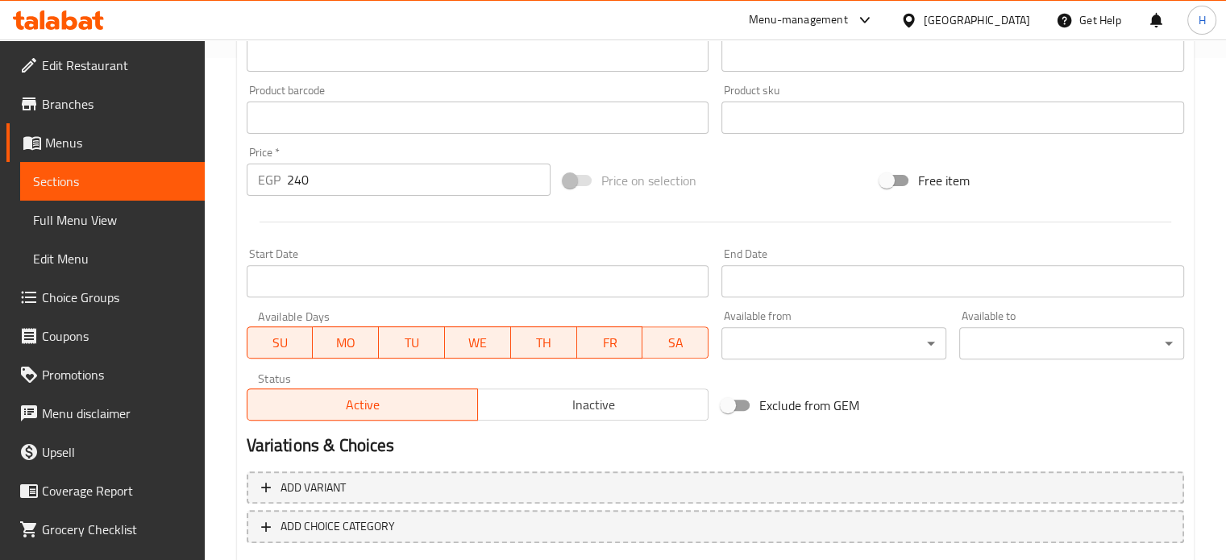
scroll to position [588, 0]
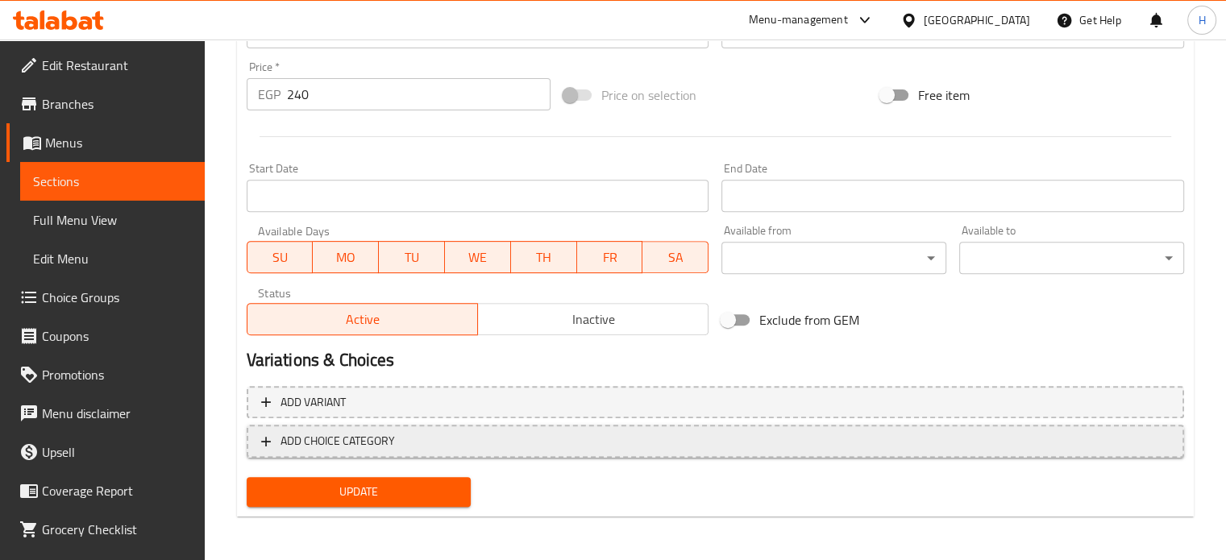
click at [396, 437] on span "ADD CHOICE CATEGORY" at bounding box center [715, 441] width 909 height 20
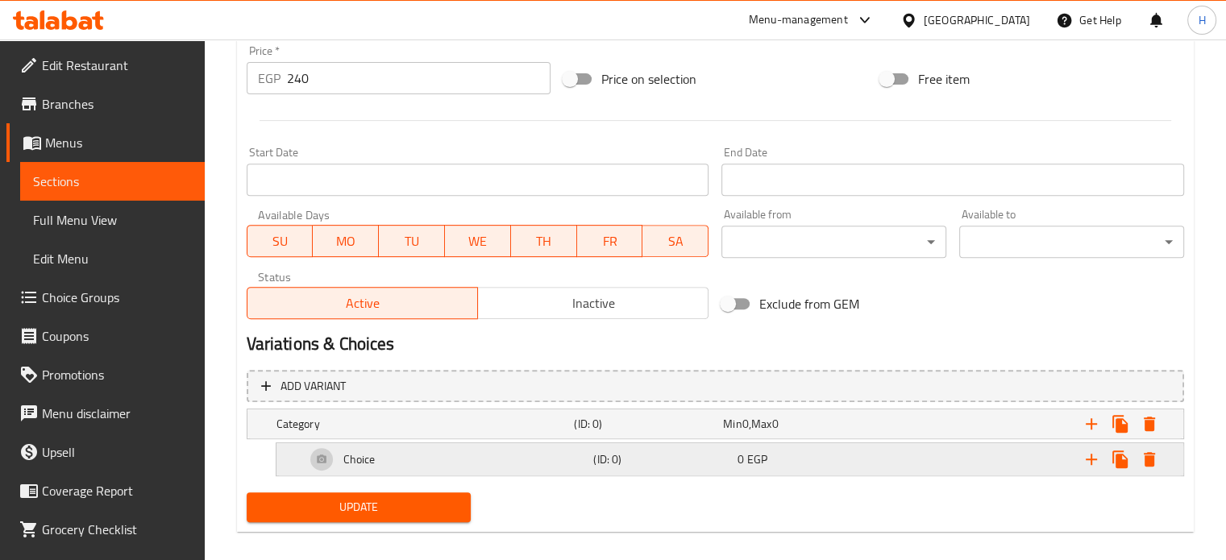
scroll to position [619, 0]
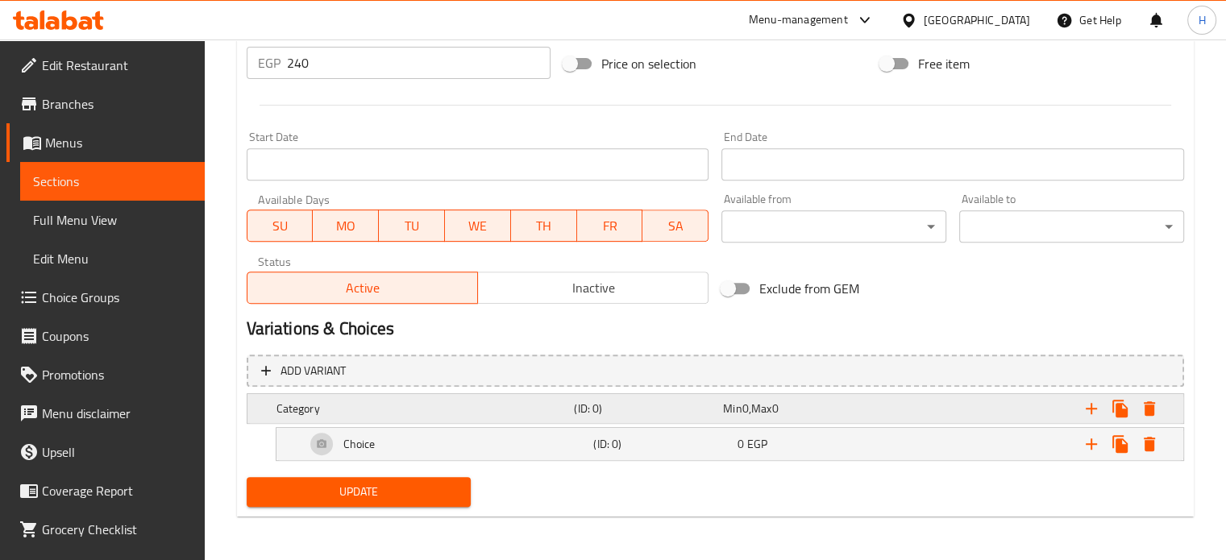
click at [735, 413] on span "Min" at bounding box center [732, 408] width 19 height 21
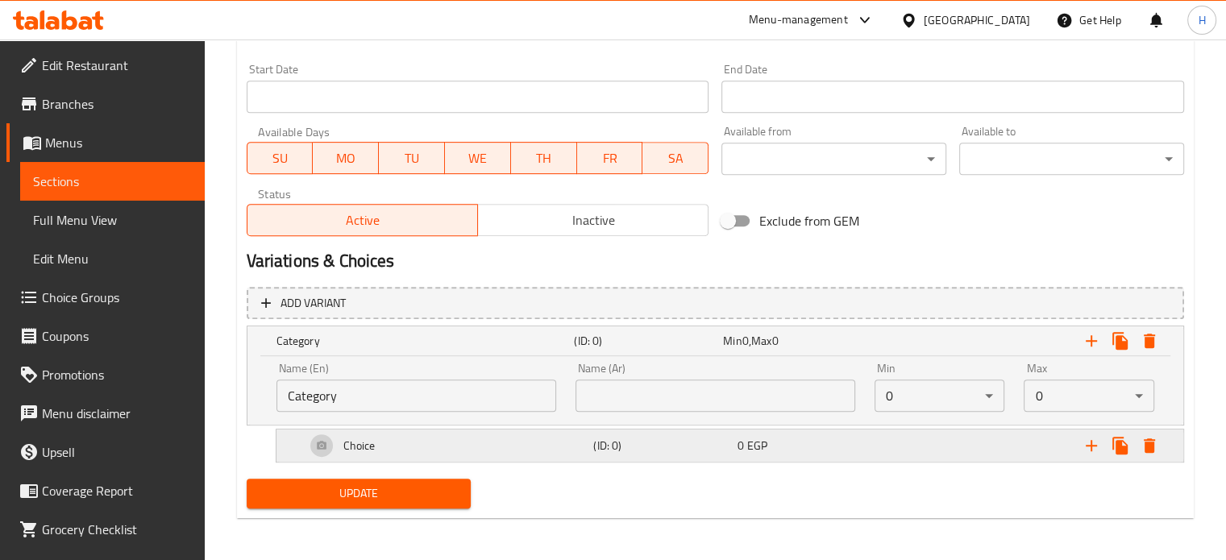
scroll to position [689, 0]
click at [1094, 445] on icon "Expand" at bounding box center [1091, 444] width 19 height 19
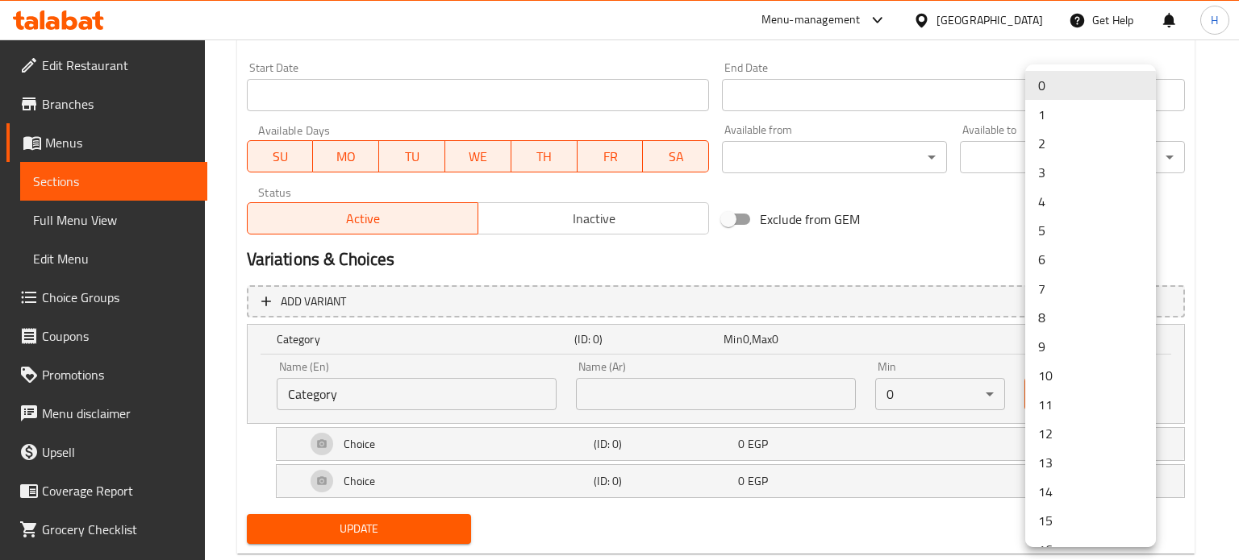
click at [1050, 112] on li "1" at bounding box center [1090, 114] width 131 height 29
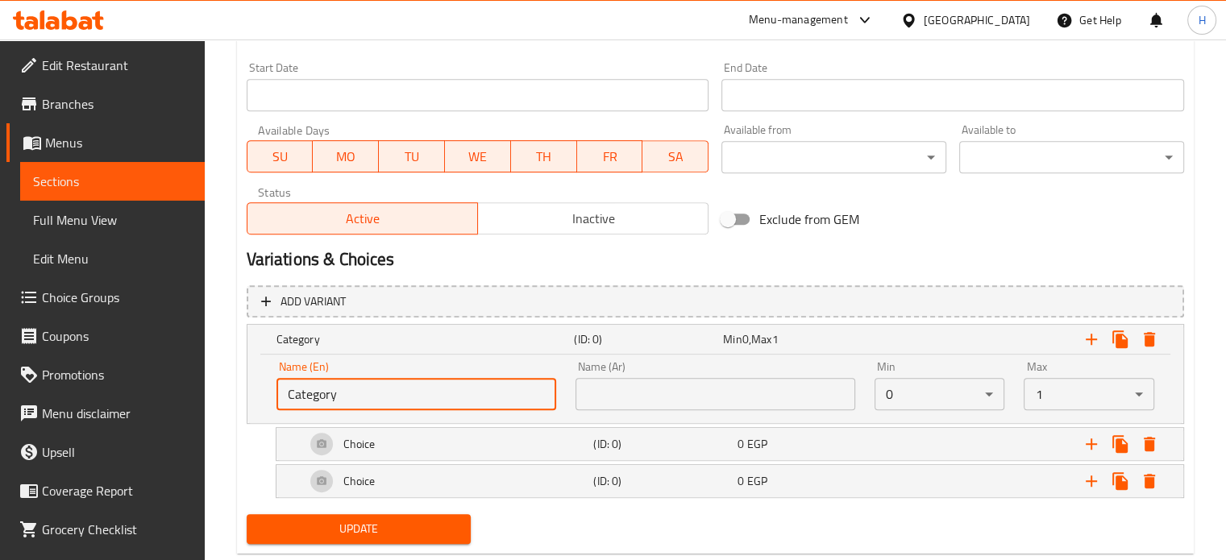
drag, startPoint x: 356, startPoint y: 407, endPoint x: 268, endPoint y: 406, distance: 87.9
click at [268, 406] on div "Name (En) Category Name (En)" at bounding box center [416, 386] width 299 height 69
type input "غ"
type input "Your Choice Of Side:"
click at [632, 392] on input "text" at bounding box center [716, 394] width 280 height 32
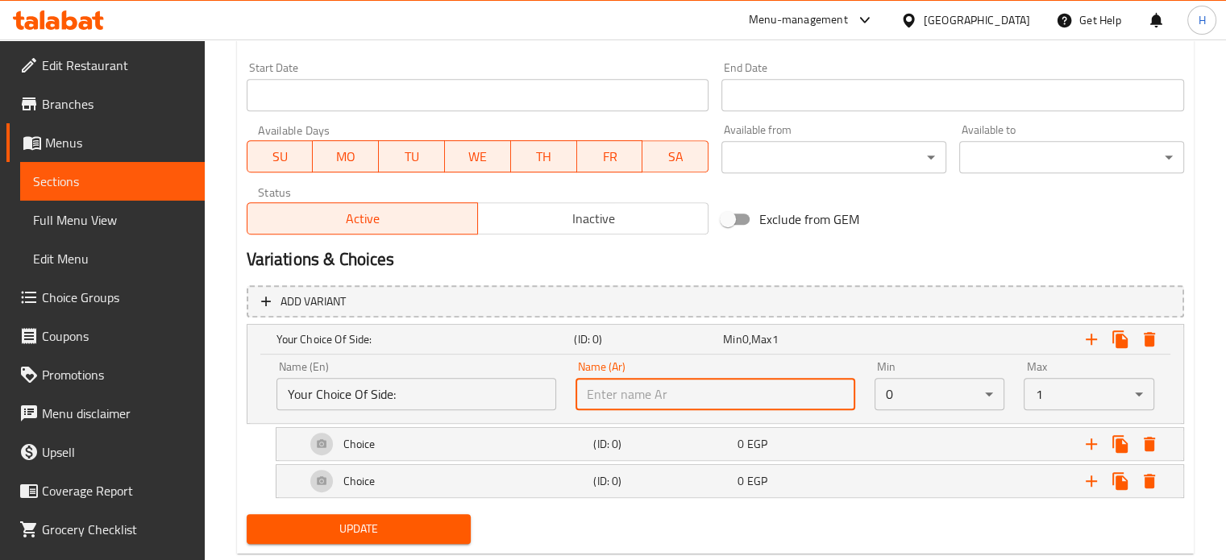
type input "إختيارك من الأضافات:"
drag, startPoint x: 713, startPoint y: 396, endPoint x: 561, endPoint y: 397, distance: 151.6
click at [561, 397] on div "Name (En) Your Choice Of Side: Name (En) Name (Ar) إختيارك من الأضافات: Name (A…" at bounding box center [715, 386] width 897 height 69
click at [653, 402] on input "text" at bounding box center [716, 394] width 280 height 32
type input "إختيارك من الطبق الجانبى:"
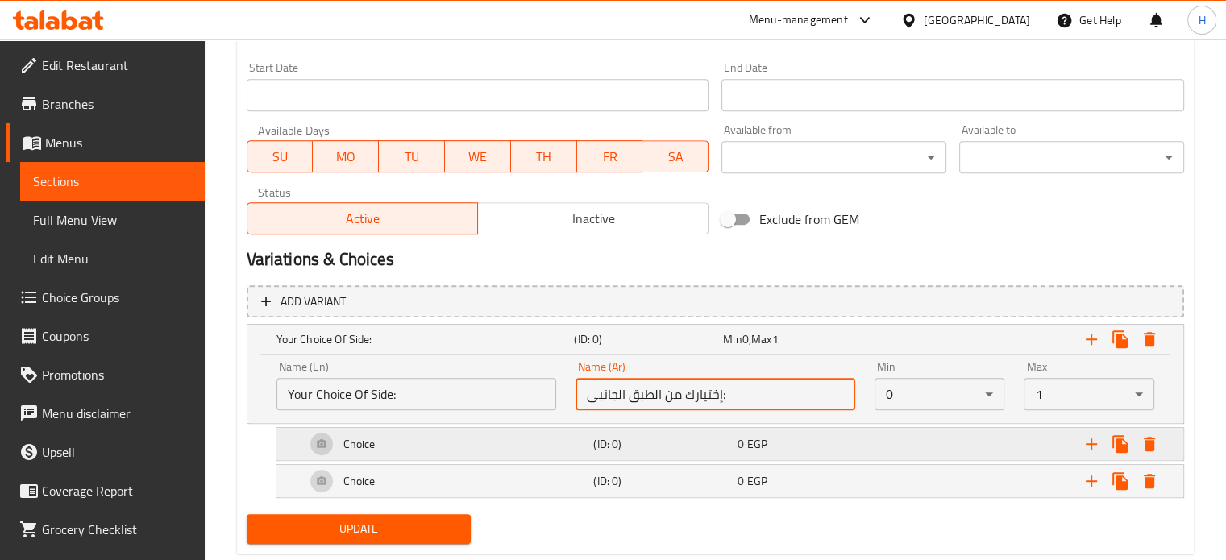
click at [685, 441] on h5 "(ID: 0)" at bounding box center [662, 444] width 138 height 16
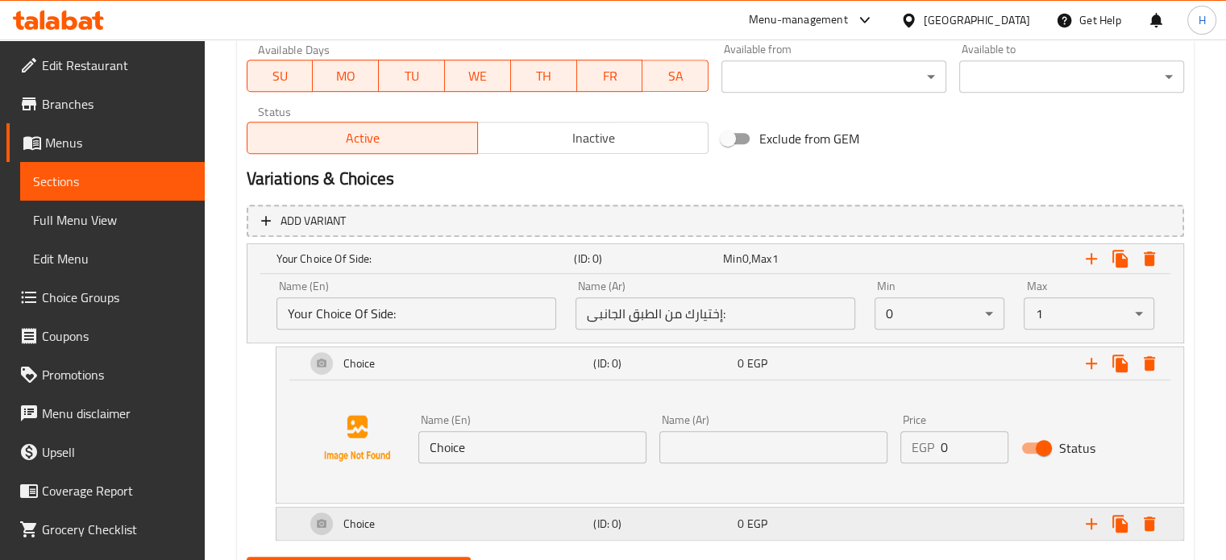
click at [617, 519] on h5 "(ID: 0)" at bounding box center [662, 524] width 138 height 16
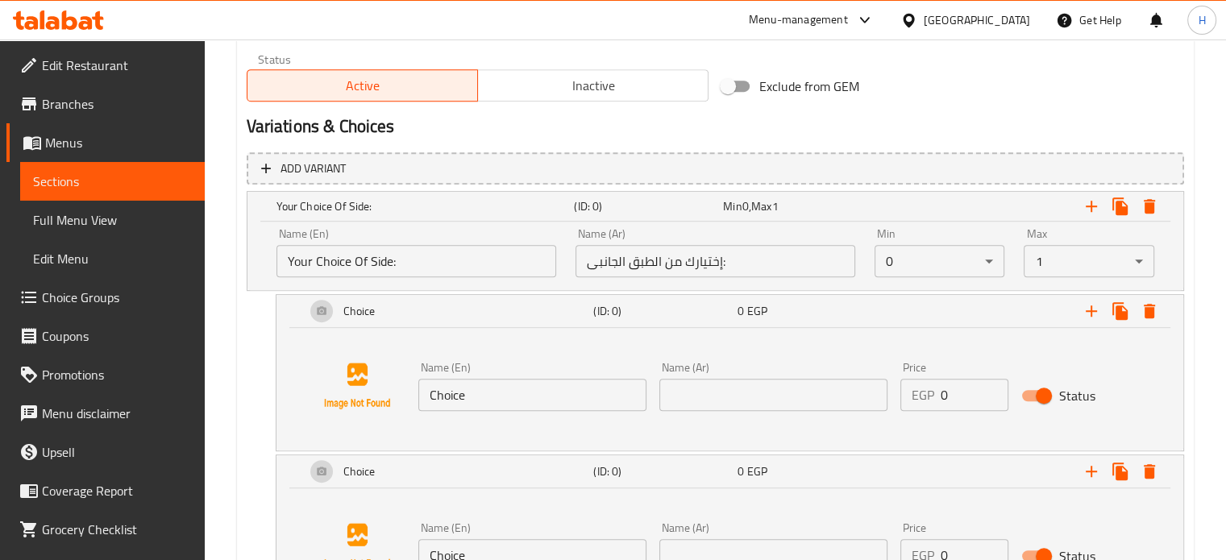
scroll to position [850, 0]
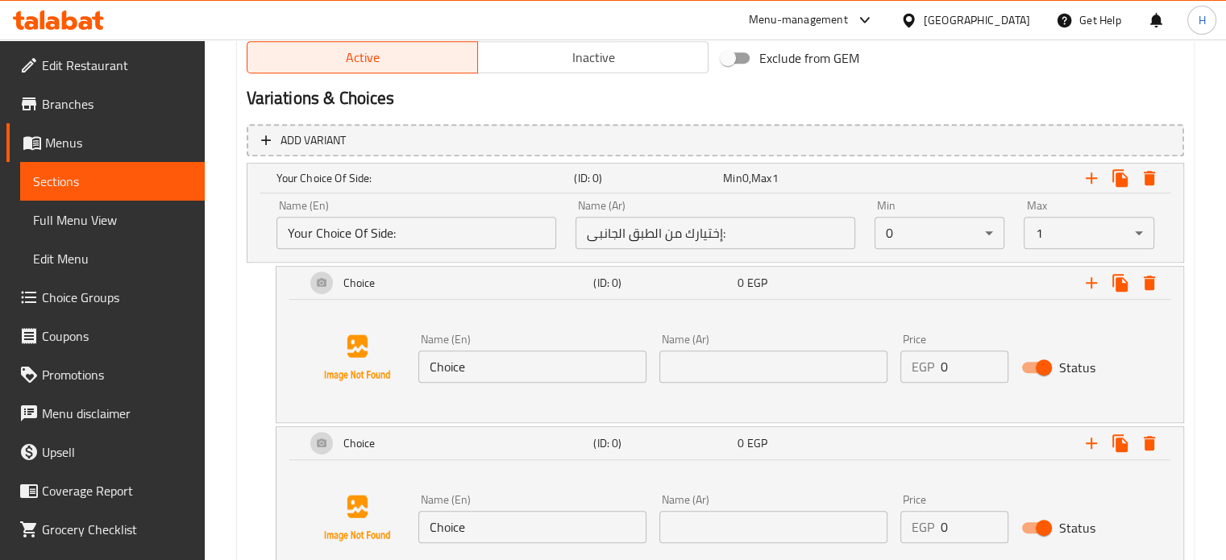
click at [698, 388] on div "Name (En) Choice Name (En) Name (Ar) Name (Ar) Price EGP 0 Price Status" at bounding box center [730, 358] width 868 height 123
click at [697, 363] on input "text" at bounding box center [774, 367] width 228 height 32
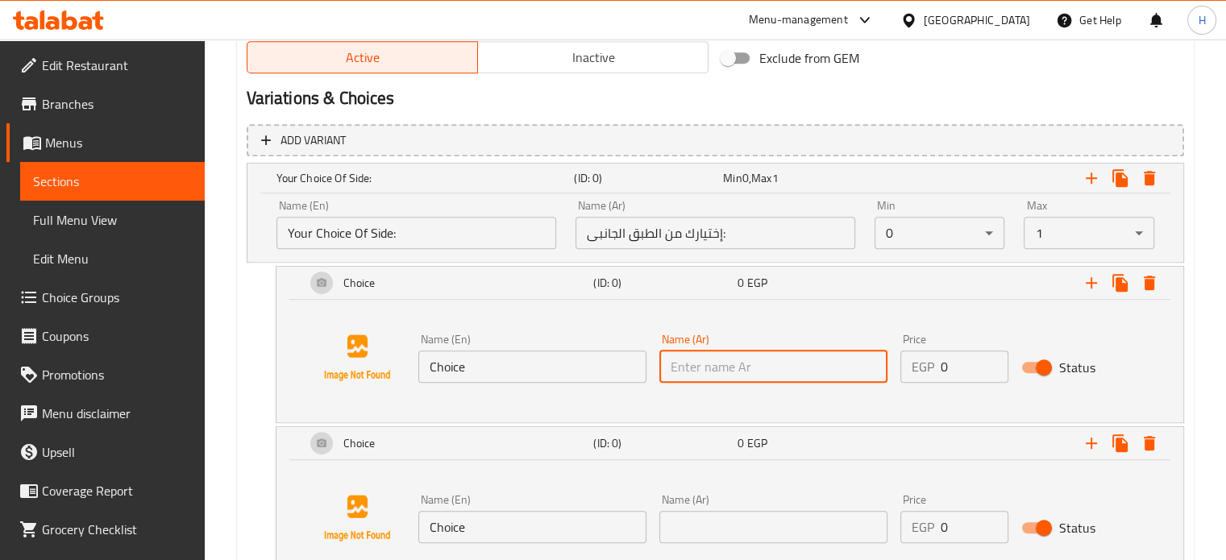
type input "G"
drag, startPoint x: 503, startPoint y: 368, endPoint x: 364, endPoint y: 367, distance: 138.7
click at [364, 367] on div "Name (En) Choice Name (En) Name (Ar) Name (Ar) Price EGP 0 Price Status" at bounding box center [730, 358] width 868 height 123
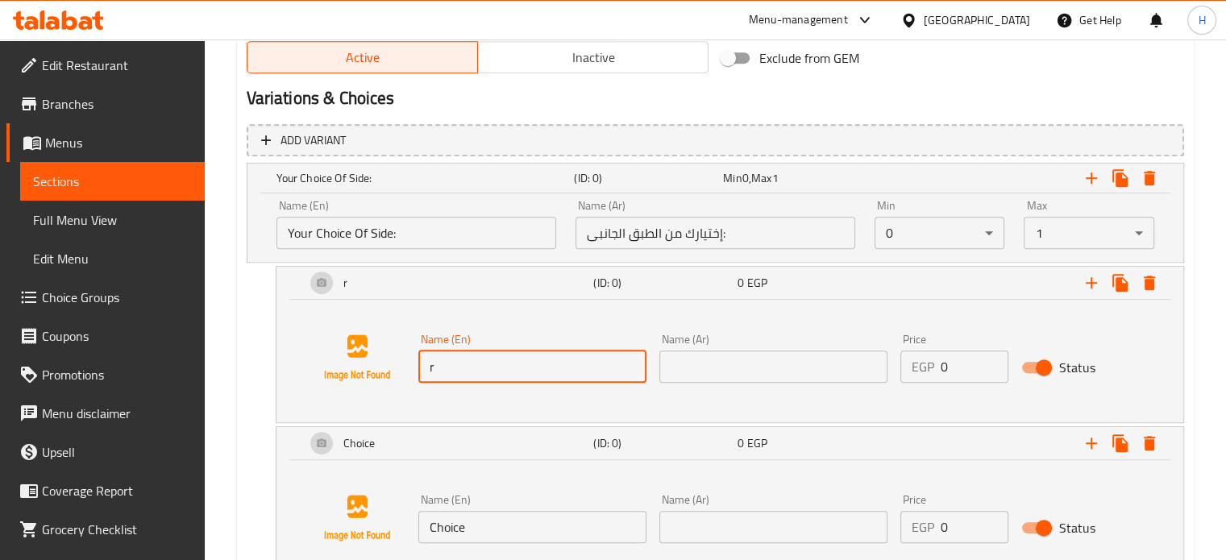
type input "Rice"
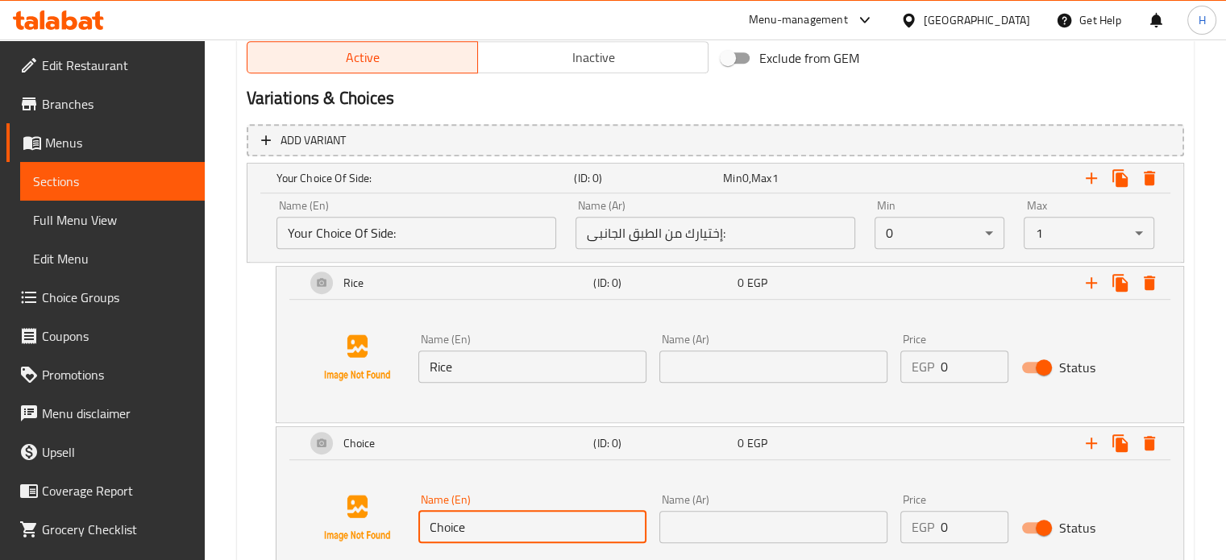
drag, startPoint x: 477, startPoint y: 524, endPoint x: 371, endPoint y: 531, distance: 106.6
click at [371, 531] on div "Name (En) Choice Name (En) Name (Ar) Name (Ar) Price EGP 0 Price Status" at bounding box center [730, 518] width 868 height 123
type input "Fries"
click at [672, 360] on input "text" at bounding box center [774, 367] width 228 height 32
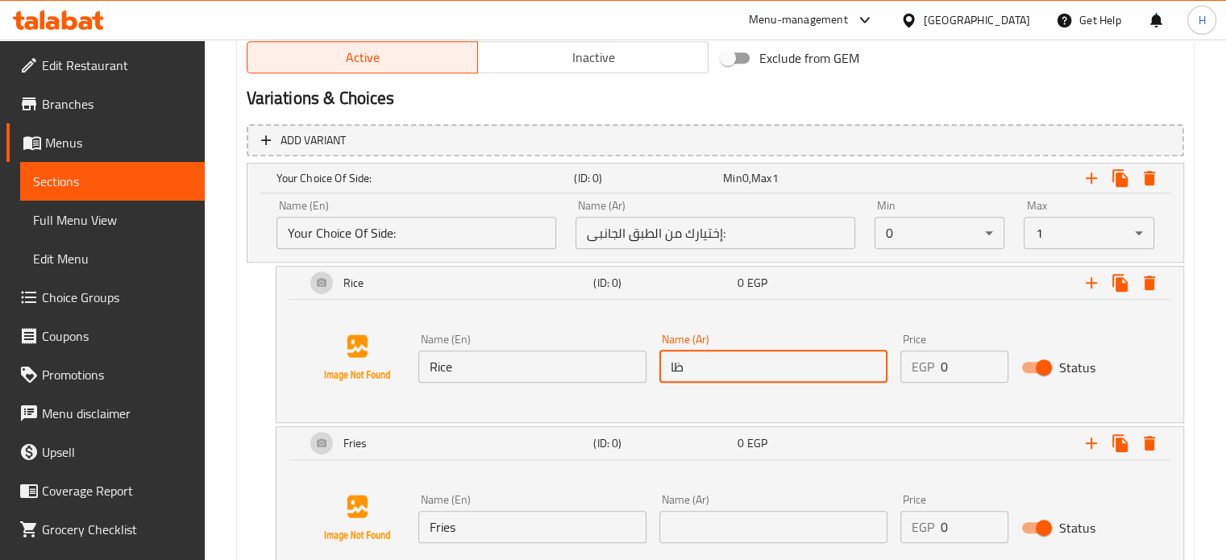
type input "ظ"
type input "أرز"
click at [747, 514] on input "text" at bounding box center [774, 527] width 228 height 32
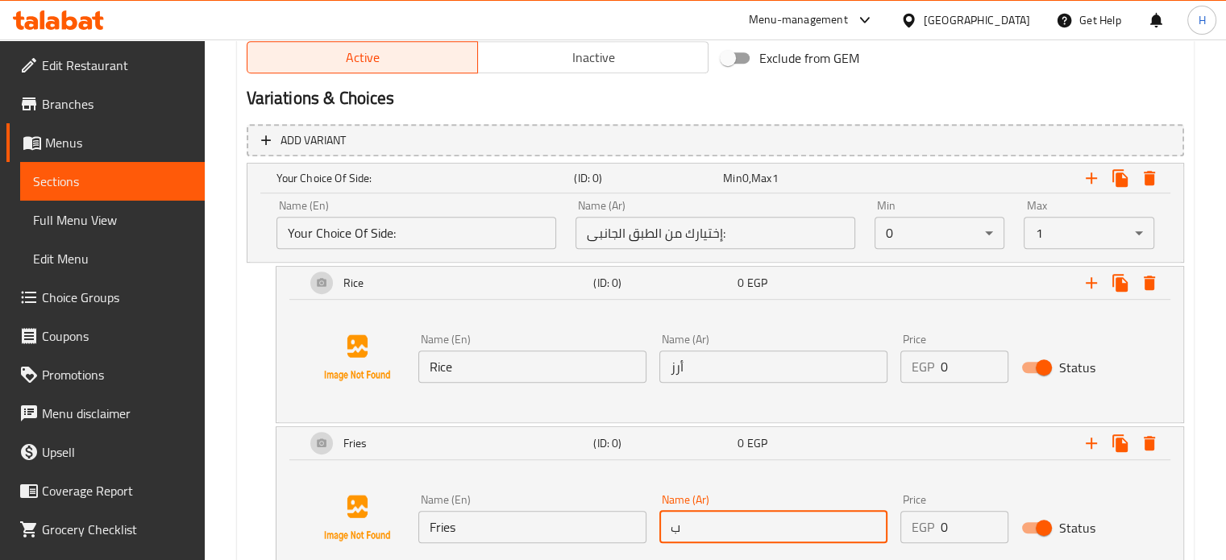
type input "بطاطس مقليه"
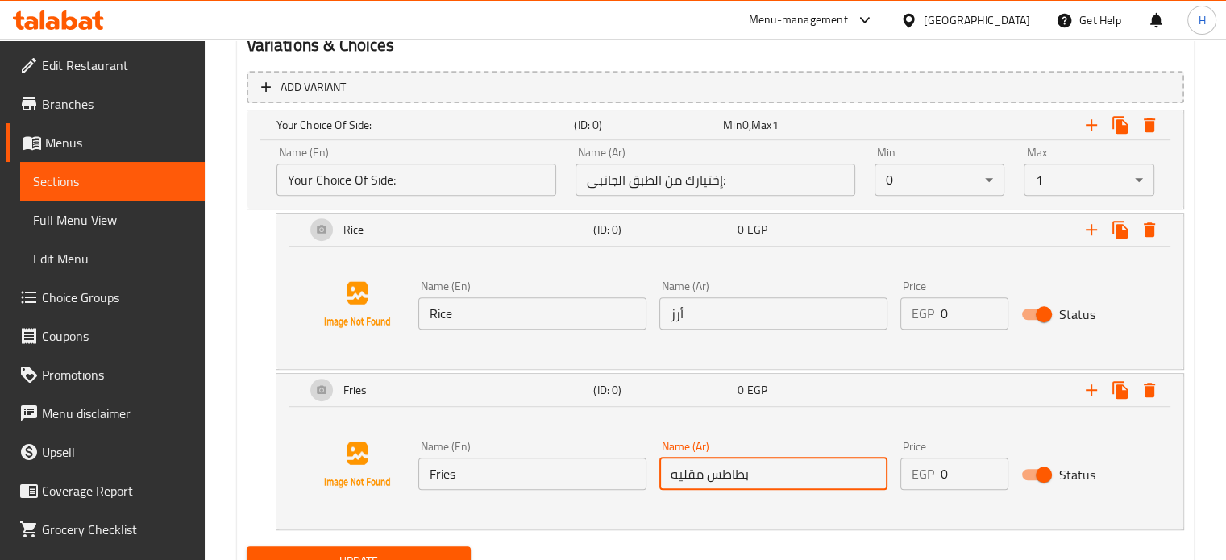
scroll to position [931, 0]
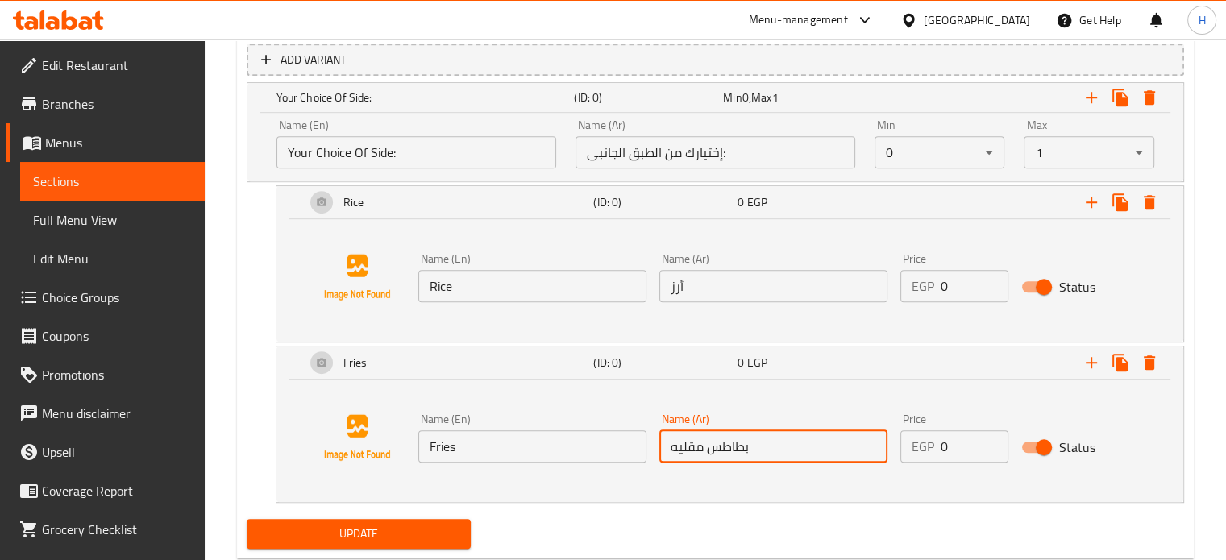
click at [442, 527] on span "Update" at bounding box center [359, 534] width 199 height 20
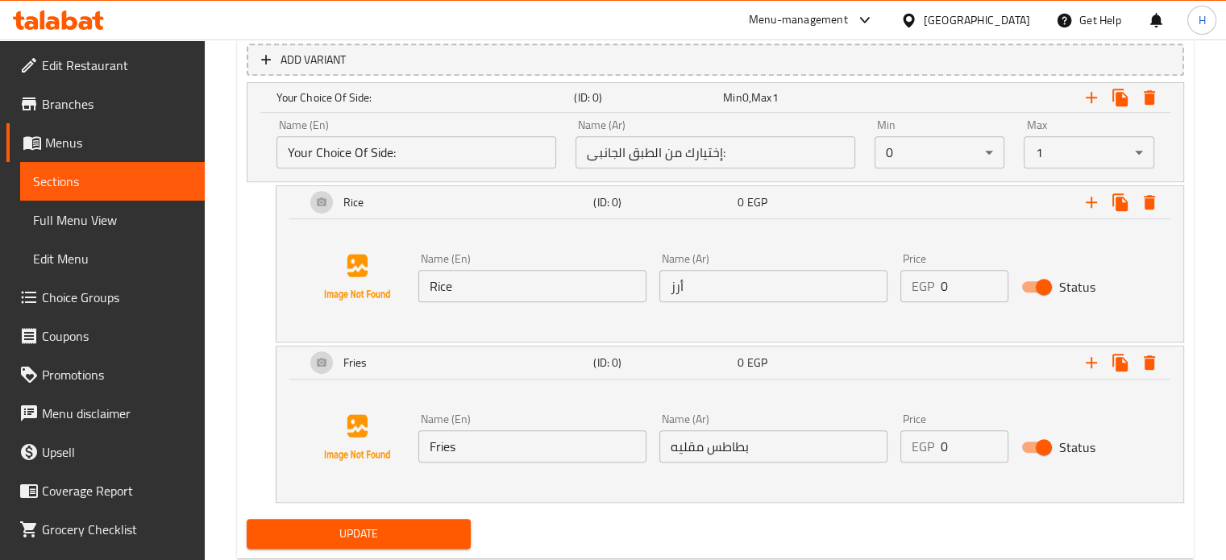
click at [896, 170] on div "Min 0 ​" at bounding box center [940, 144] width 150 height 69
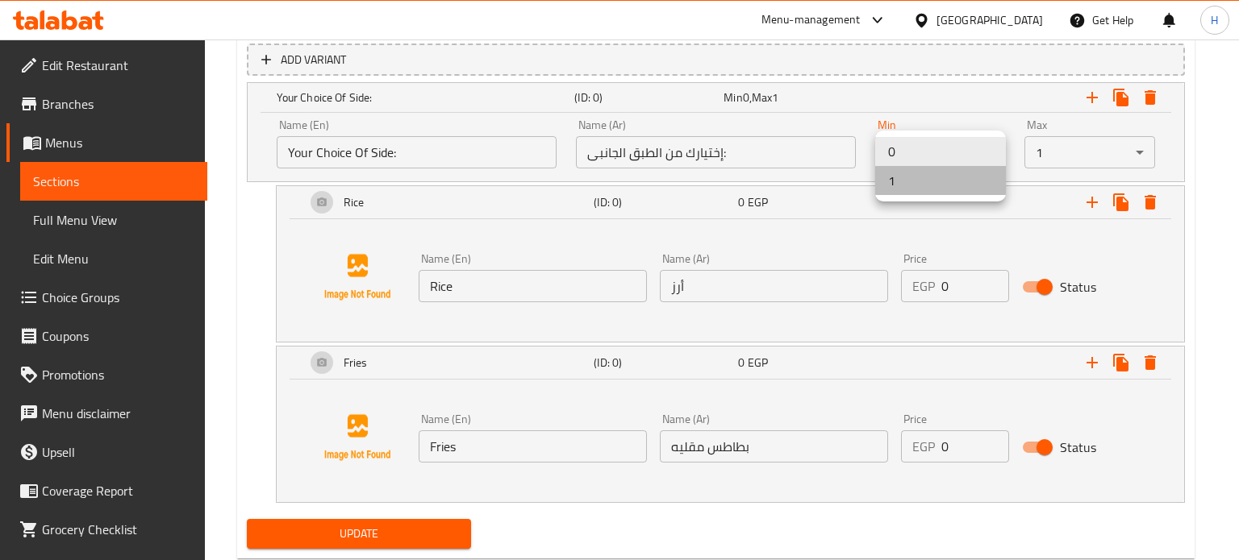
click at [919, 193] on li "1" at bounding box center [940, 180] width 131 height 29
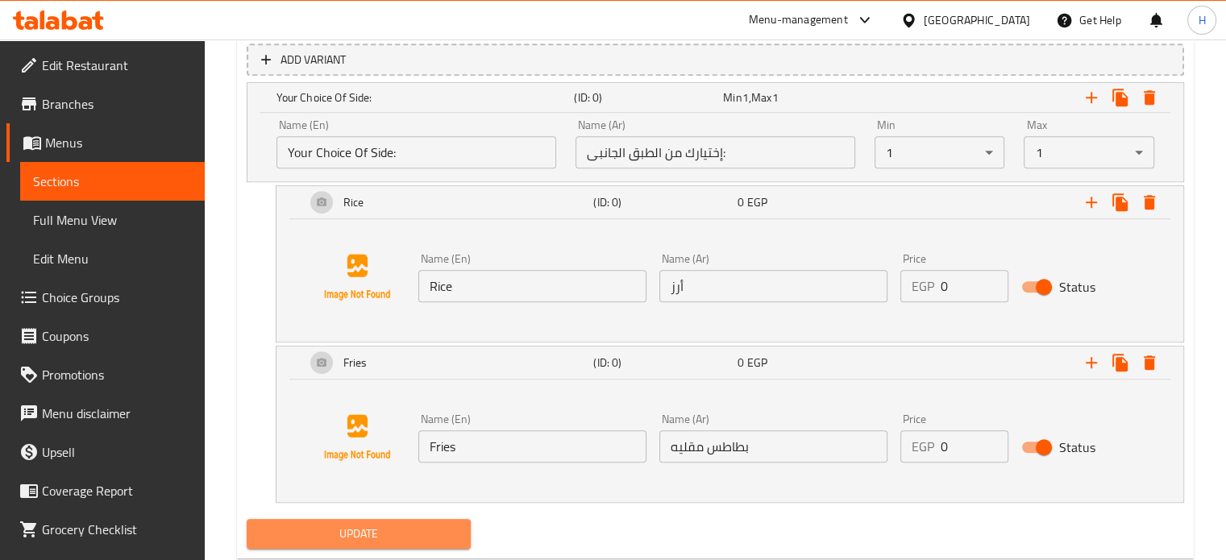
click at [381, 547] on button "Update" at bounding box center [359, 534] width 225 height 30
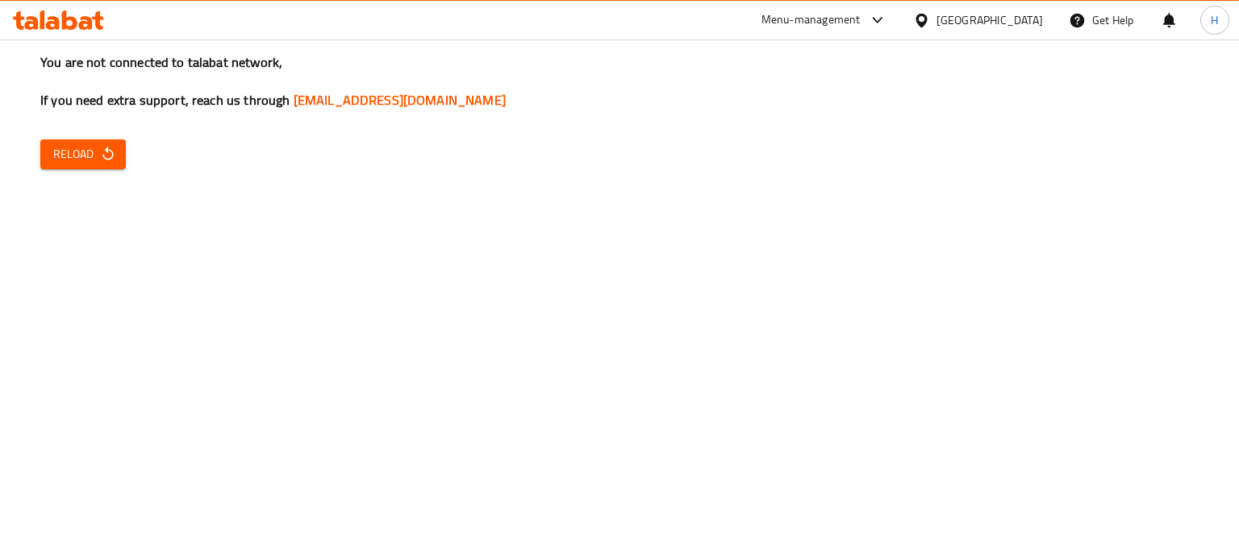
click at [89, 170] on div "You are not connected to talabat network, If you need extra support, reach us t…" at bounding box center [619, 280] width 1239 height 560
click at [97, 149] on span "Reload" at bounding box center [83, 154] width 60 height 20
click at [68, 163] on span "Reload" at bounding box center [83, 154] width 60 height 20
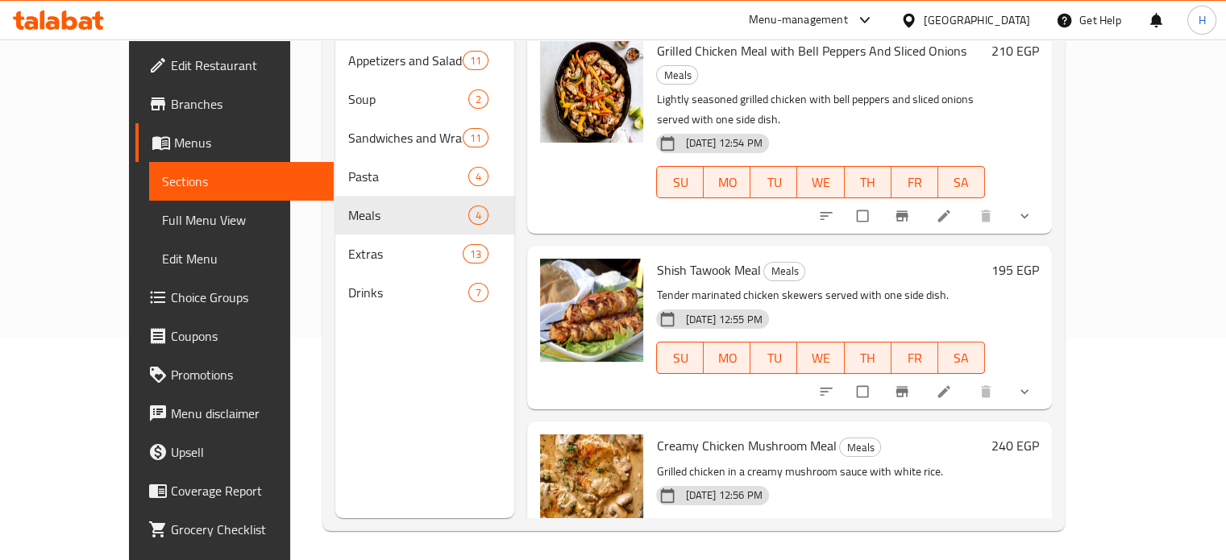
scroll to position [226, 0]
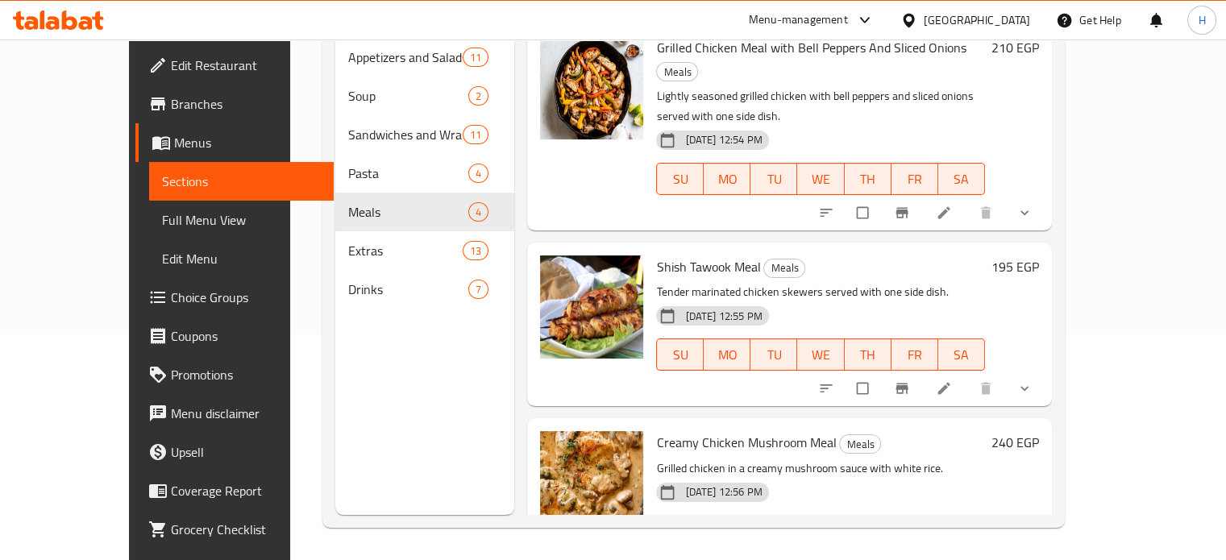
click at [1046, 548] on button "show more" at bounding box center [1026, 565] width 39 height 35
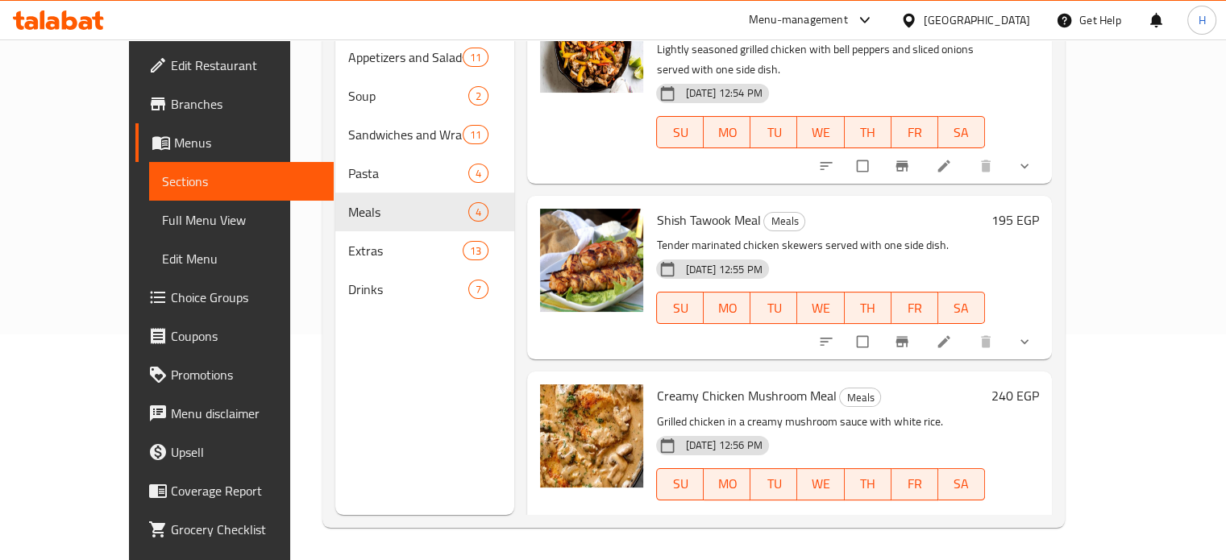
scroll to position [319, 0]
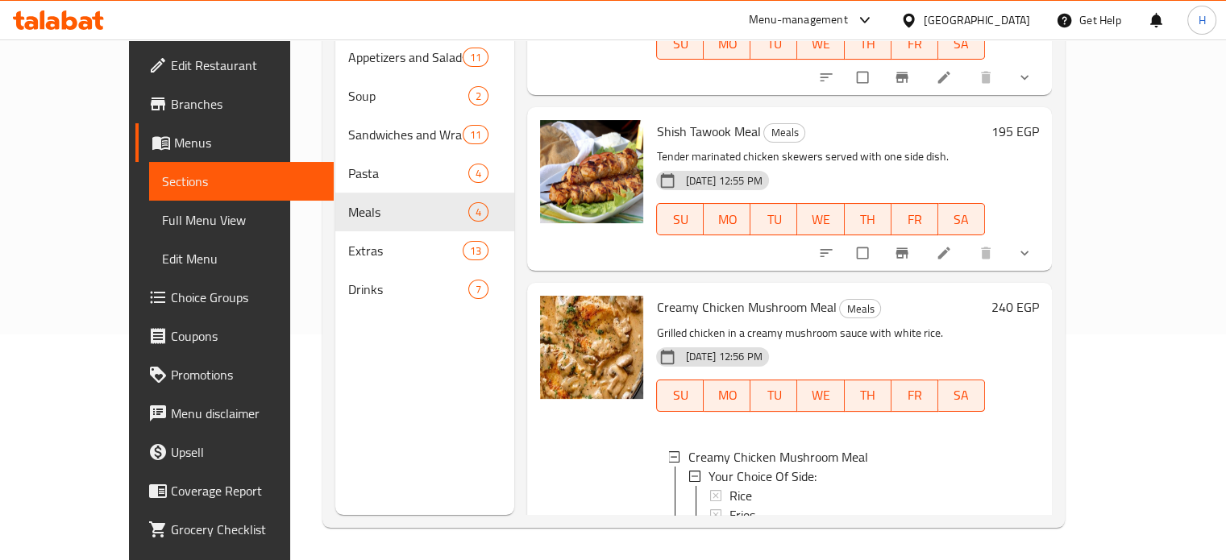
click at [1033, 245] on icon "show more" at bounding box center [1025, 253] width 16 height 16
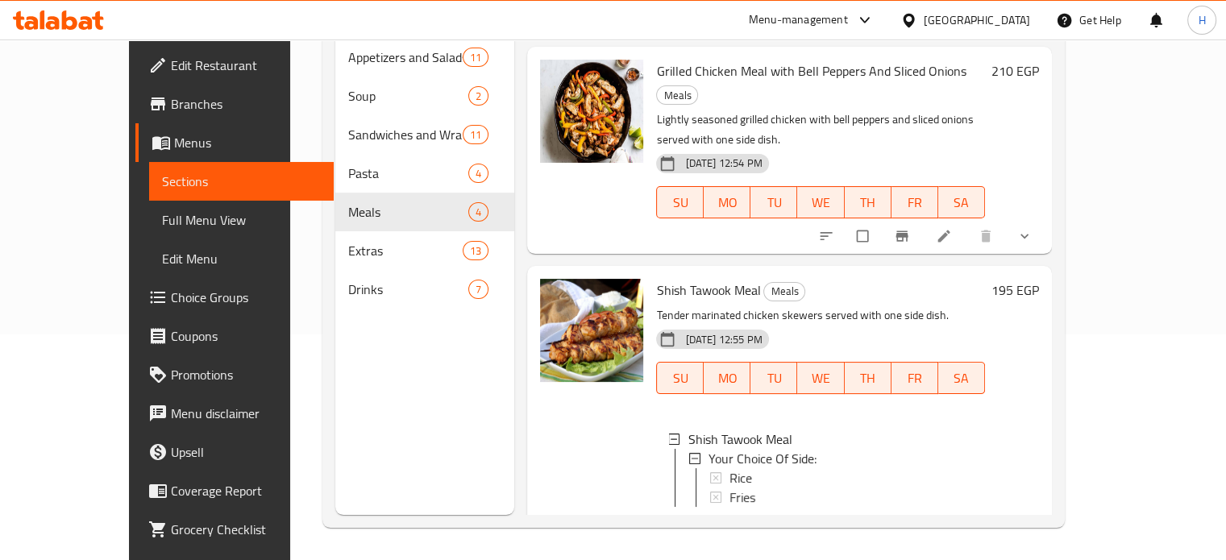
scroll to position [158, 0]
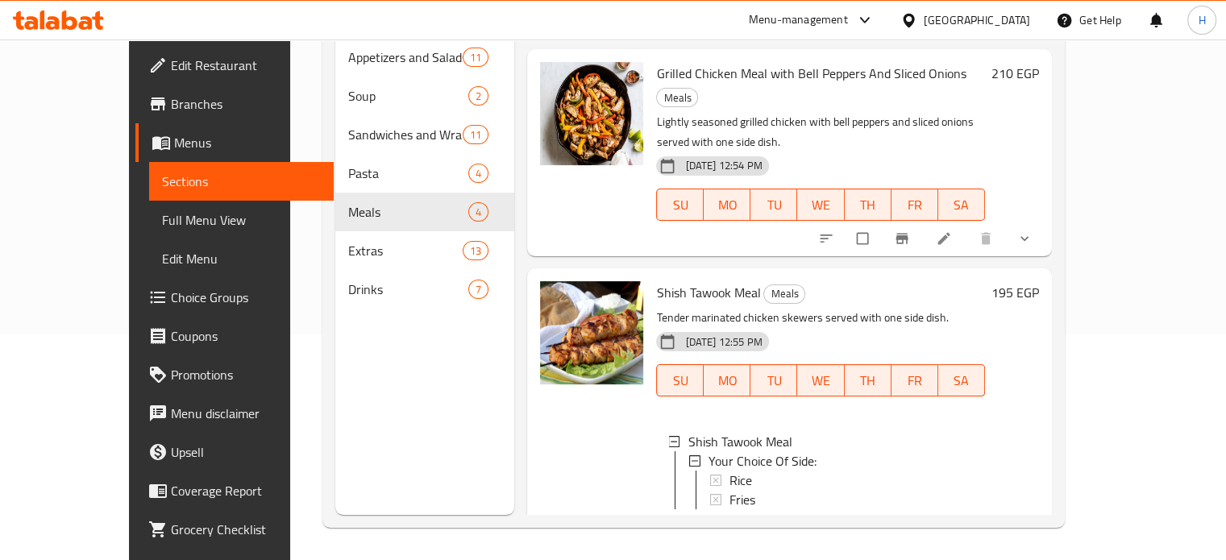
click at [1033, 231] on icon "show more" at bounding box center [1025, 239] width 16 height 16
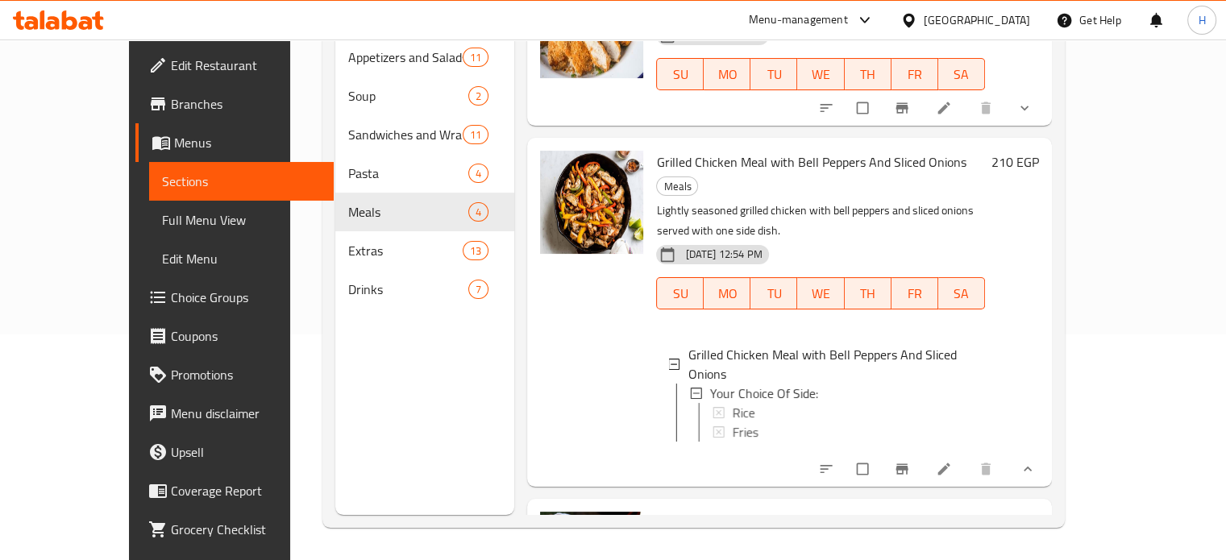
scroll to position [0, 0]
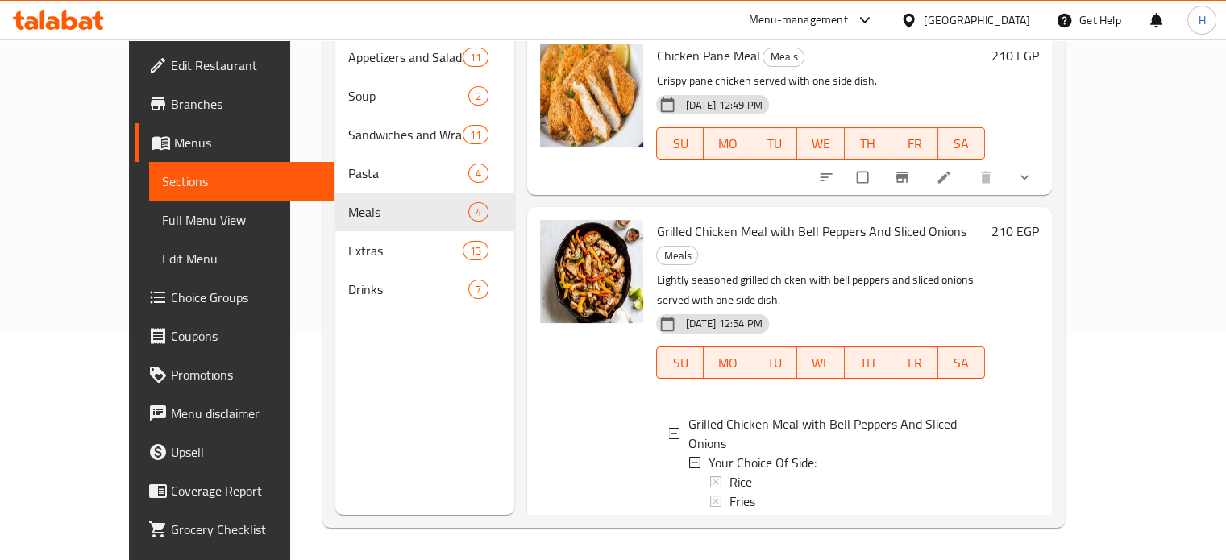
click at [1033, 169] on icon "show more" at bounding box center [1025, 177] width 16 height 16
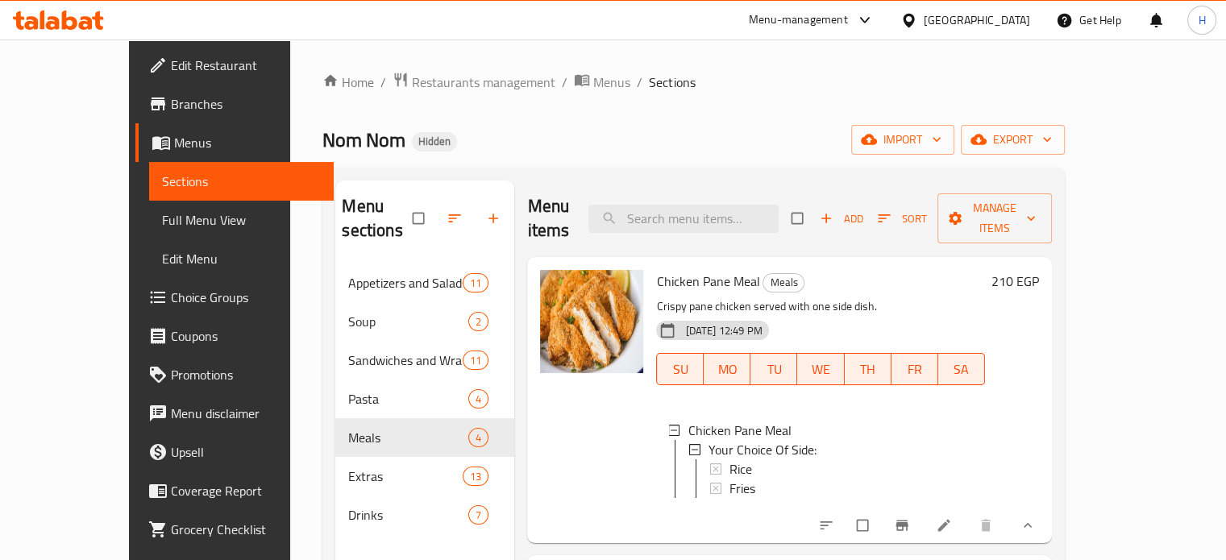
click at [656, 269] on span "Chicken Pane Meal" at bounding box center [707, 281] width 103 height 24
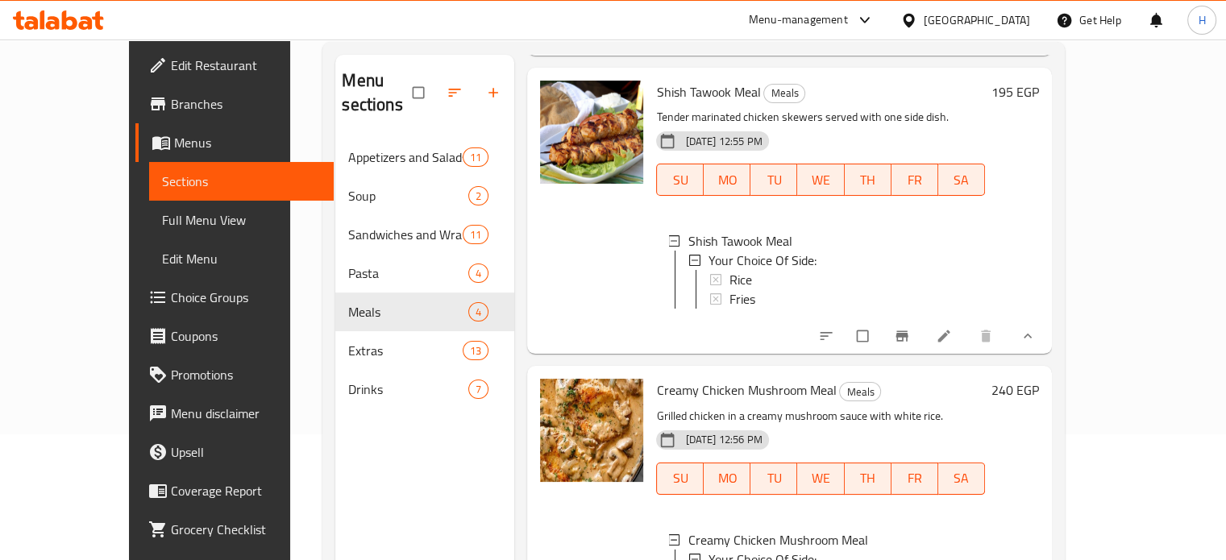
scroll to position [226, 0]
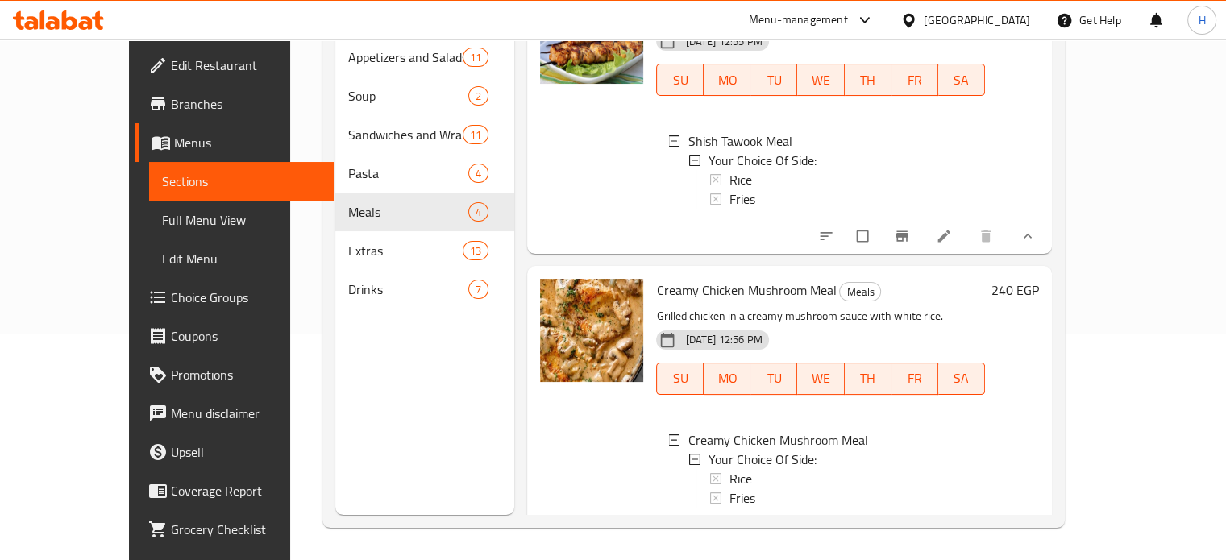
click at [26, 7] on div at bounding box center [58, 20] width 117 height 32
click at [43, 15] on icon at bounding box center [42, 19] width 5 height 19
